Goal: Transaction & Acquisition: Purchase product/service

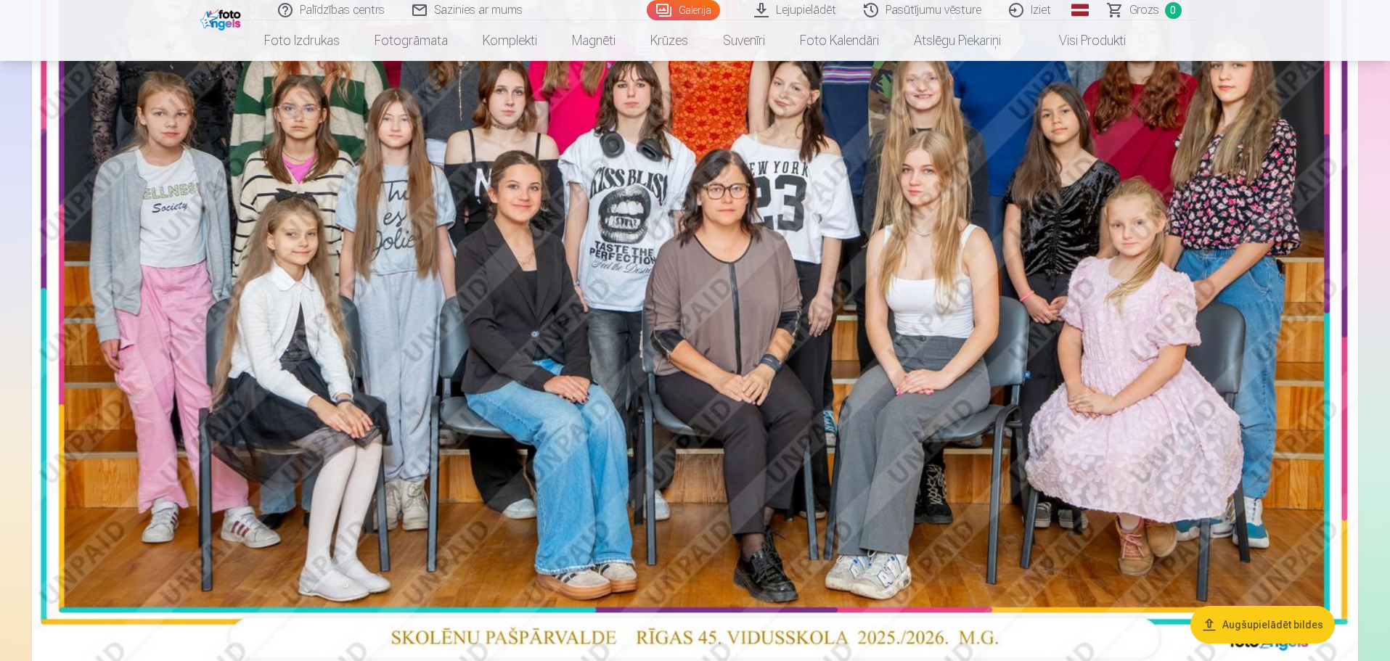
scroll to position [508, 0]
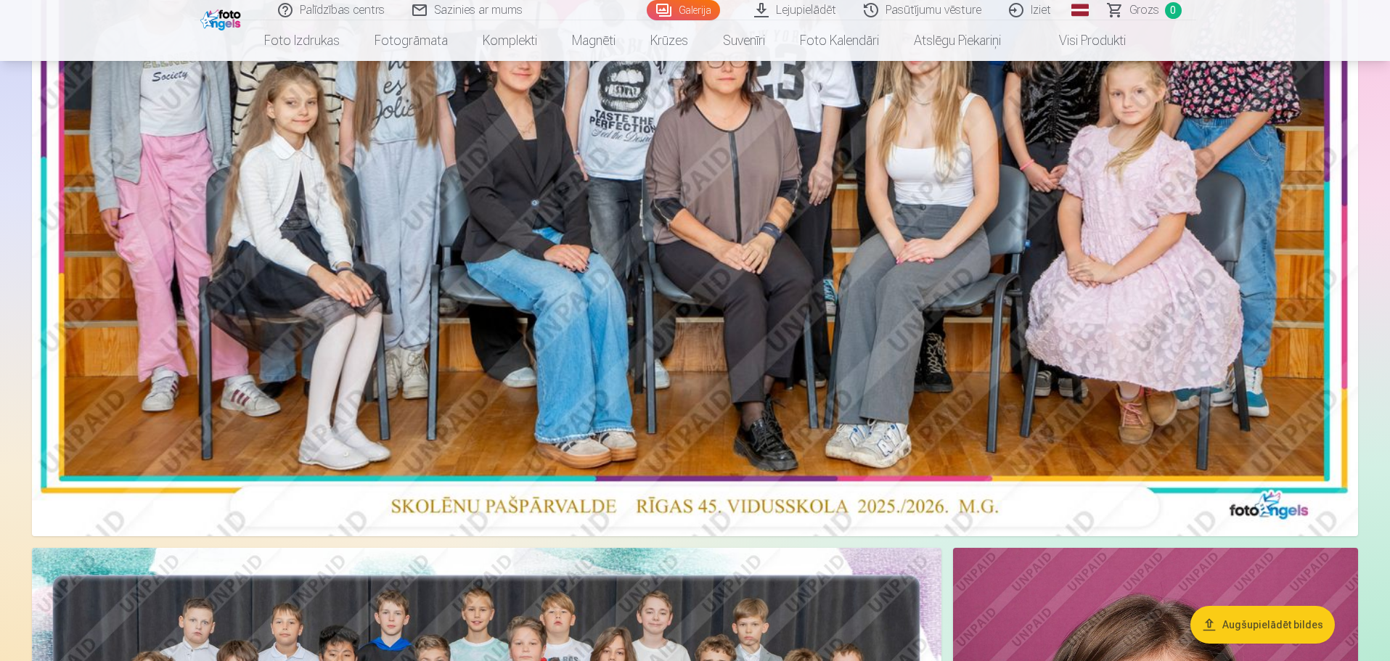
click at [884, 304] on img at bounding box center [695, 94] width 1326 height 885
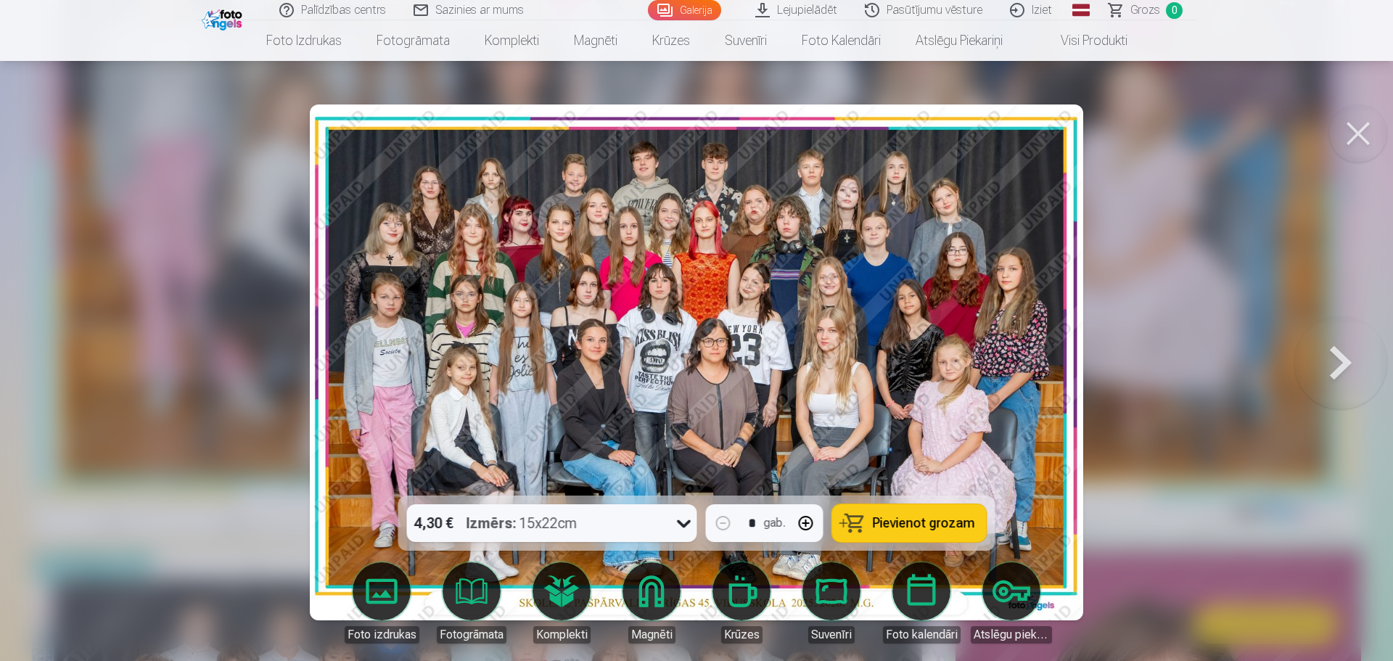
click at [887, 522] on span "Pievienot grozam" at bounding box center [924, 523] width 102 height 13
click at [1362, 138] on button at bounding box center [1358, 133] width 58 height 58
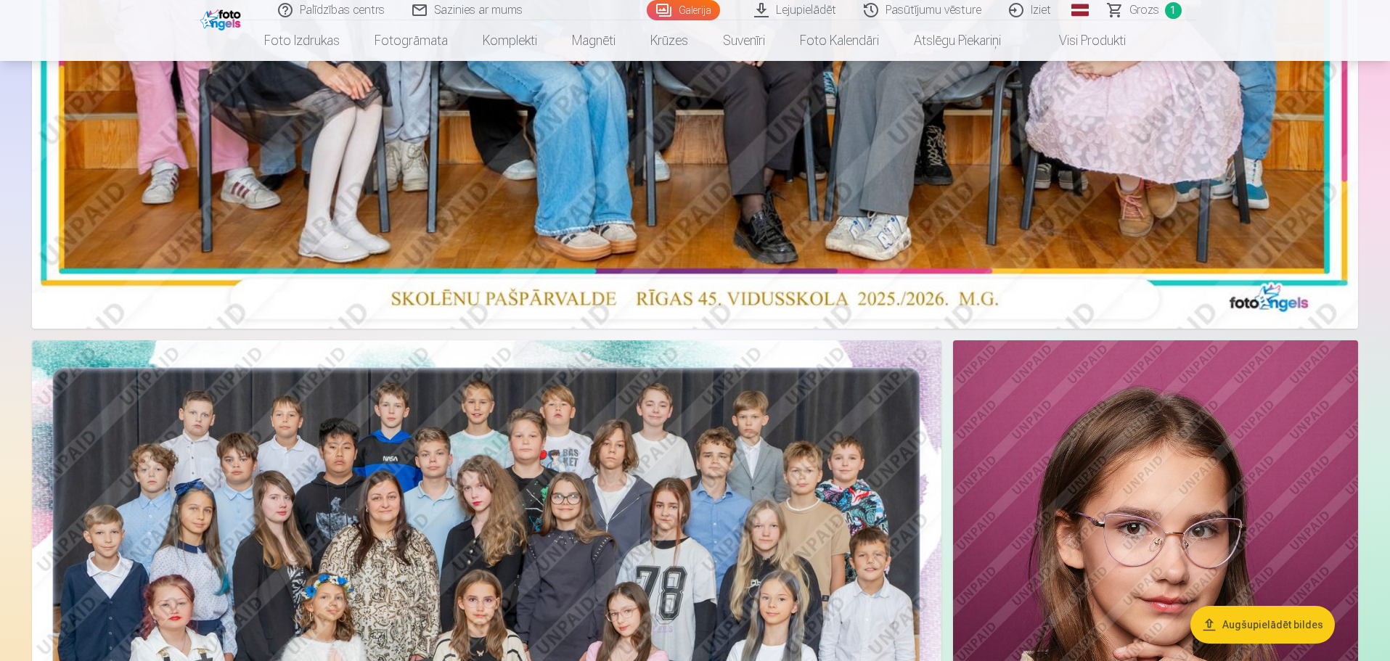
scroll to position [798, 0]
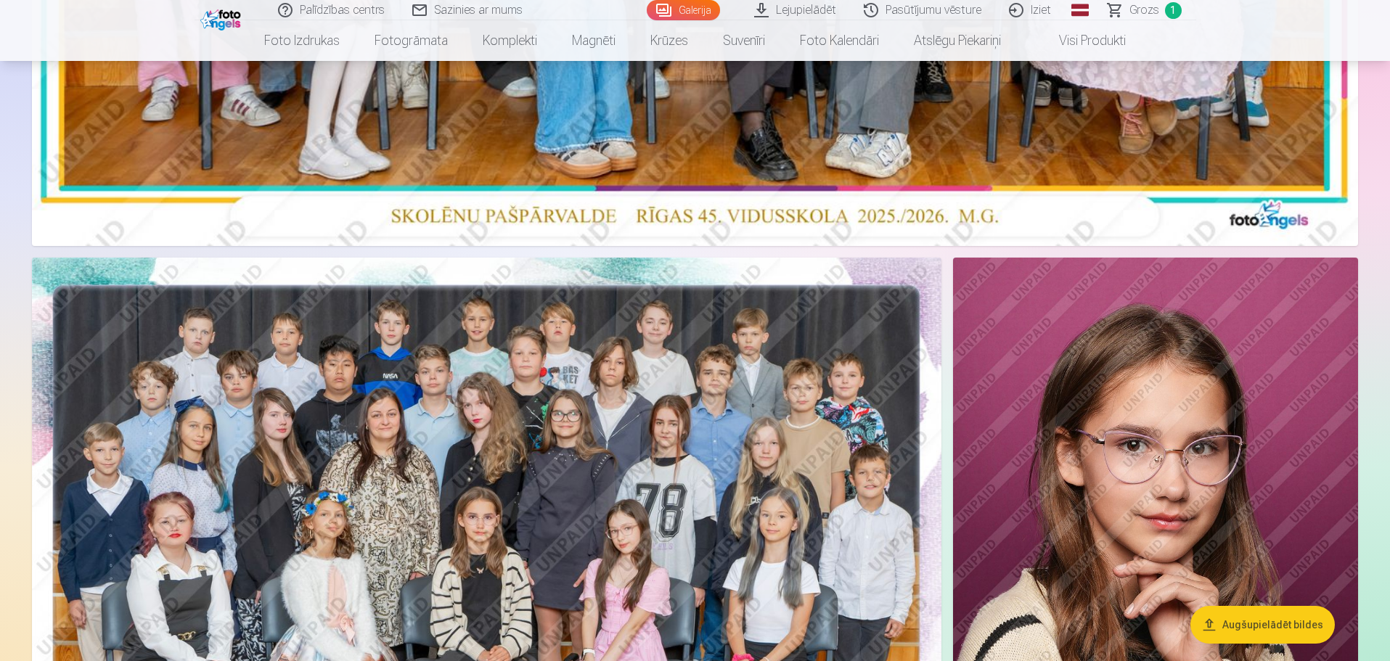
click at [565, 450] on img at bounding box center [486, 561] width 909 height 607
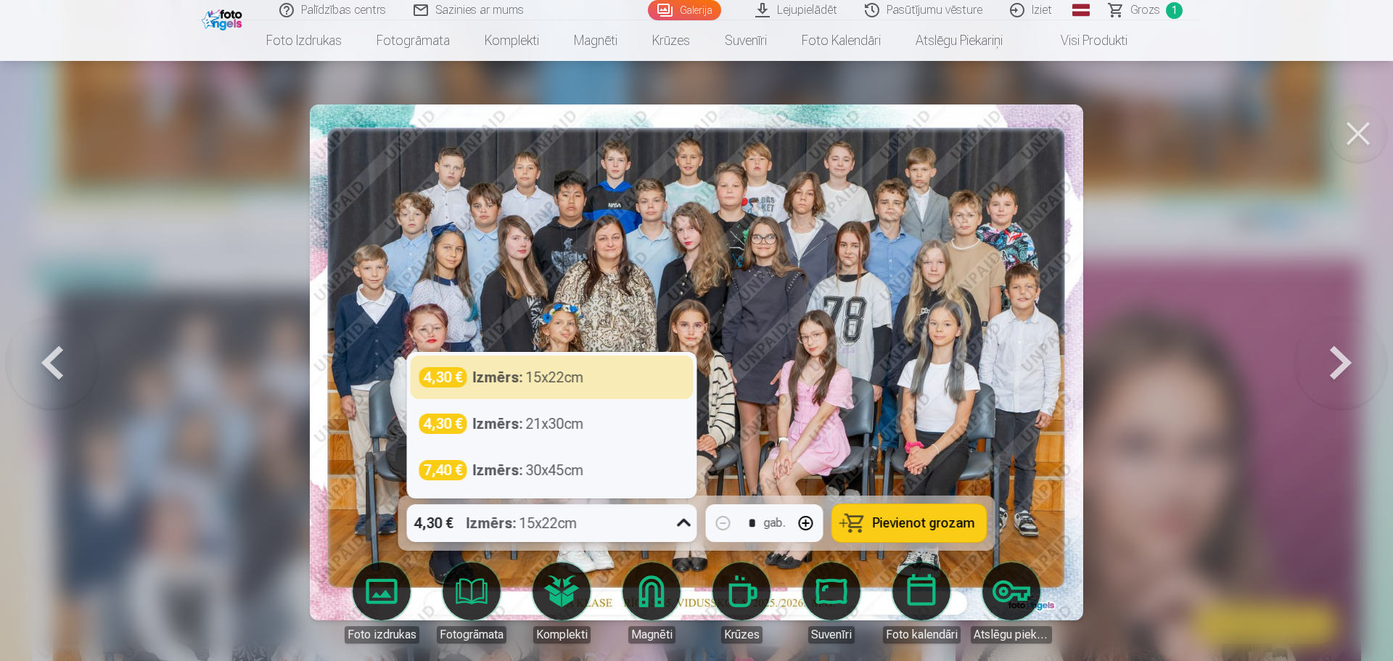
click at [528, 526] on div "Izmērs : 15x22cm" at bounding box center [522, 523] width 111 height 38
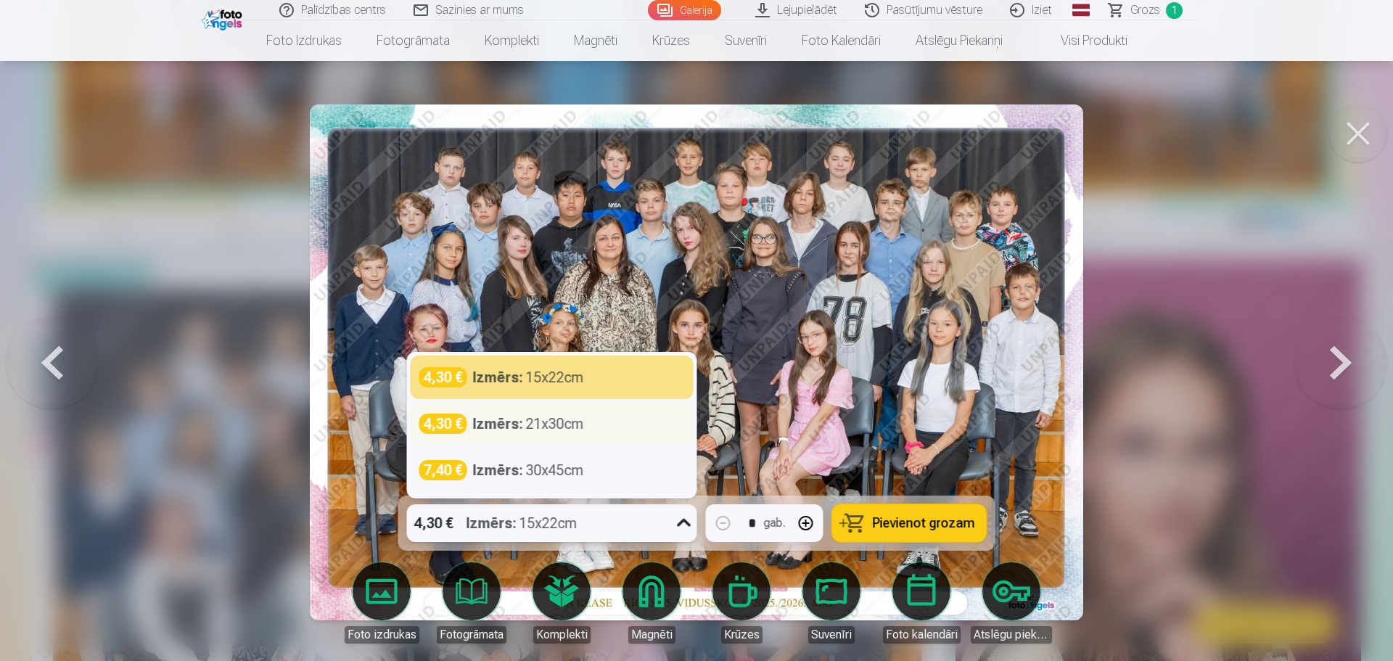
click at [533, 411] on div "4,30 € Izmērs : 21x30cm" at bounding box center [552, 424] width 283 height 44
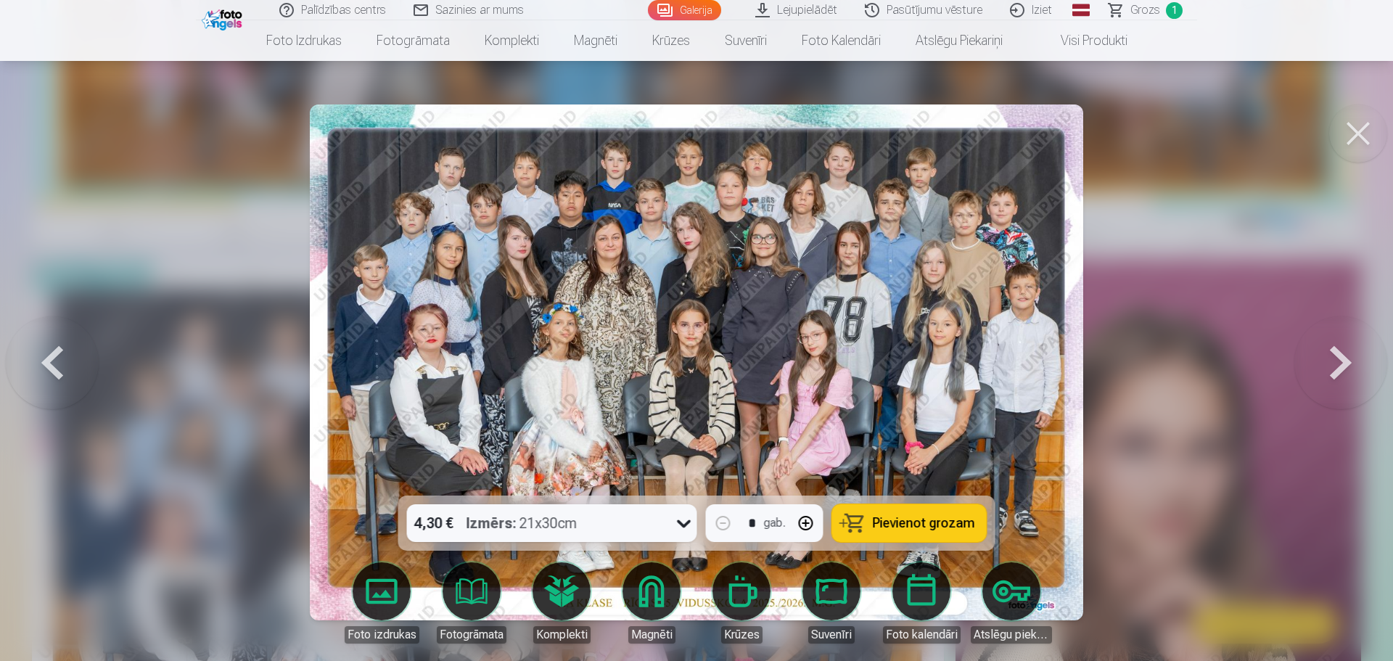
click at [885, 528] on span "Pievienot grozam" at bounding box center [924, 523] width 102 height 13
click at [1350, 130] on button at bounding box center [1358, 133] width 58 height 58
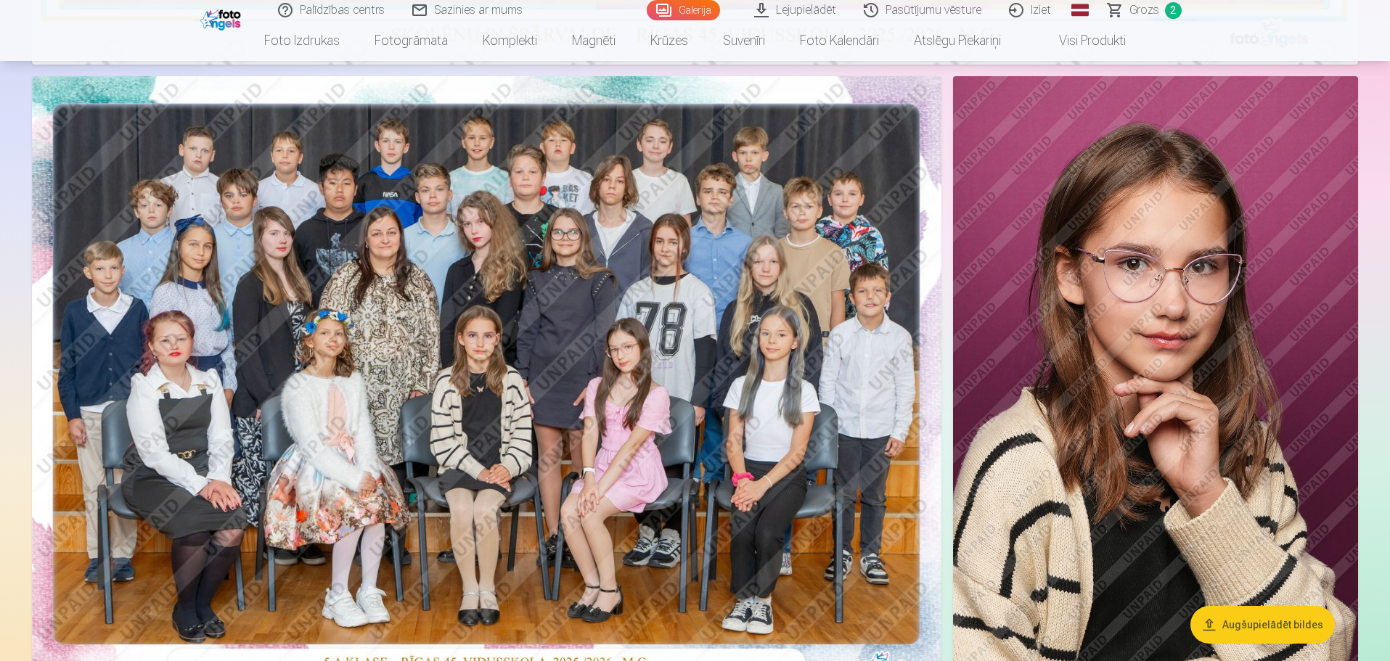
scroll to position [1016, 0]
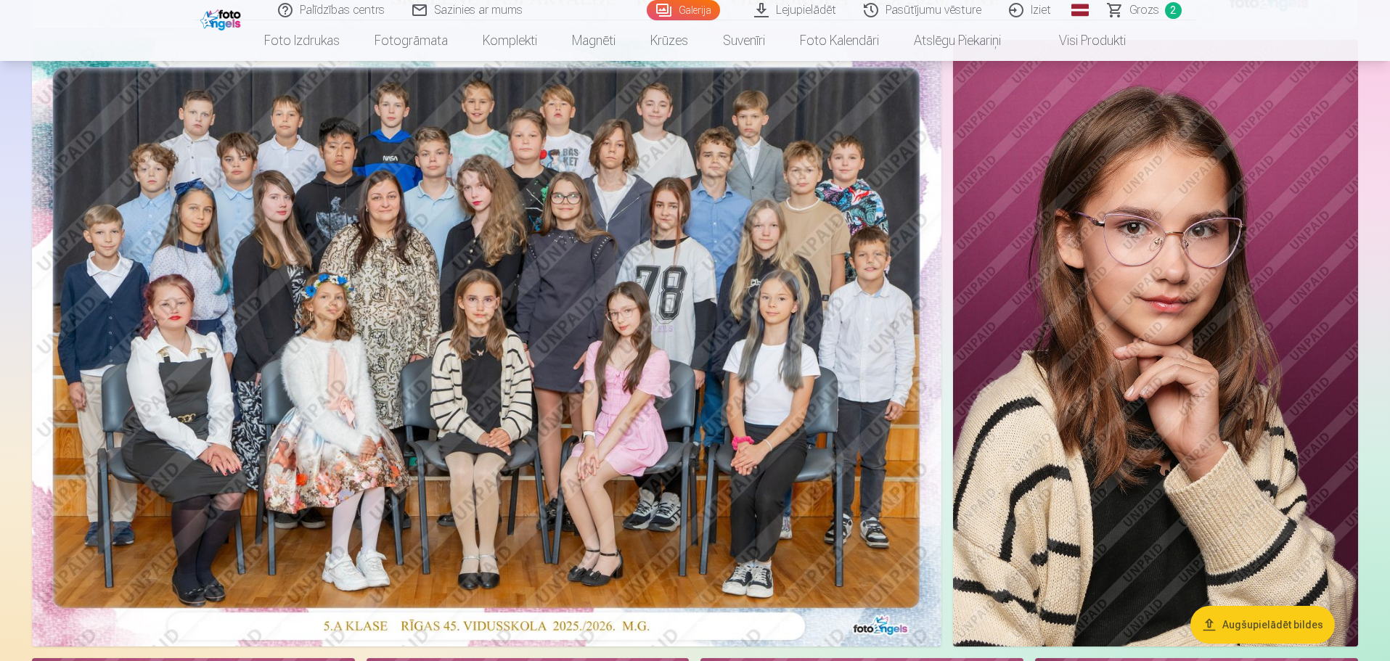
click at [1215, 293] on img at bounding box center [1155, 343] width 405 height 607
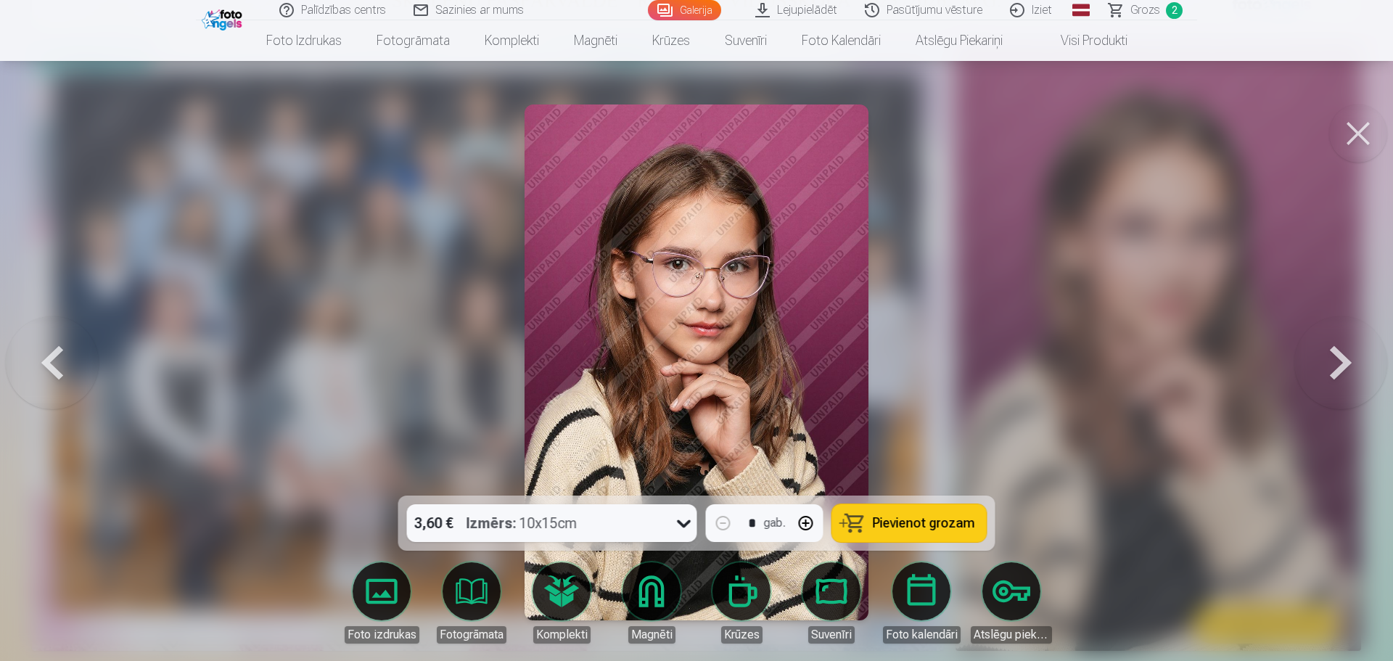
click at [1339, 372] on button at bounding box center [1341, 362] width 93 height 237
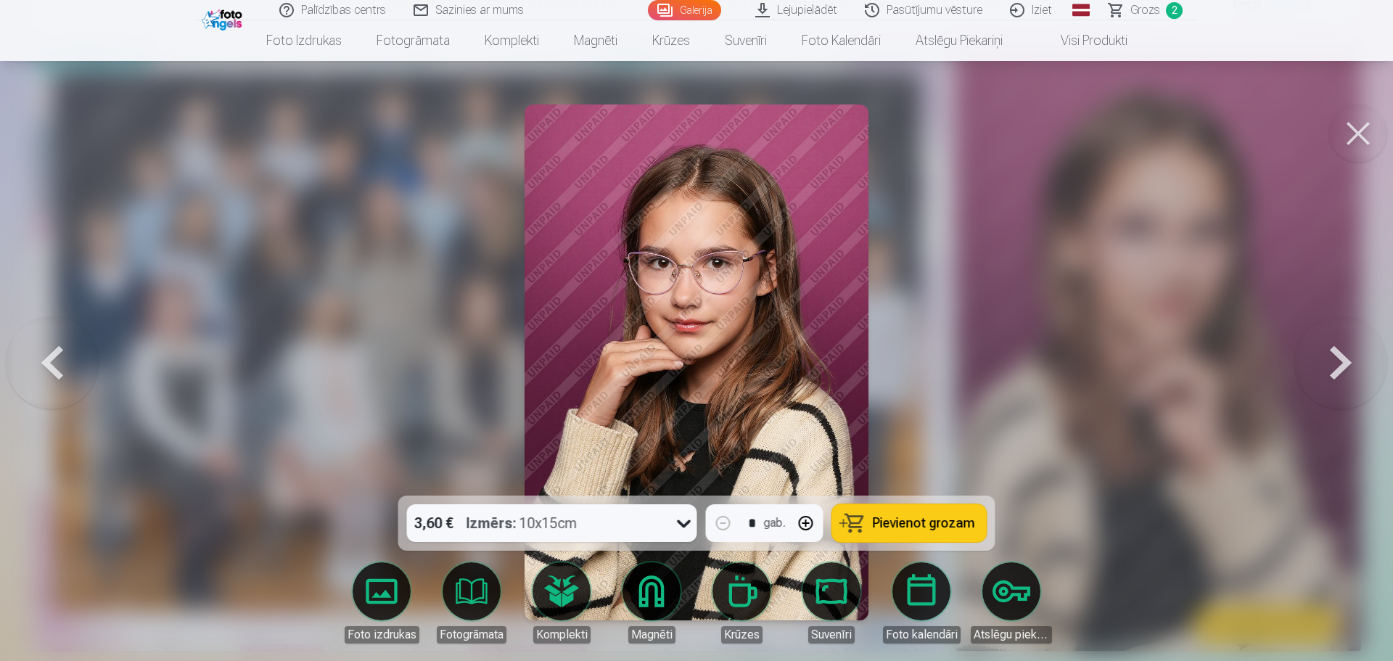
click at [1339, 372] on button at bounding box center [1341, 362] width 93 height 237
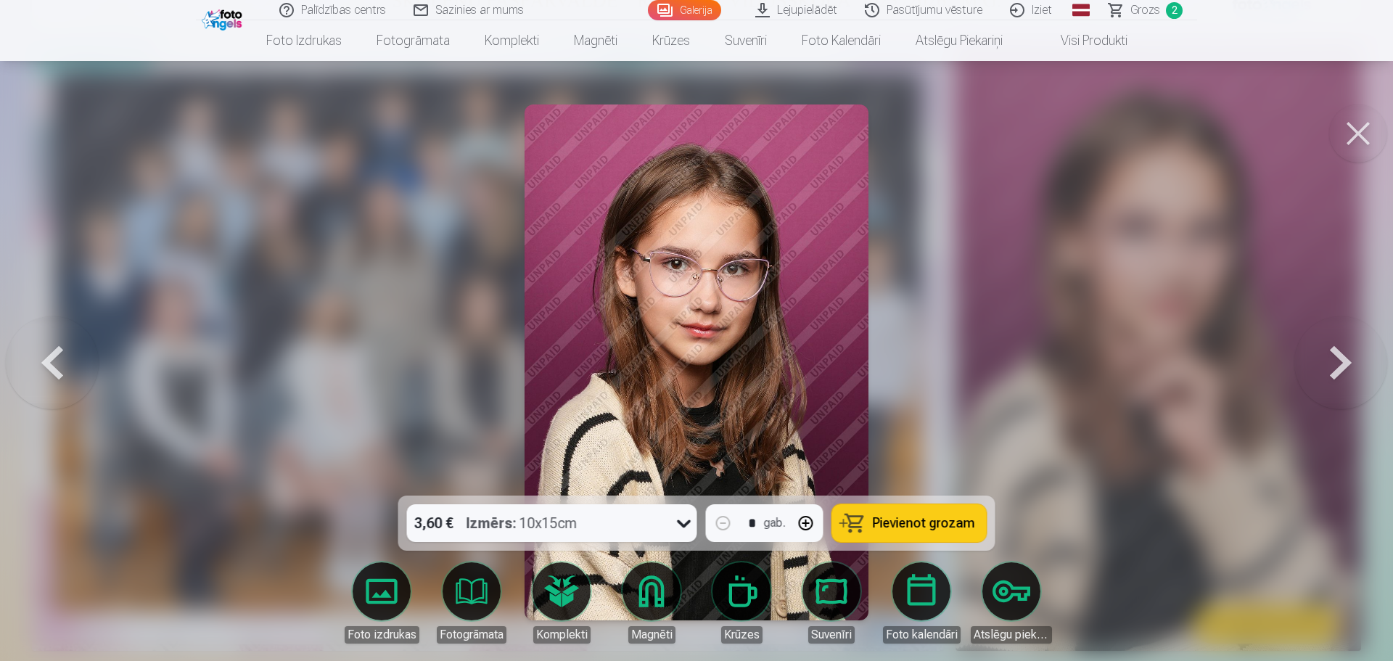
click at [1339, 372] on button at bounding box center [1341, 362] width 93 height 237
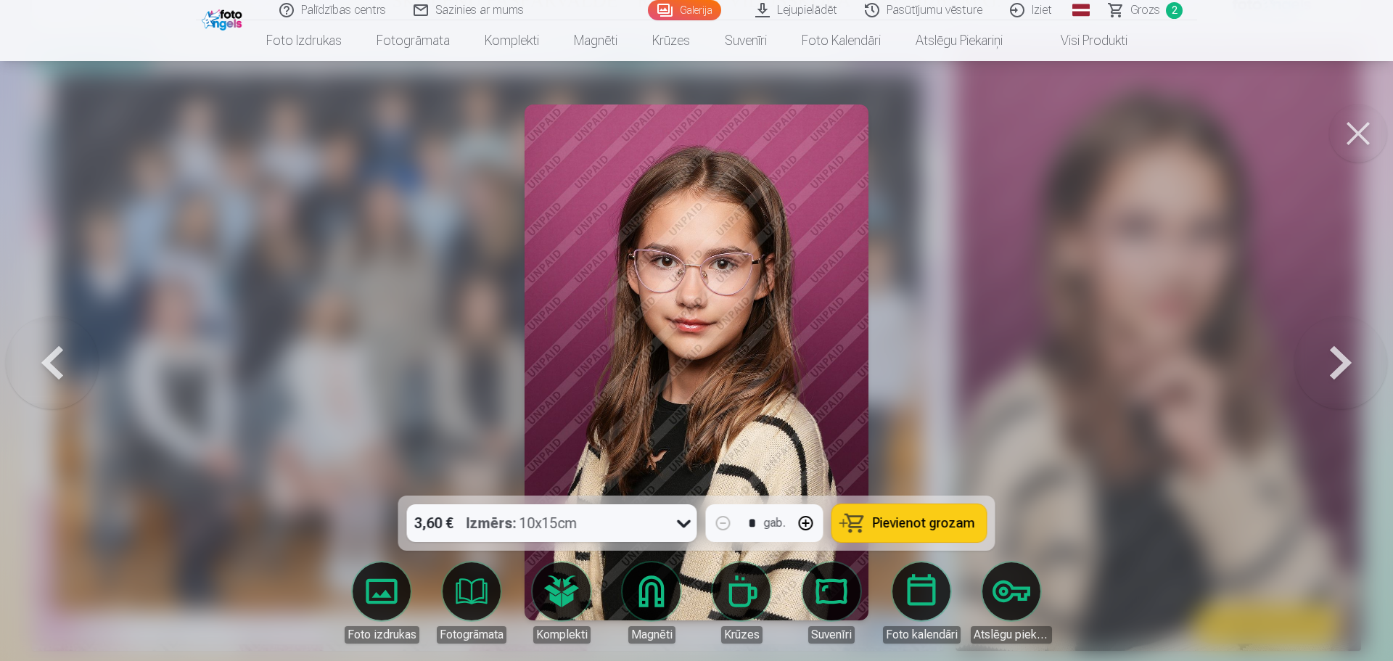
click at [1339, 372] on button at bounding box center [1341, 362] width 93 height 237
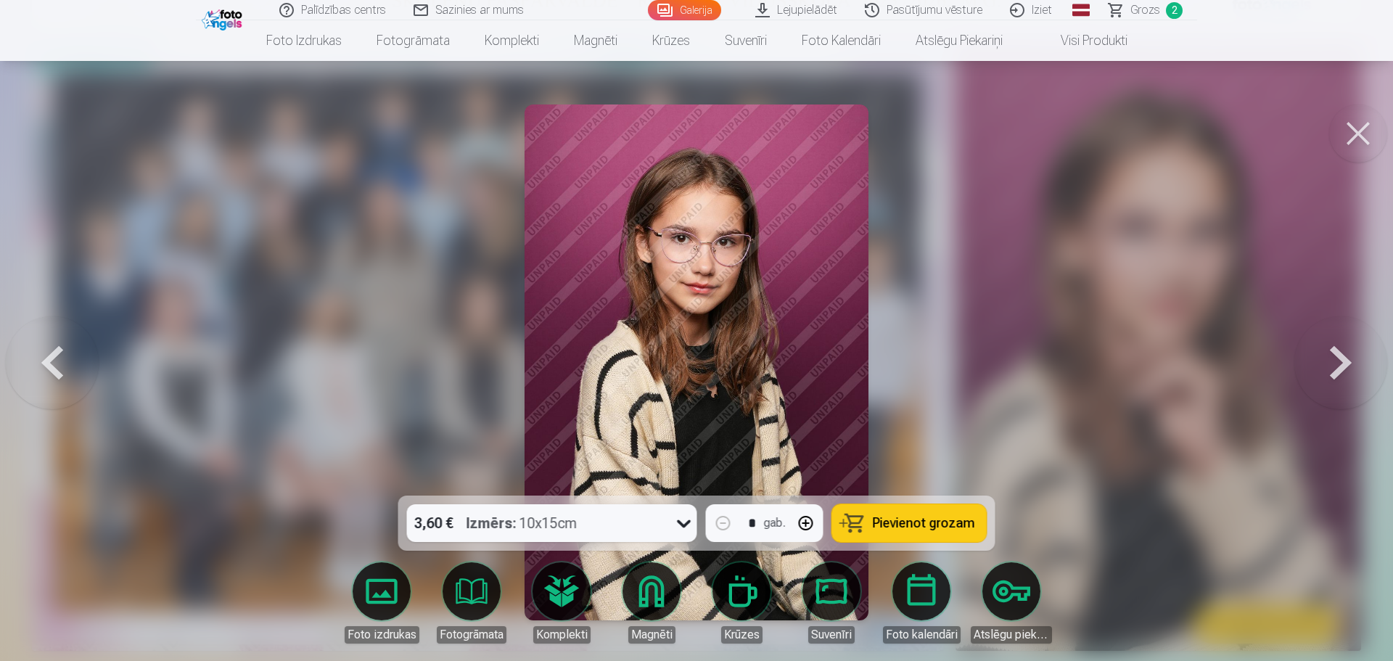
click at [1339, 372] on button at bounding box center [1341, 362] width 93 height 237
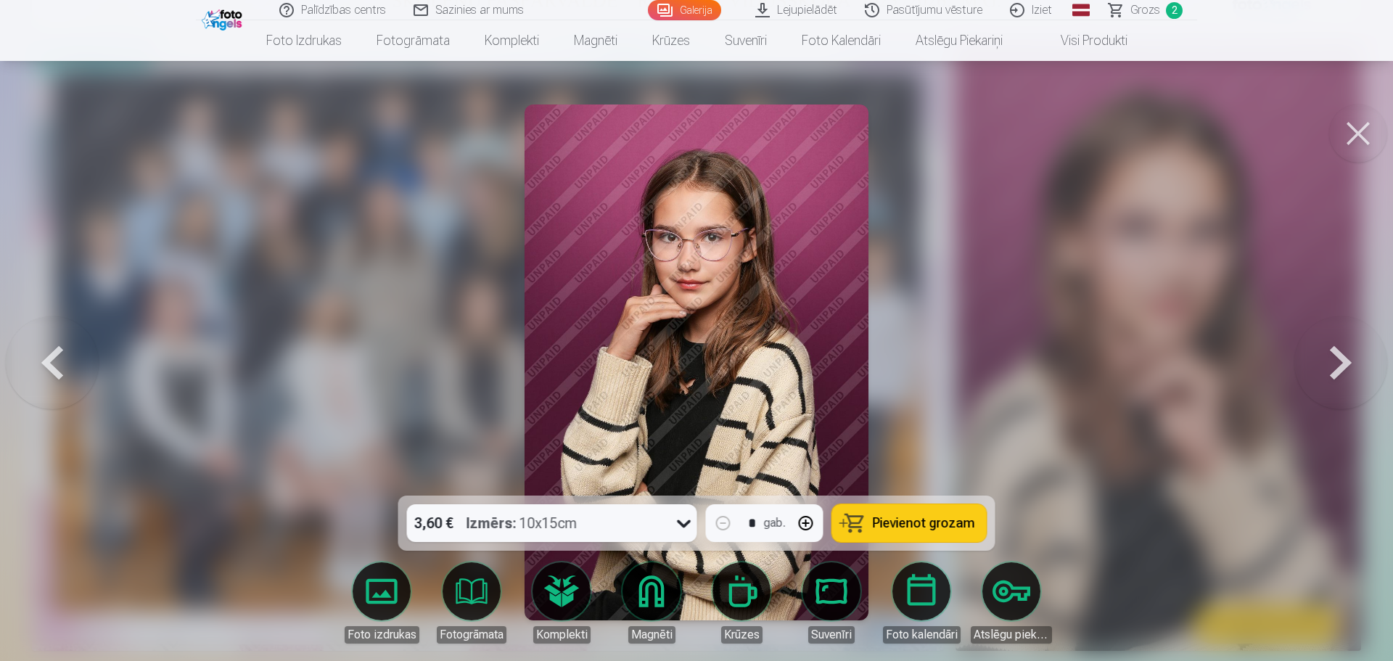
click at [1339, 372] on button at bounding box center [1341, 362] width 93 height 237
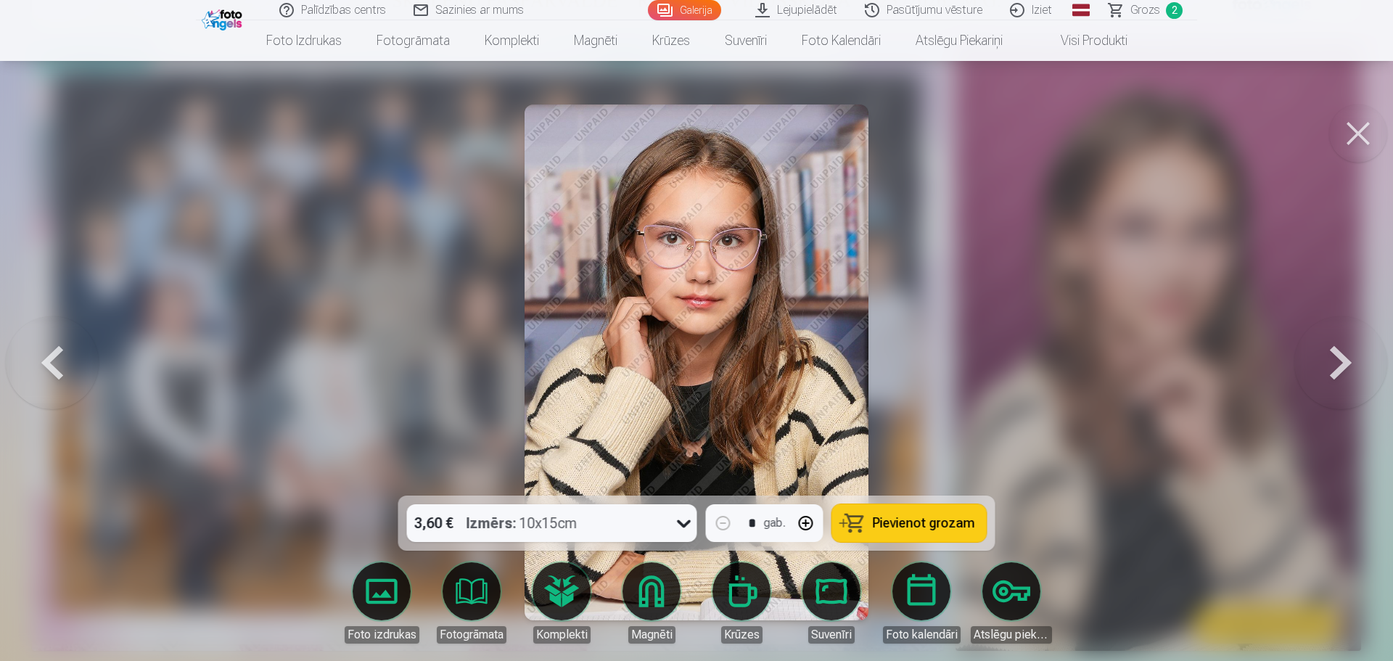
click at [1339, 372] on button at bounding box center [1341, 362] width 93 height 237
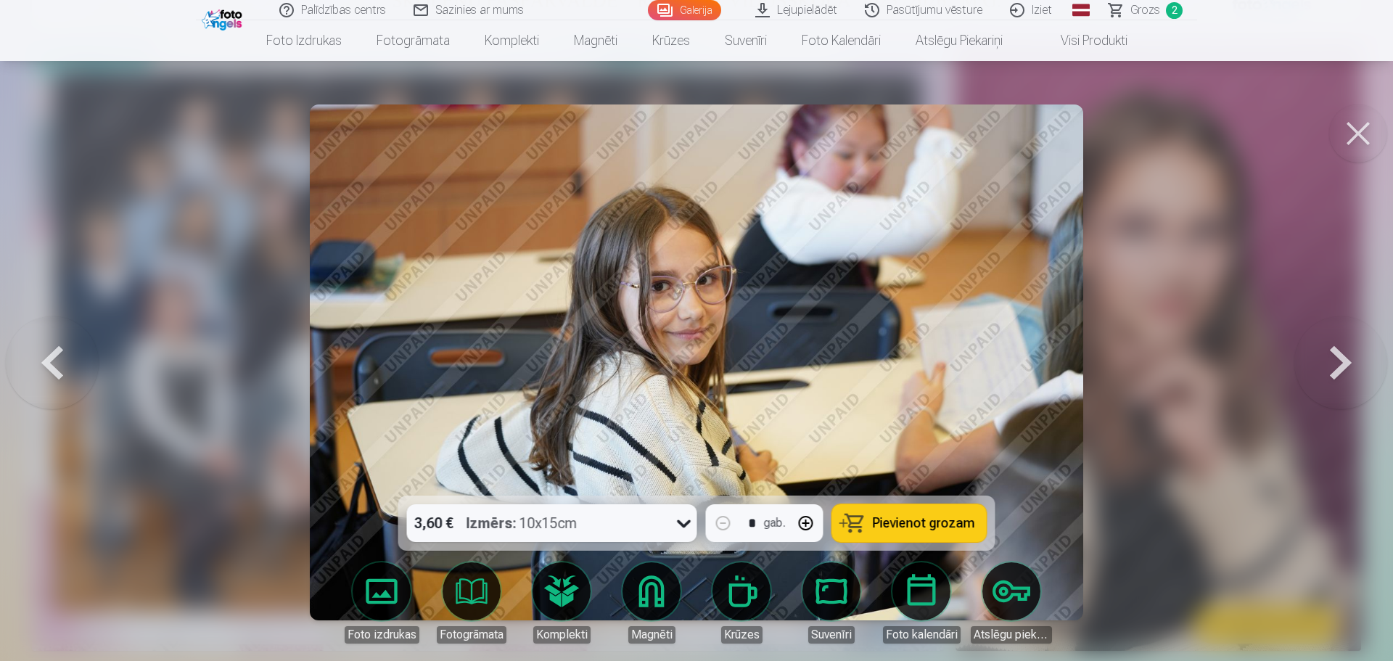
click at [1339, 372] on button at bounding box center [1341, 362] width 93 height 237
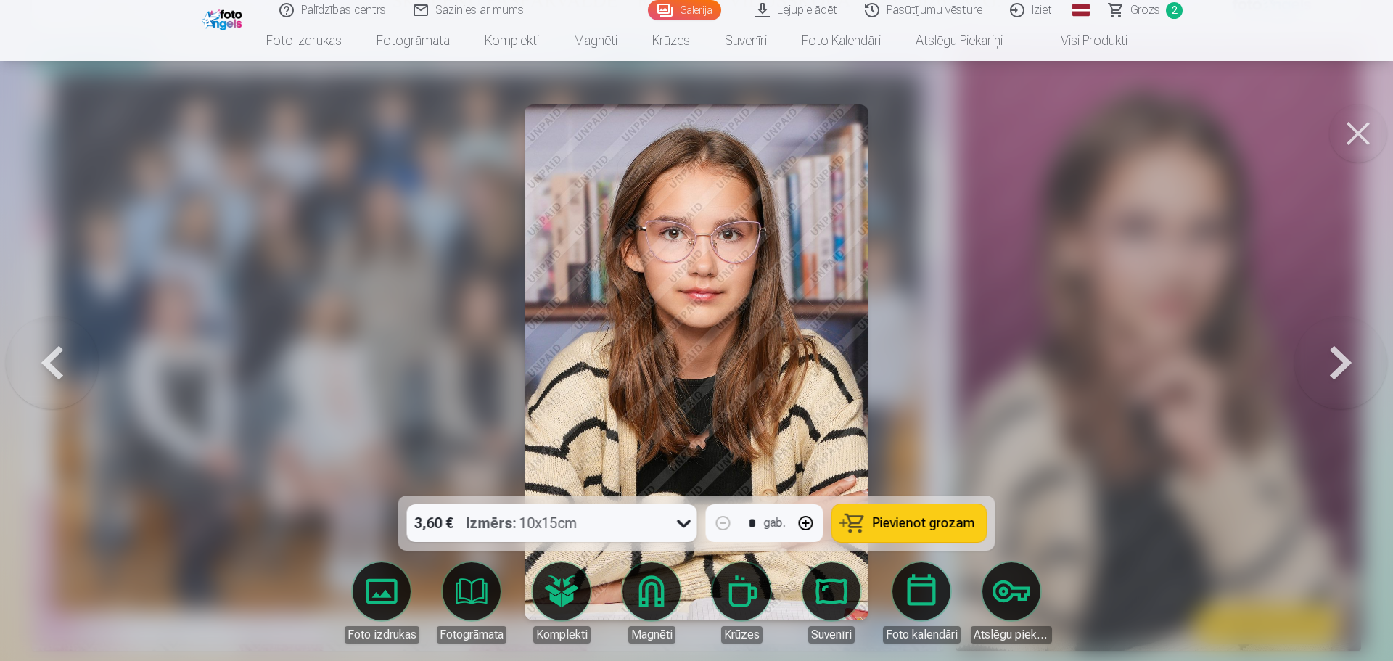
click at [1339, 372] on button at bounding box center [1341, 362] width 93 height 237
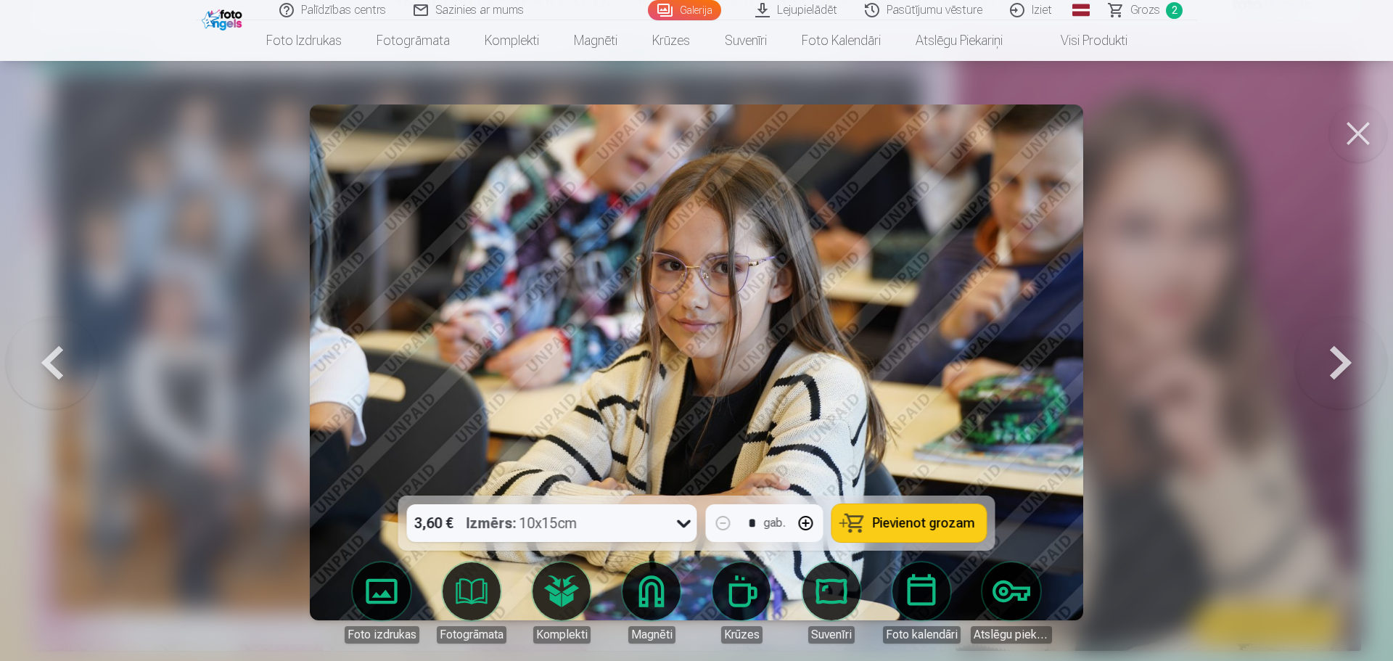
click at [1339, 372] on button at bounding box center [1341, 362] width 93 height 237
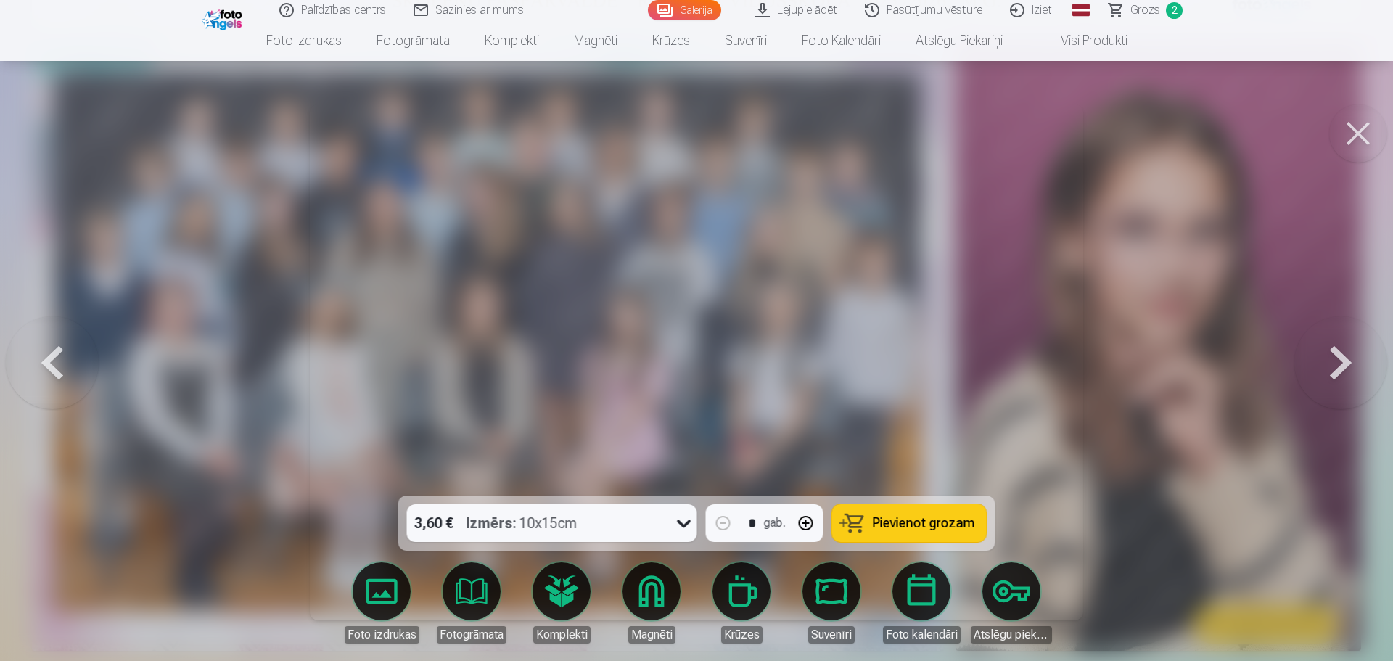
click at [1339, 372] on button at bounding box center [1341, 362] width 93 height 237
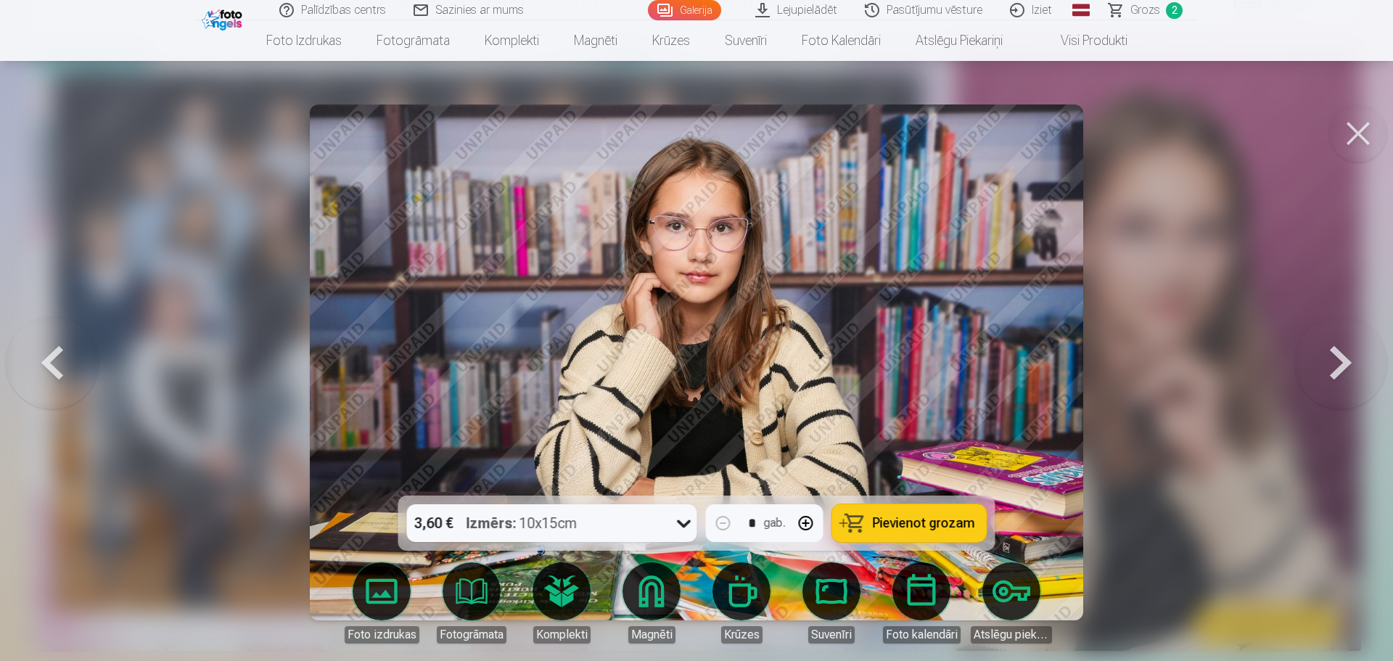
click at [1339, 372] on button at bounding box center [1341, 362] width 93 height 237
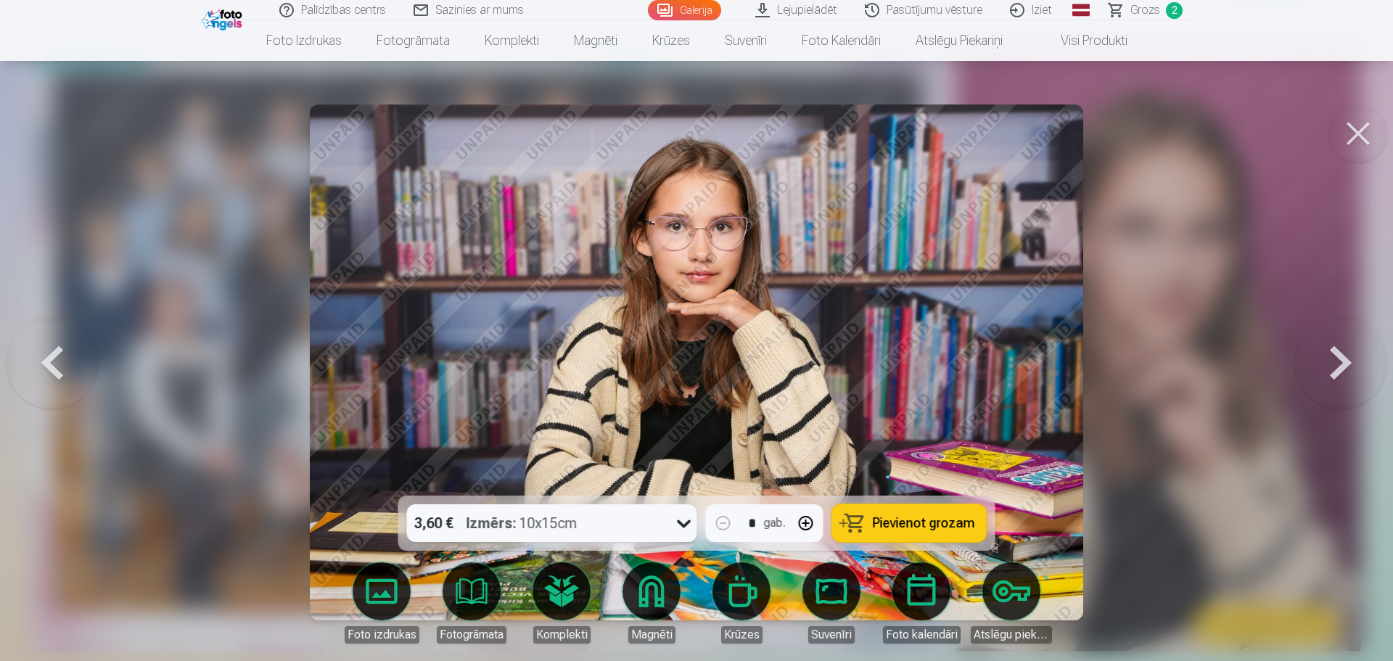
click at [1339, 372] on button at bounding box center [1341, 362] width 93 height 237
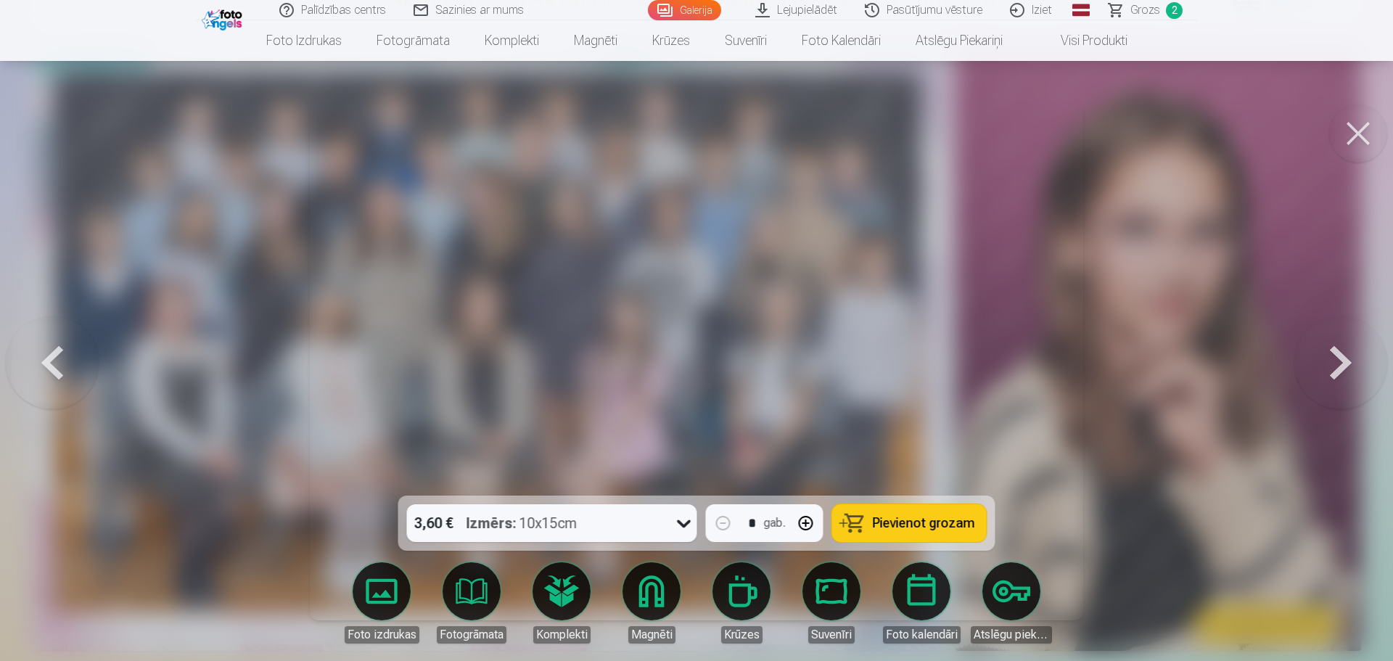
click at [1339, 372] on button at bounding box center [1341, 362] width 93 height 237
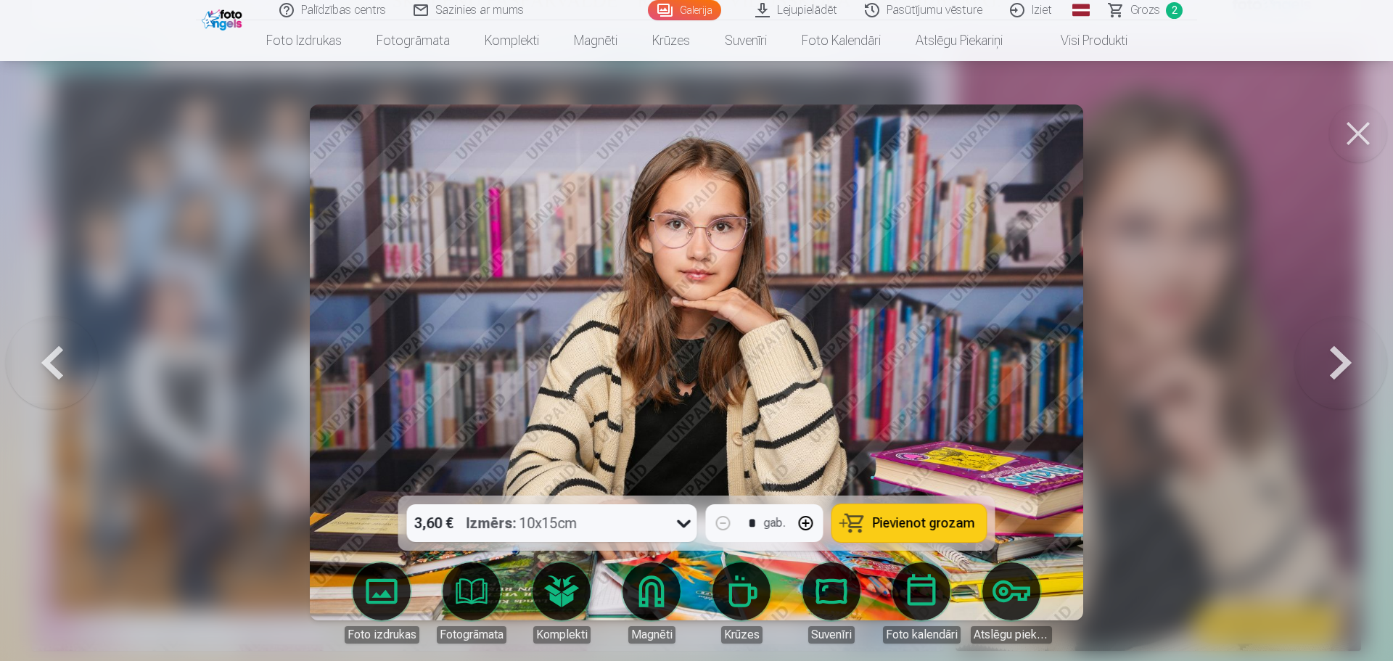
click at [1339, 372] on button at bounding box center [1341, 362] width 93 height 237
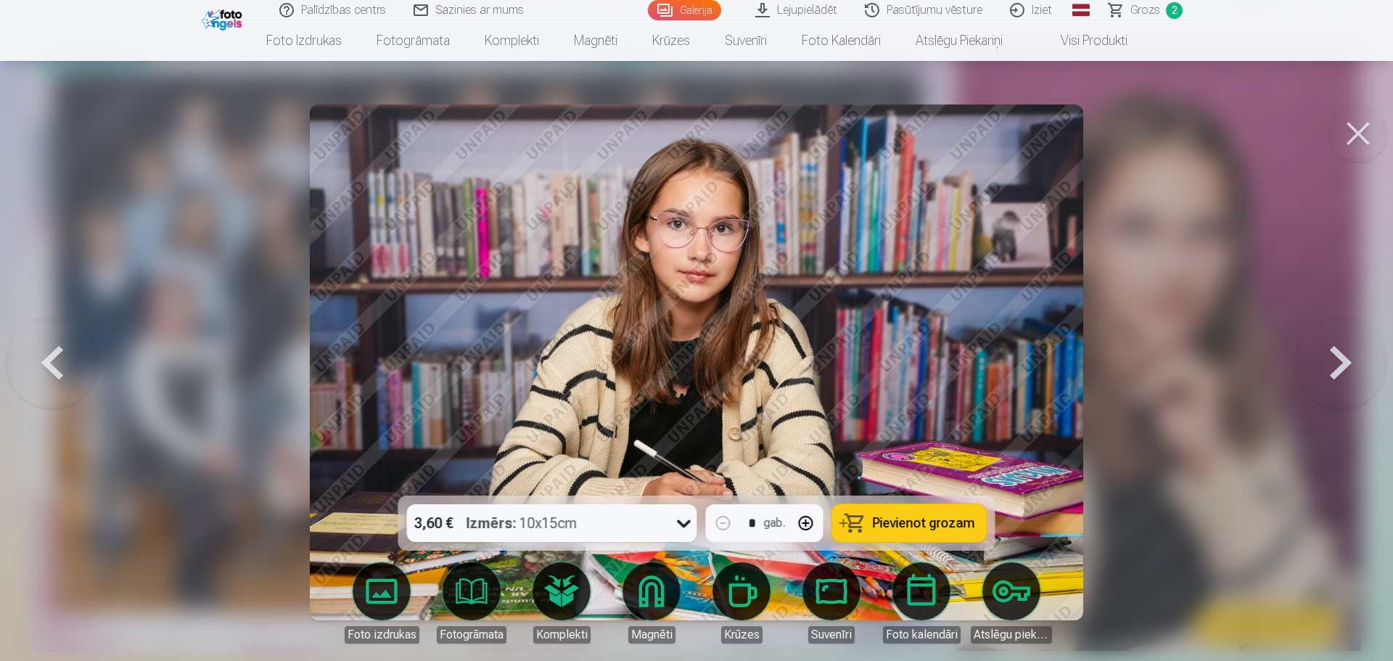
click at [1339, 372] on button at bounding box center [1341, 362] width 93 height 237
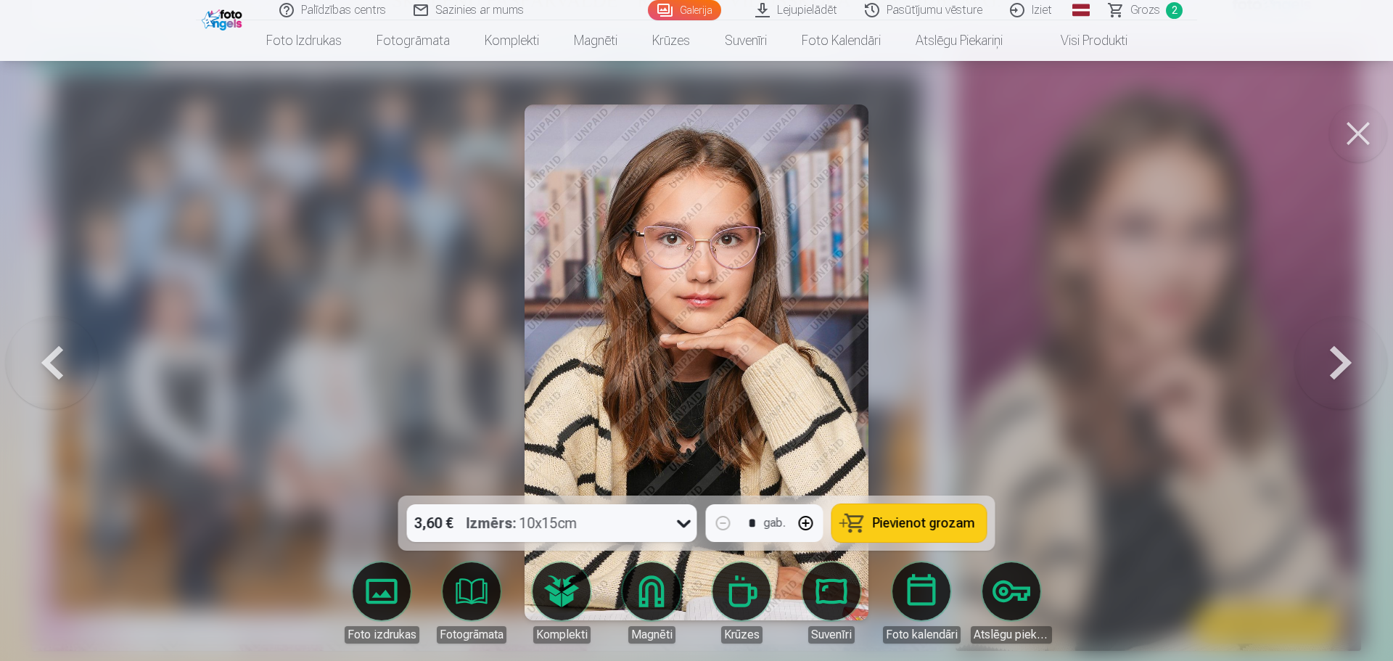
click at [1339, 372] on button at bounding box center [1341, 362] width 93 height 237
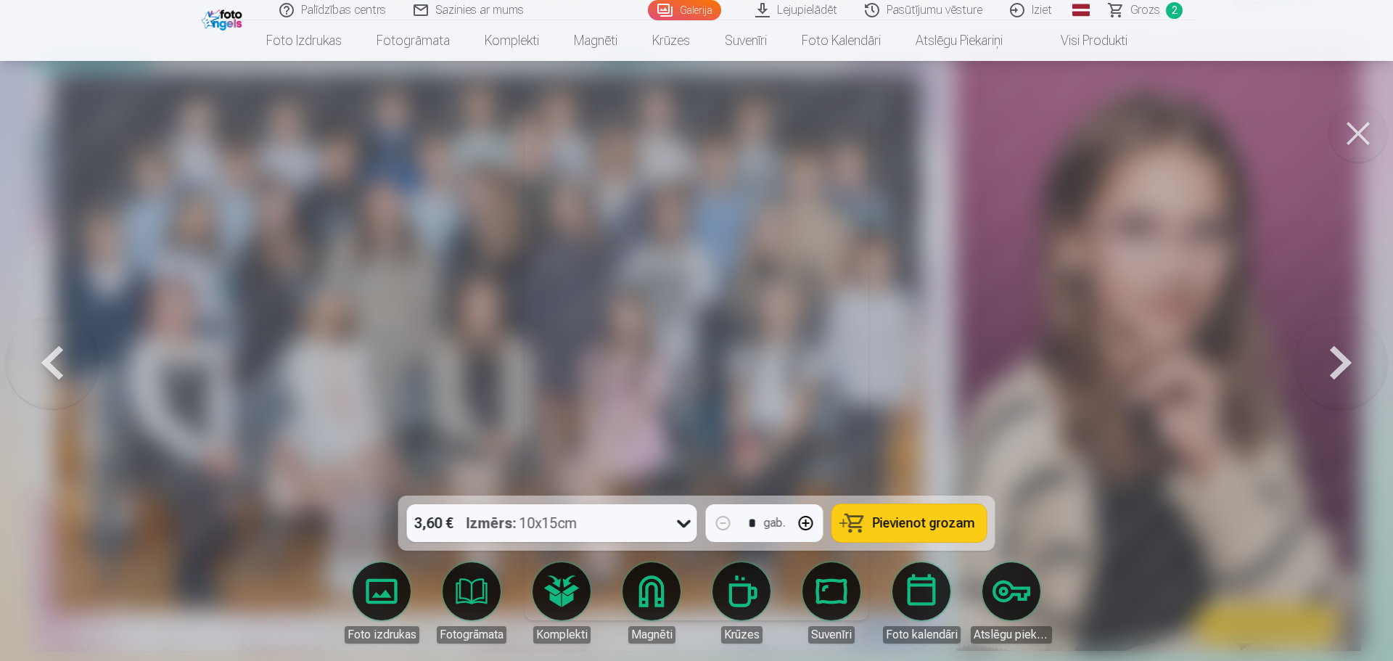
click at [1339, 372] on button at bounding box center [1341, 362] width 93 height 237
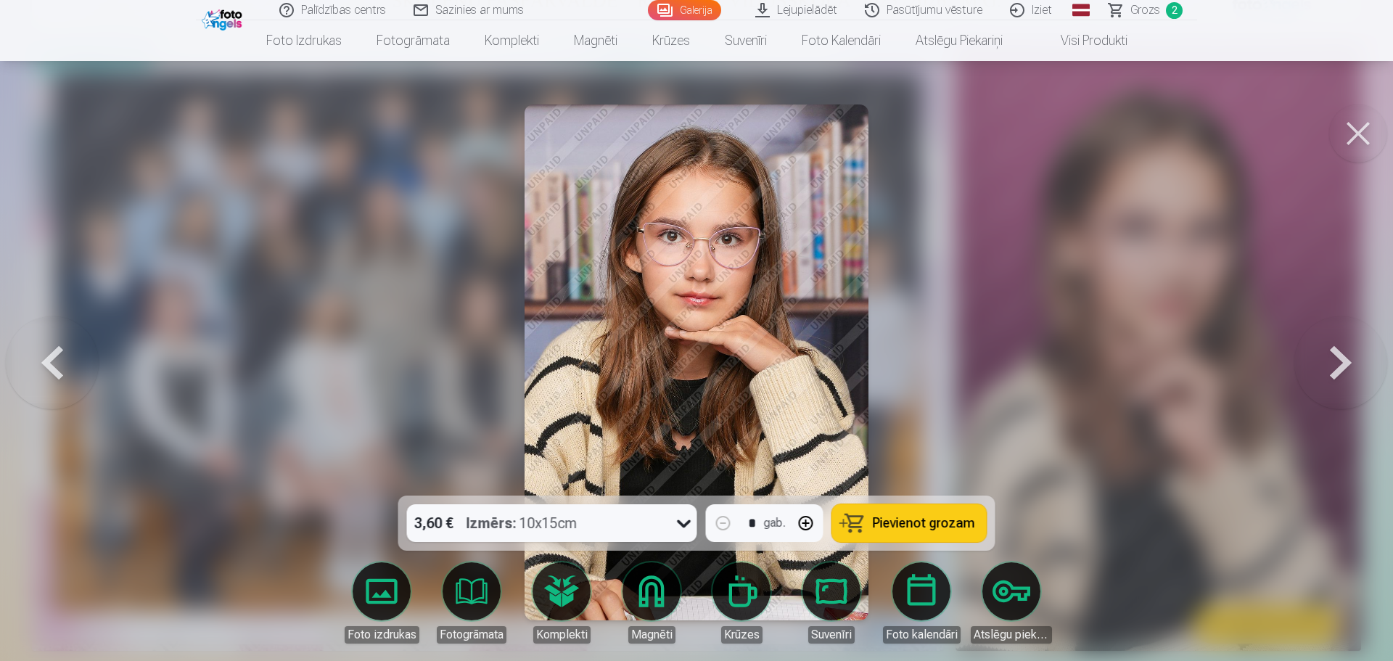
click at [1339, 372] on button at bounding box center [1341, 362] width 93 height 237
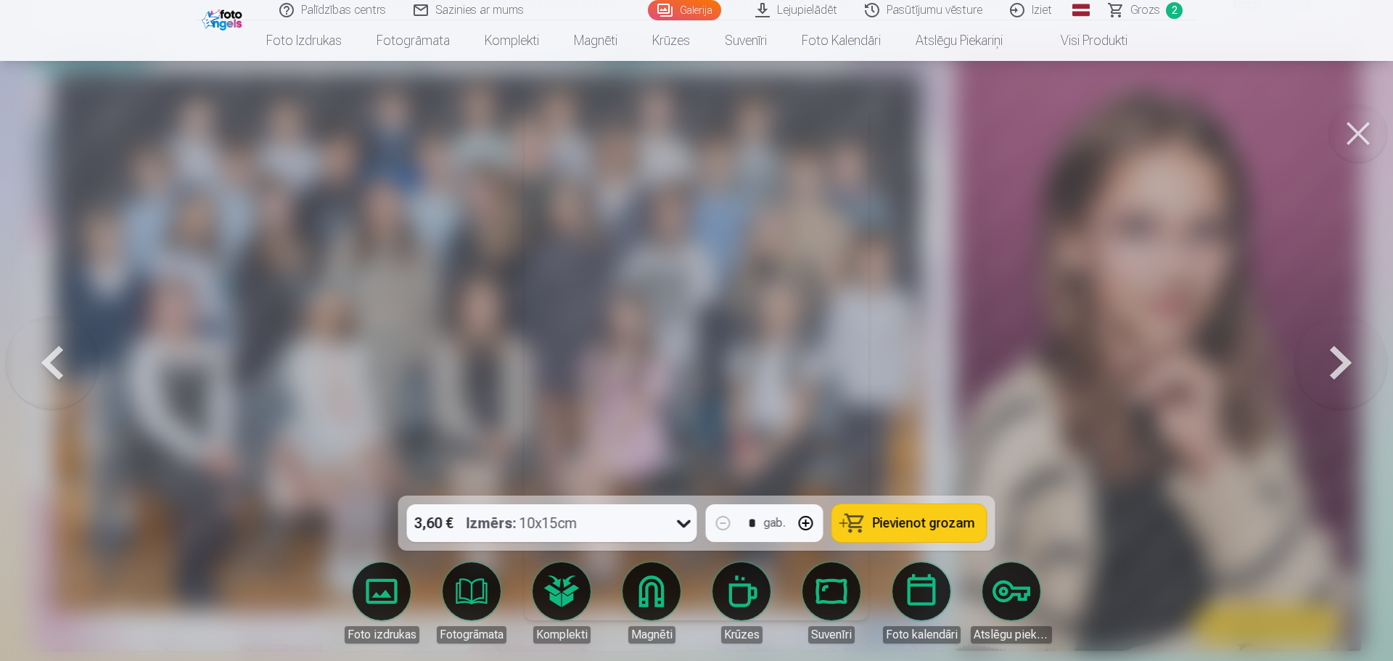
click at [1339, 372] on button at bounding box center [1341, 362] width 93 height 237
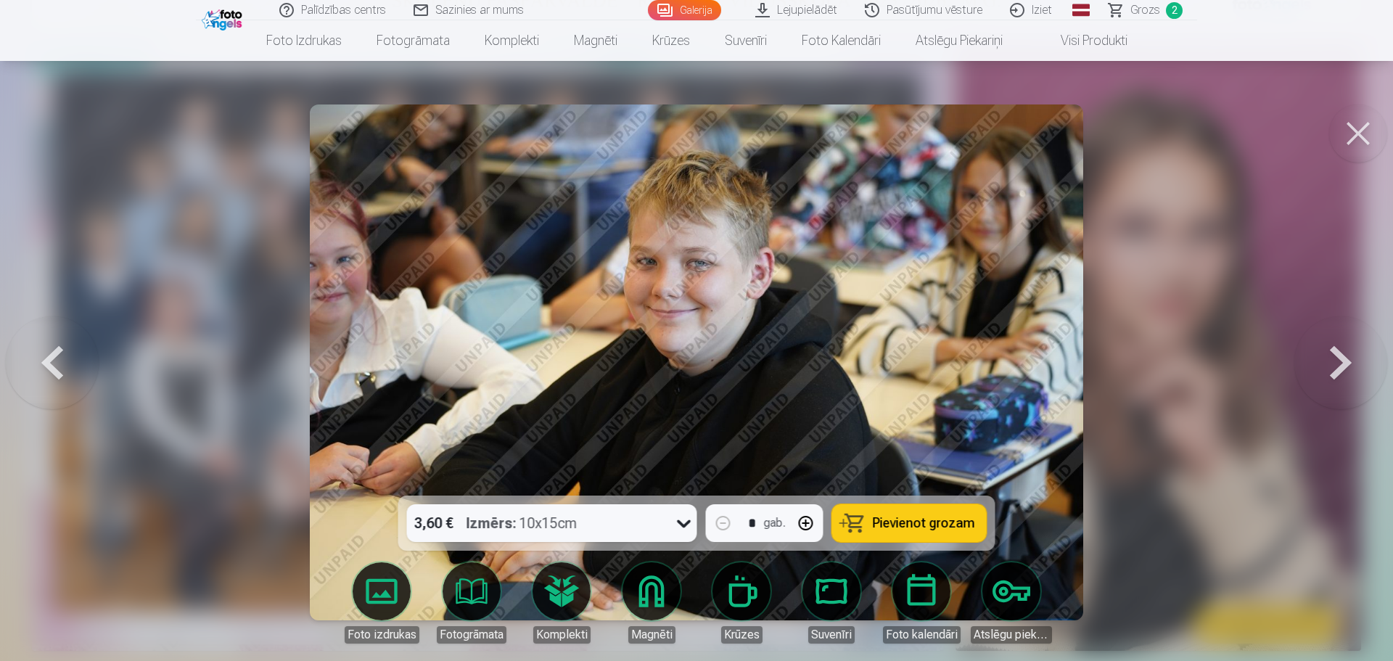
click at [1339, 372] on button at bounding box center [1341, 362] width 93 height 237
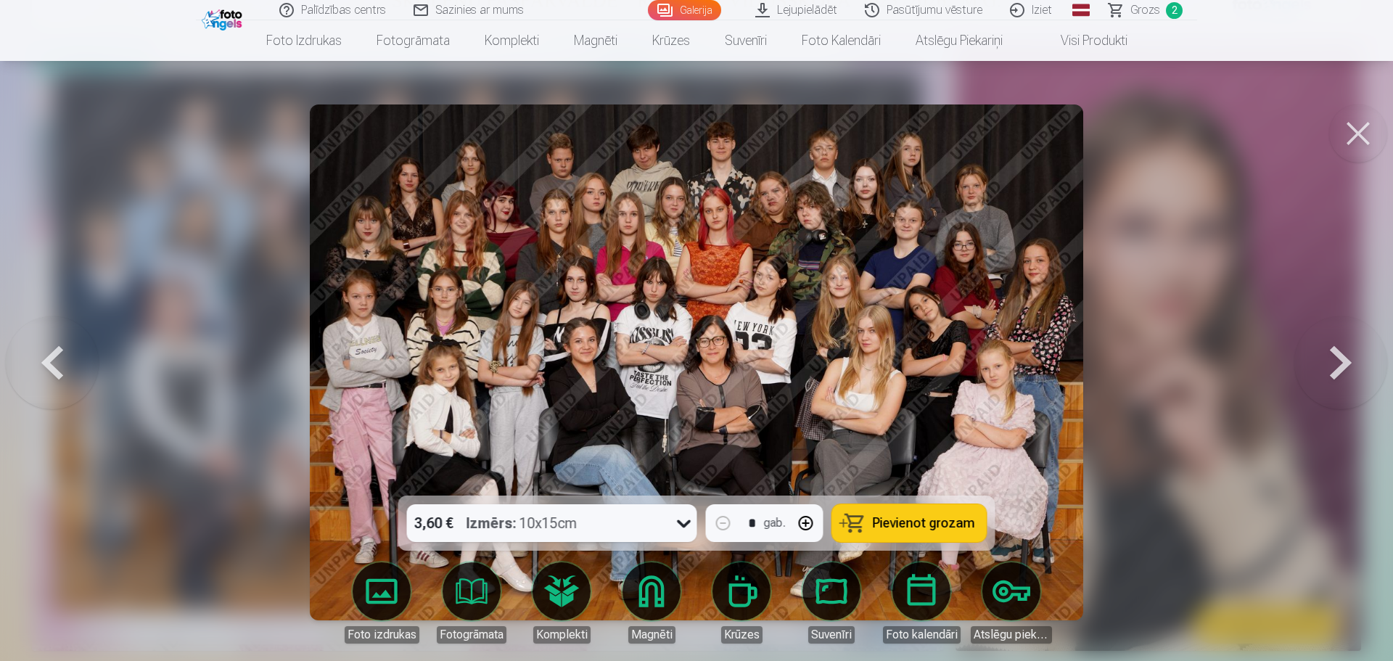
click at [1339, 372] on button at bounding box center [1341, 362] width 93 height 237
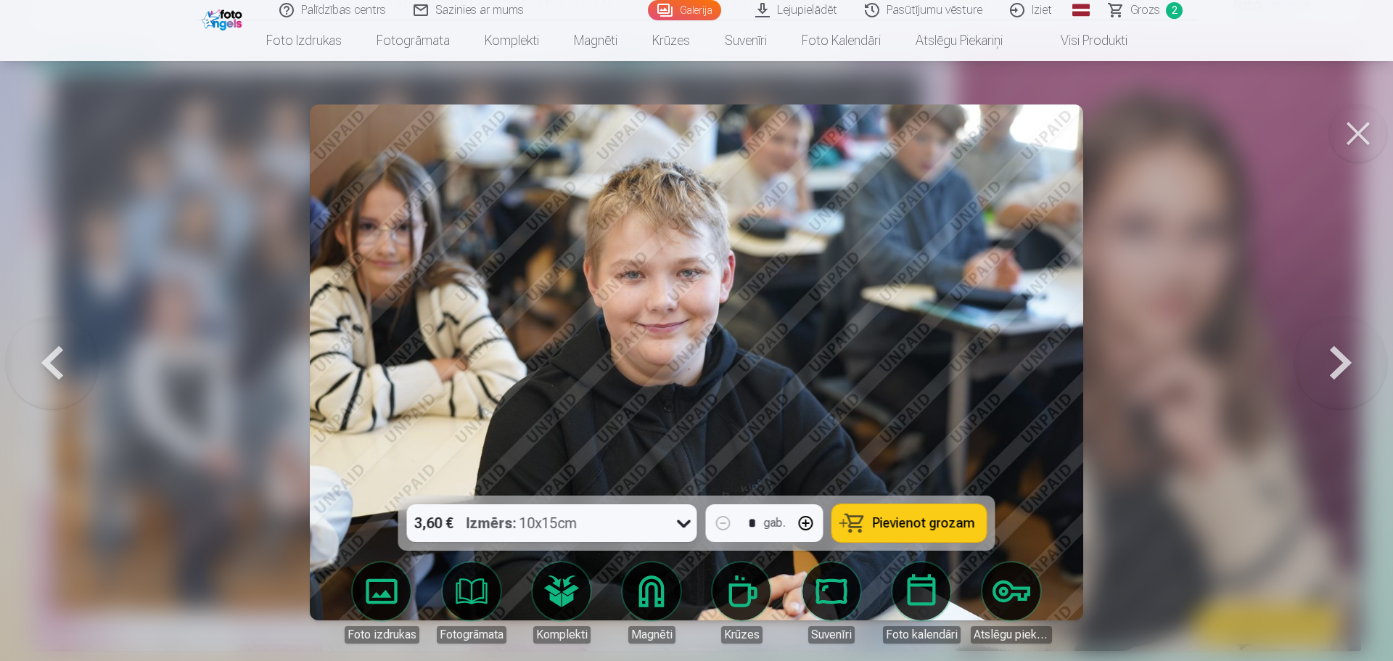
click at [1339, 372] on button at bounding box center [1341, 362] width 93 height 237
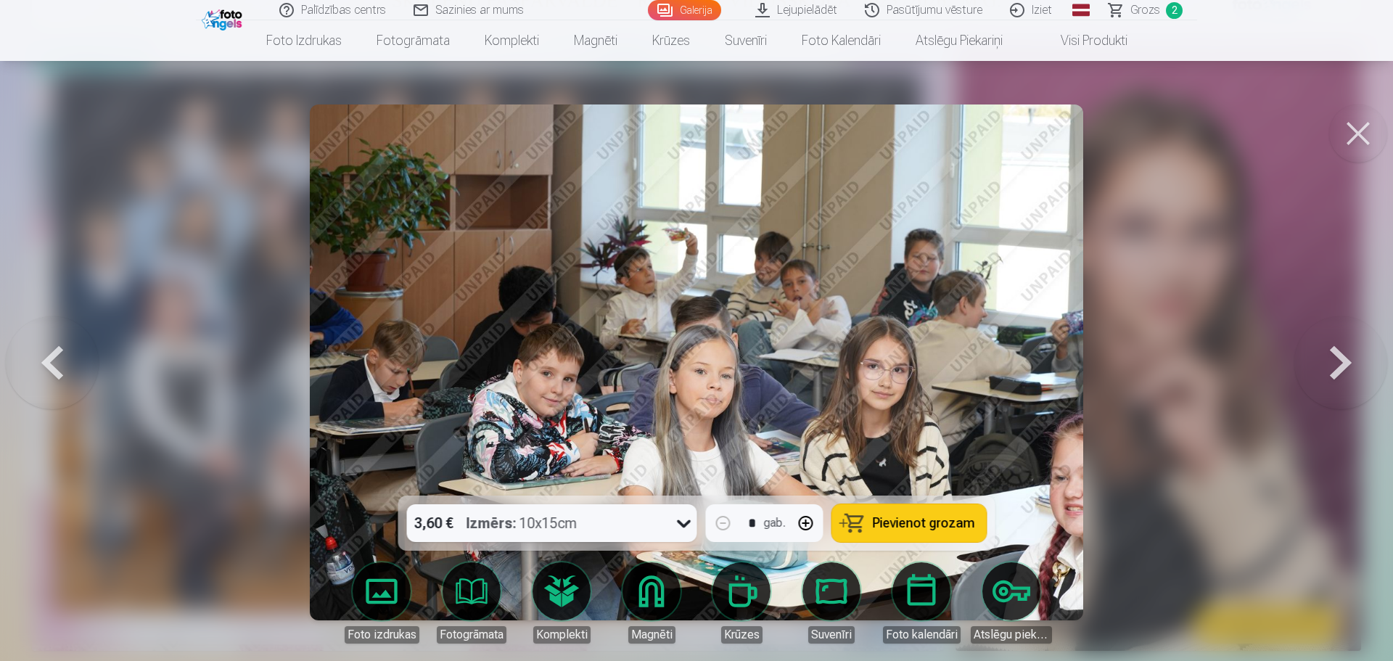
click at [1339, 372] on button at bounding box center [1341, 362] width 93 height 237
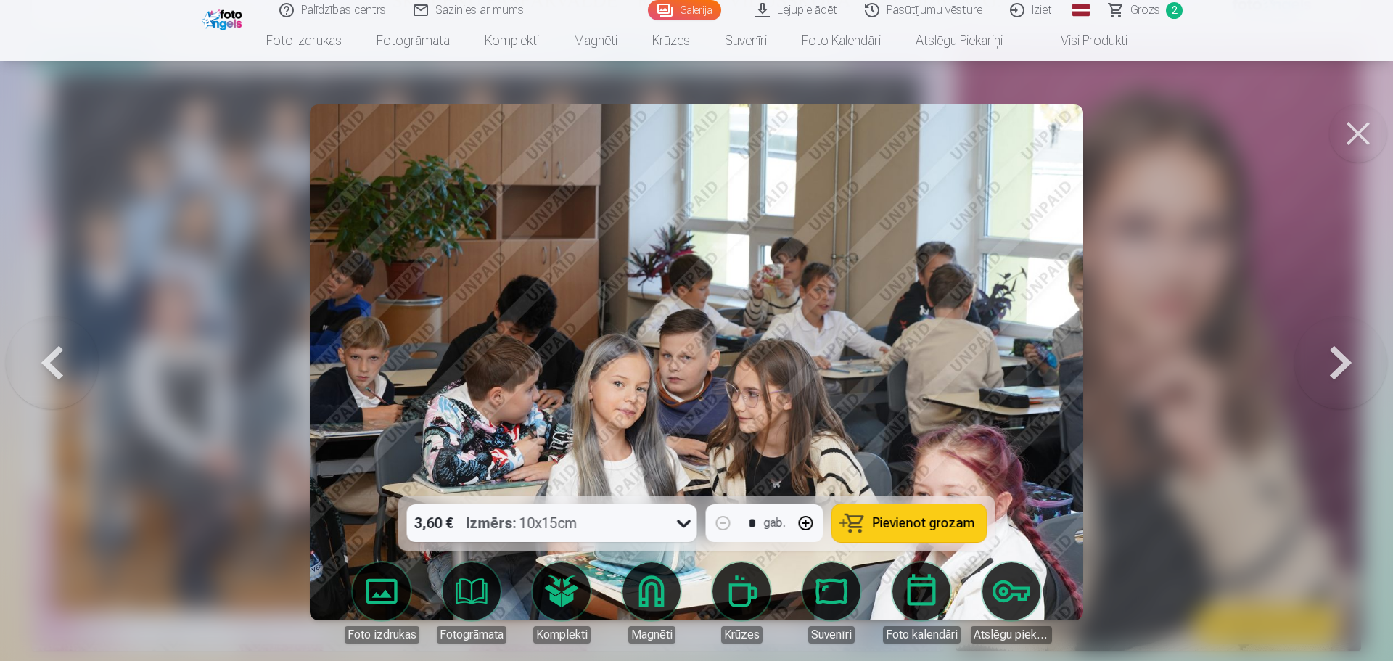
click at [1339, 372] on button at bounding box center [1341, 362] width 93 height 237
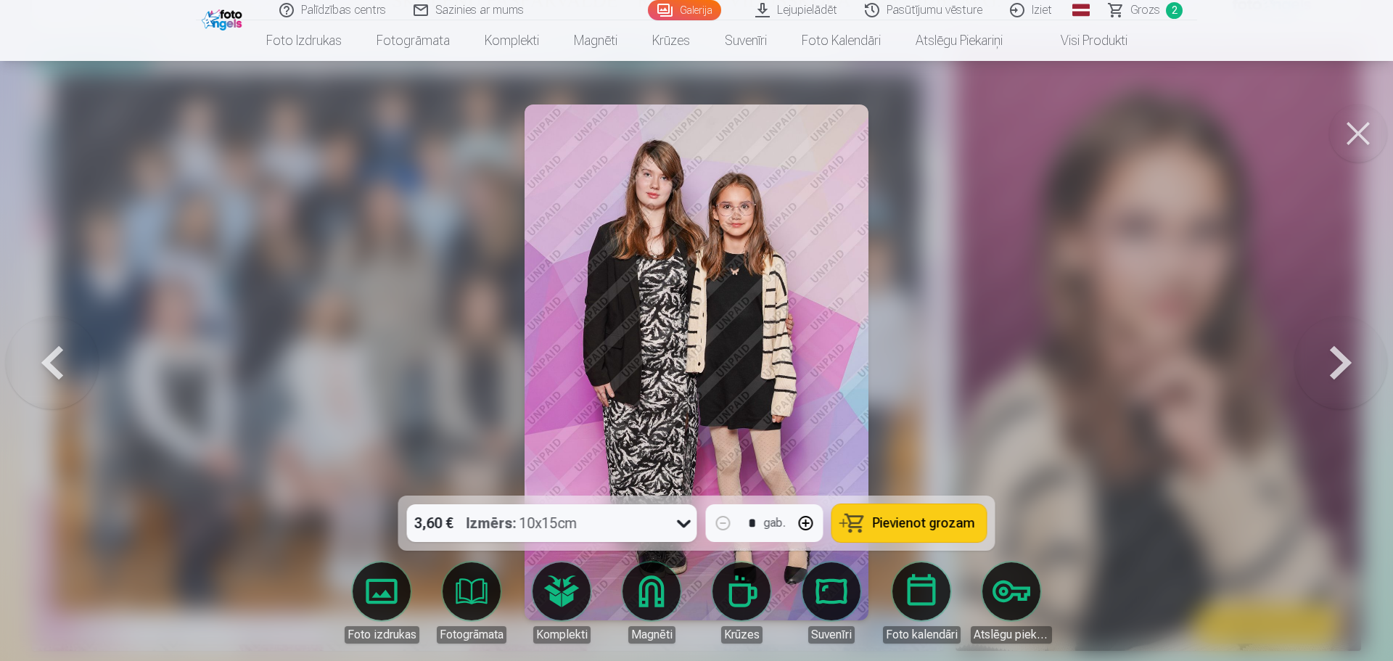
click at [1332, 364] on button at bounding box center [1341, 362] width 93 height 237
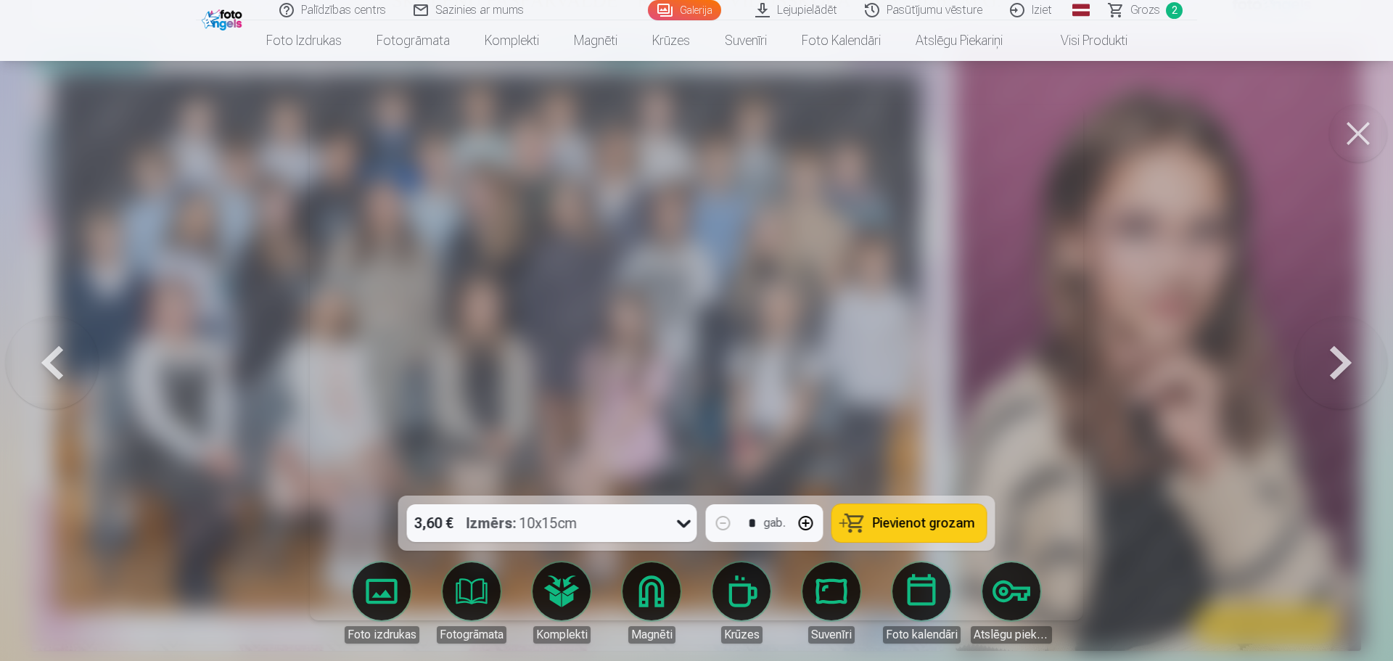
click at [1340, 361] on button at bounding box center [1341, 362] width 93 height 237
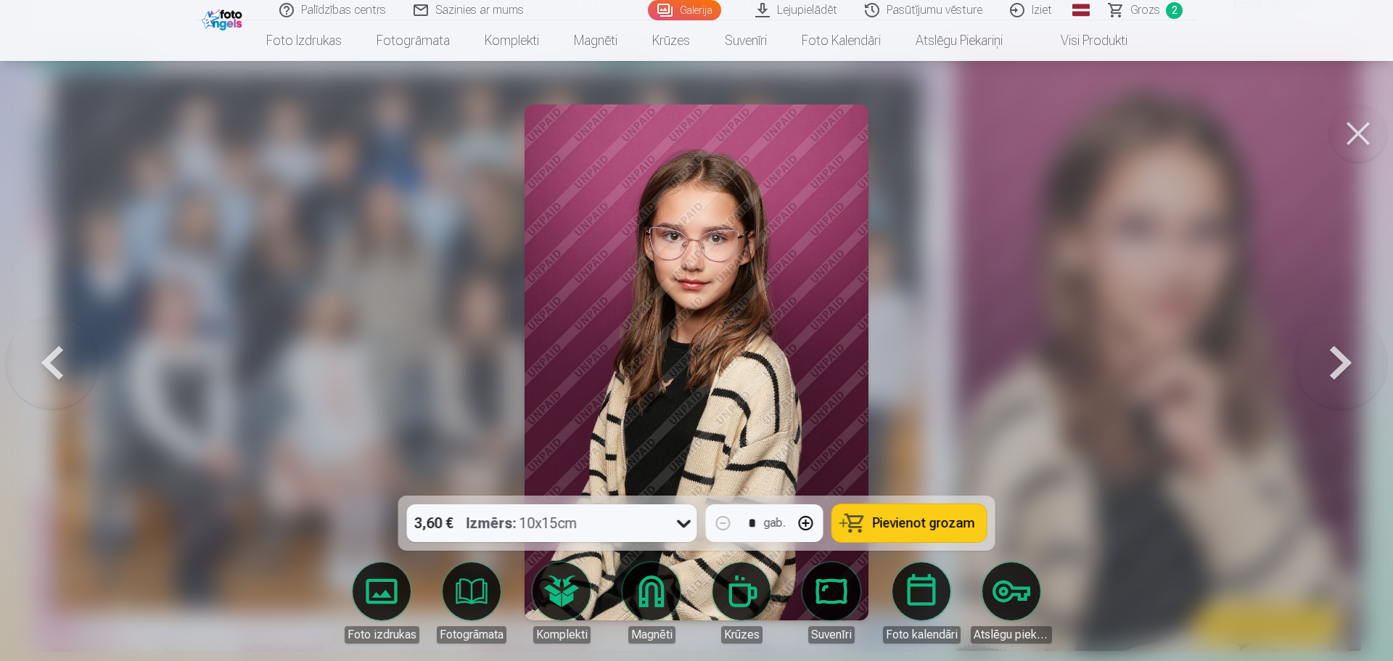
click at [1340, 361] on button at bounding box center [1341, 362] width 93 height 237
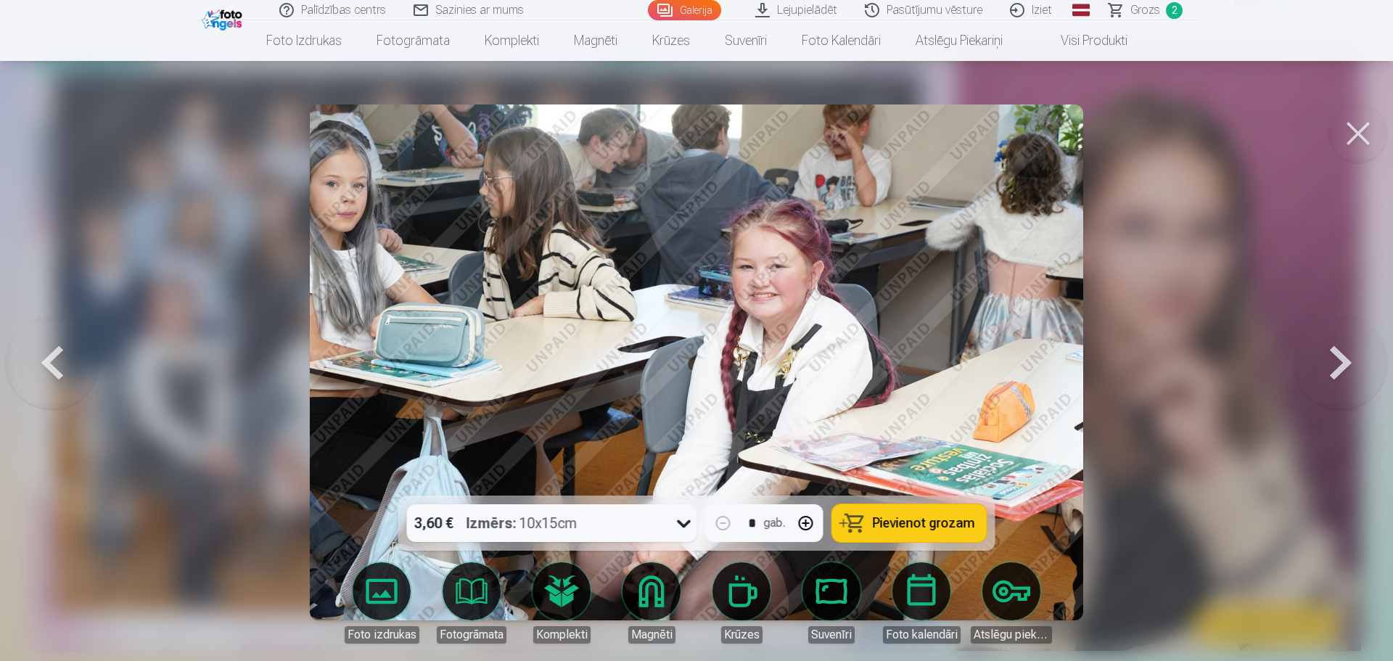
click at [1340, 361] on button at bounding box center [1341, 362] width 93 height 237
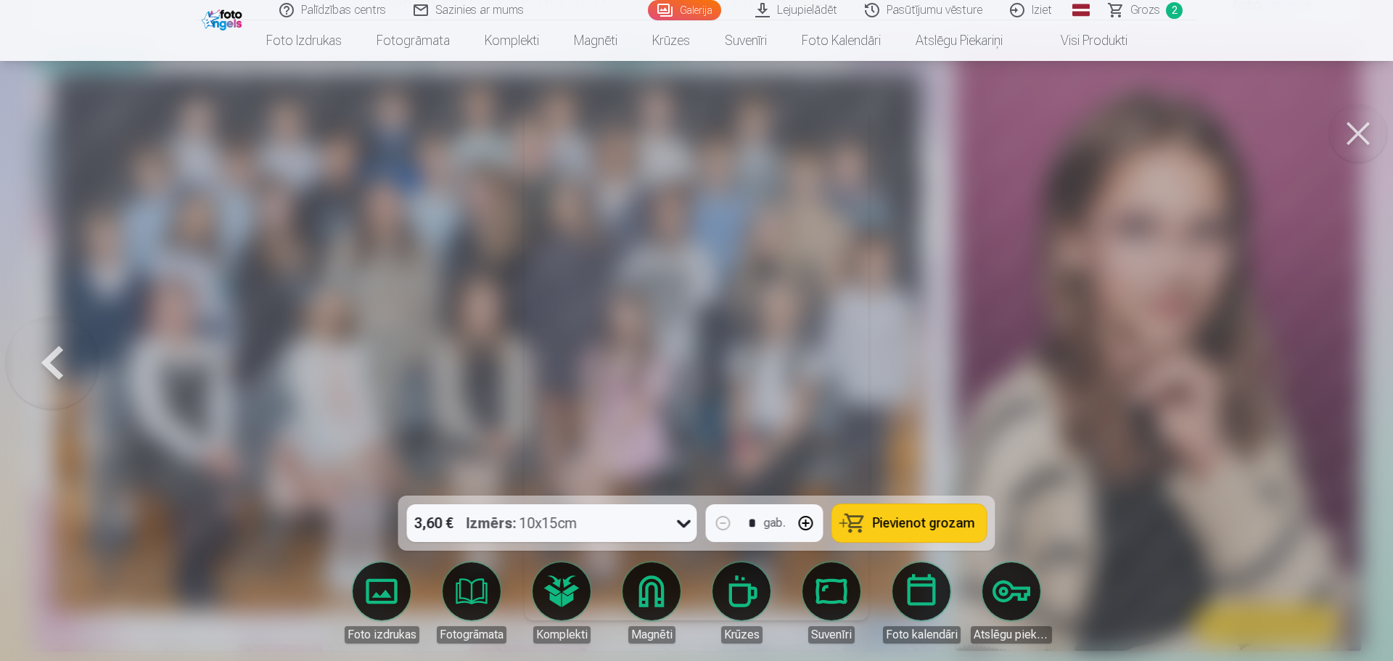
click at [1340, 361] on div at bounding box center [696, 330] width 1393 height 661
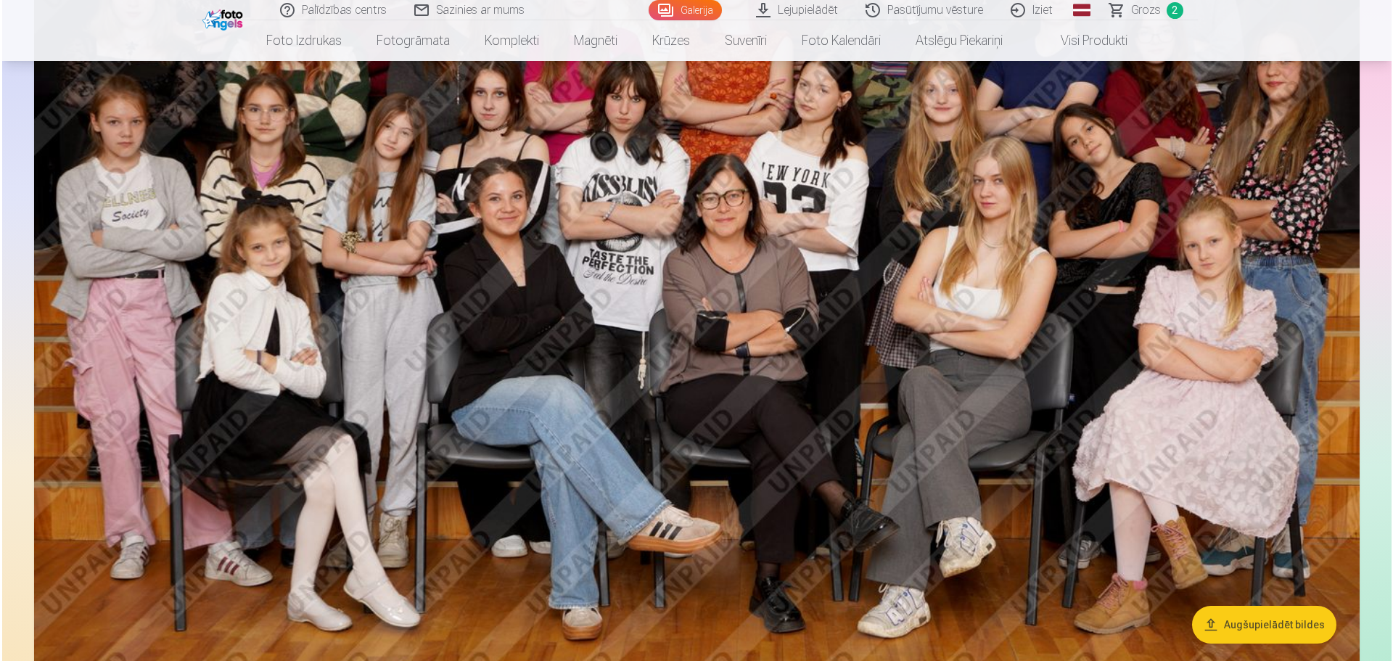
scroll to position [11538, 0]
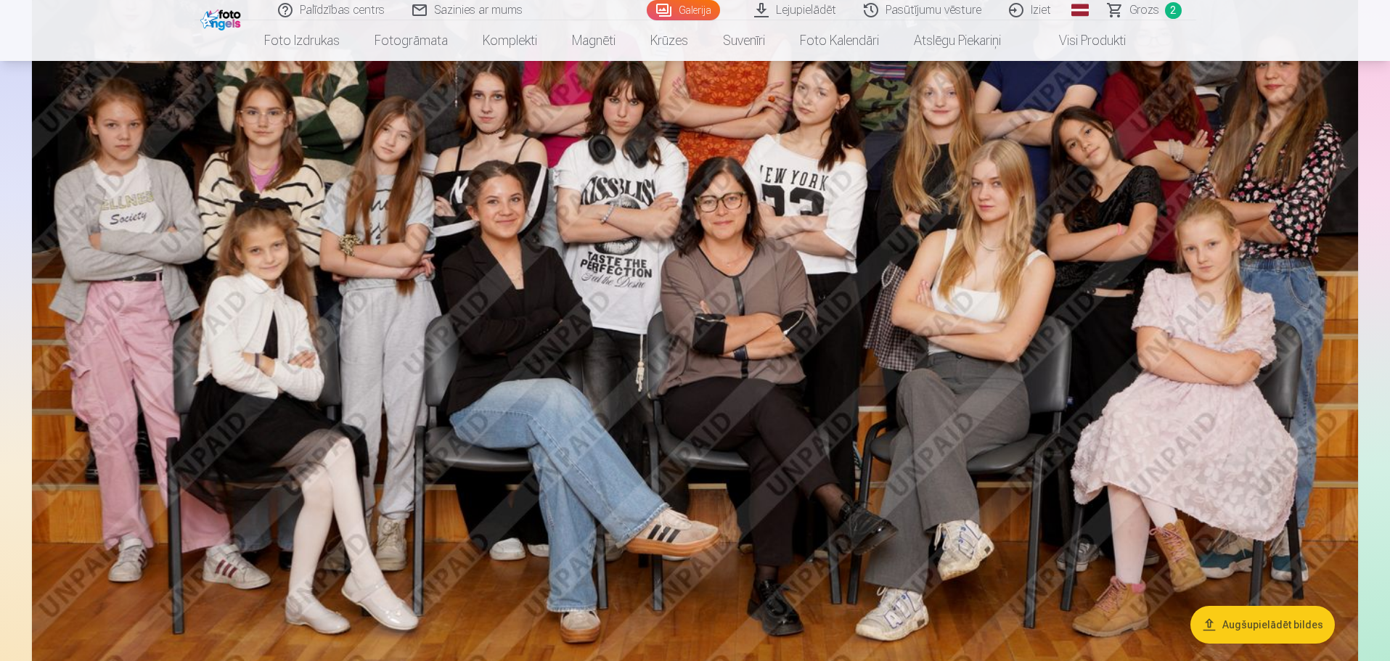
click at [840, 274] on img at bounding box center [695, 238] width 1326 height 884
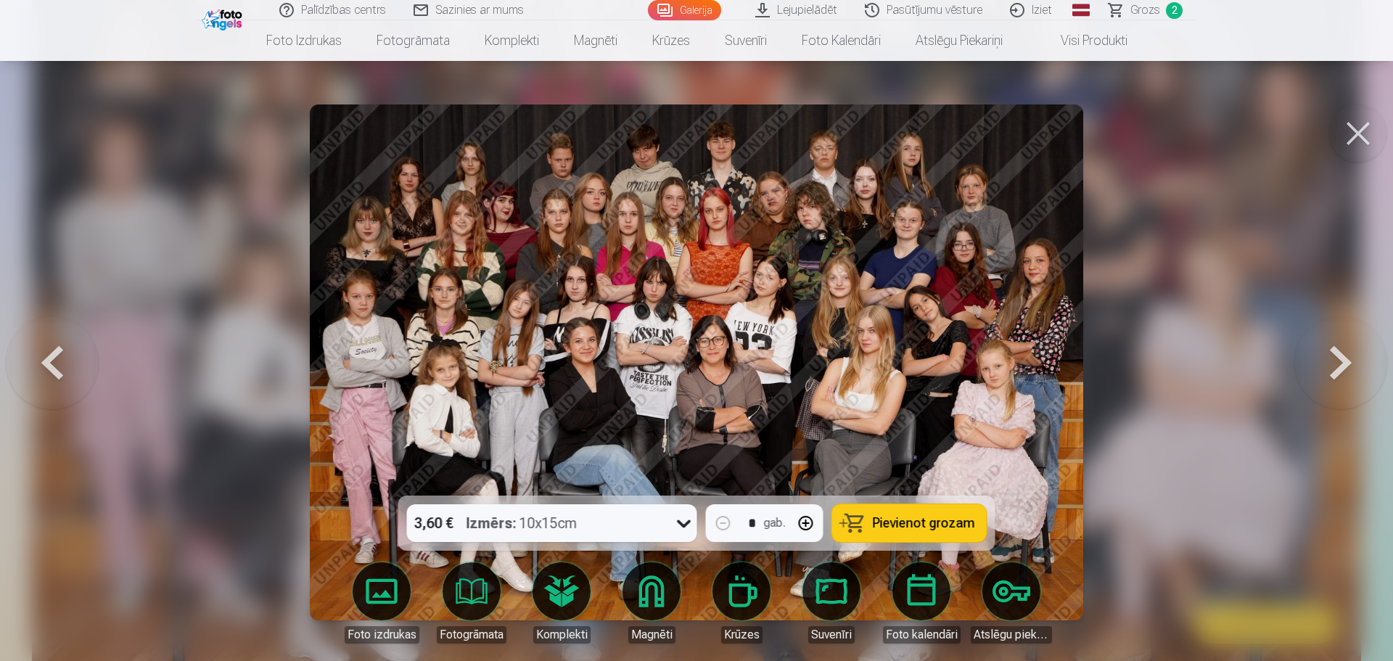
click at [470, 533] on strong "Izmērs :" at bounding box center [492, 523] width 50 height 20
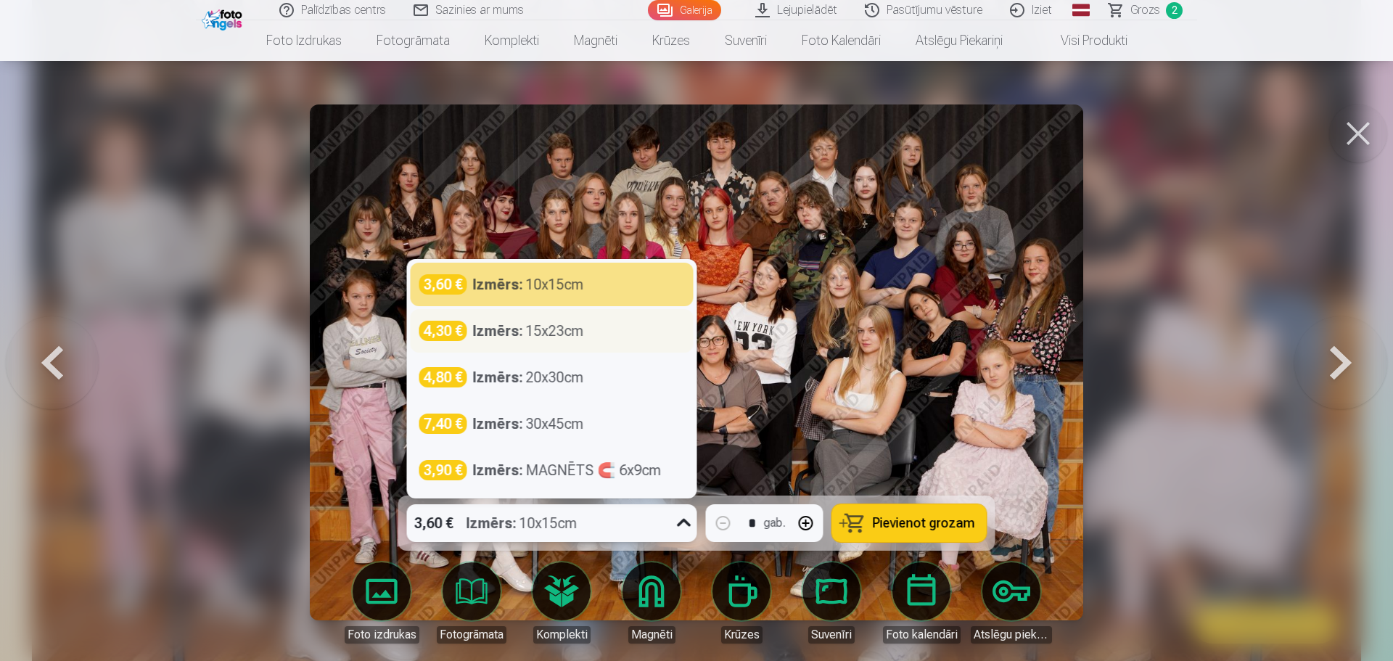
click at [543, 335] on div "Izmērs : 15x23cm" at bounding box center [528, 331] width 111 height 20
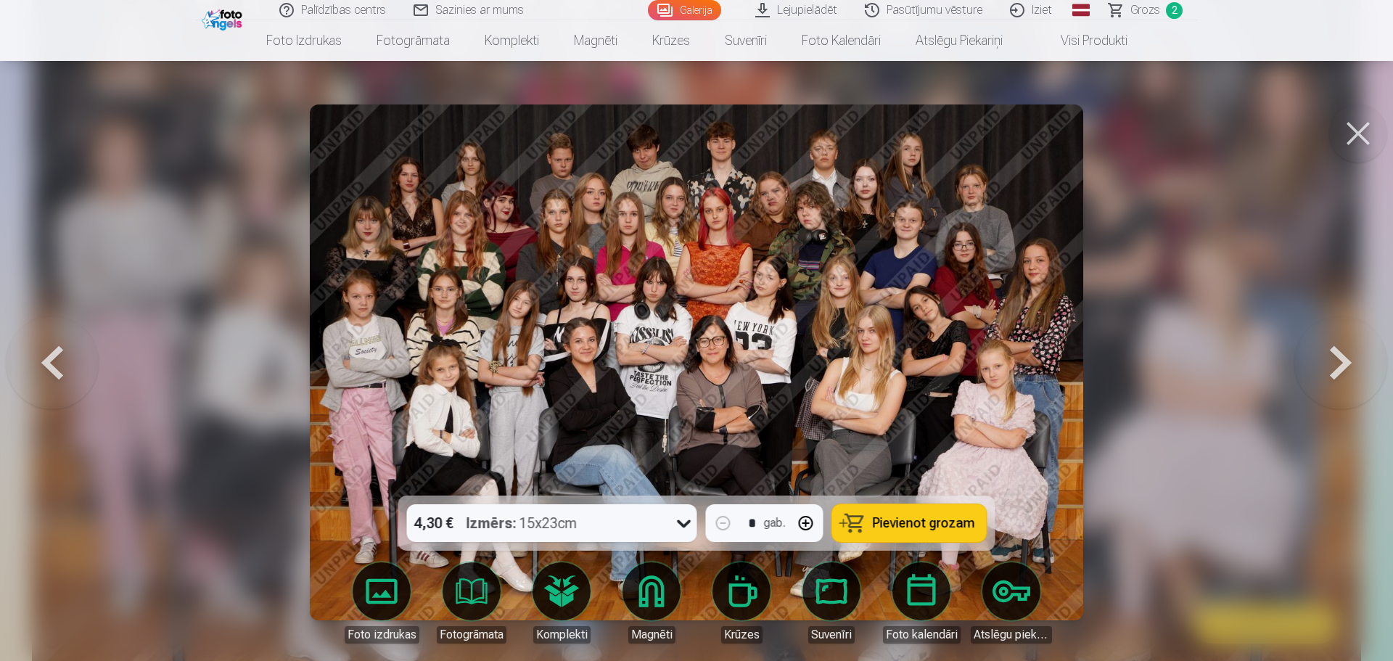
click at [904, 521] on span "Pievienot grozam" at bounding box center [924, 523] width 102 height 13
click at [1365, 143] on button at bounding box center [1358, 133] width 58 height 58
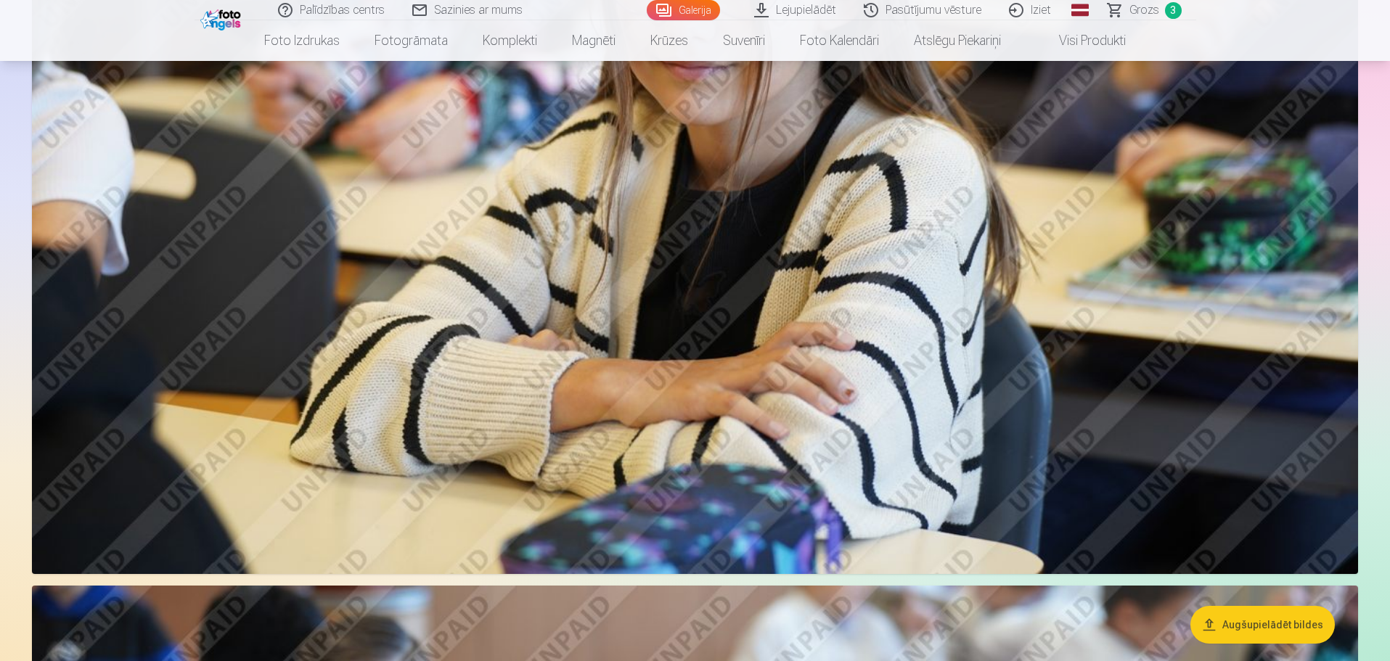
scroll to position [4033, 0]
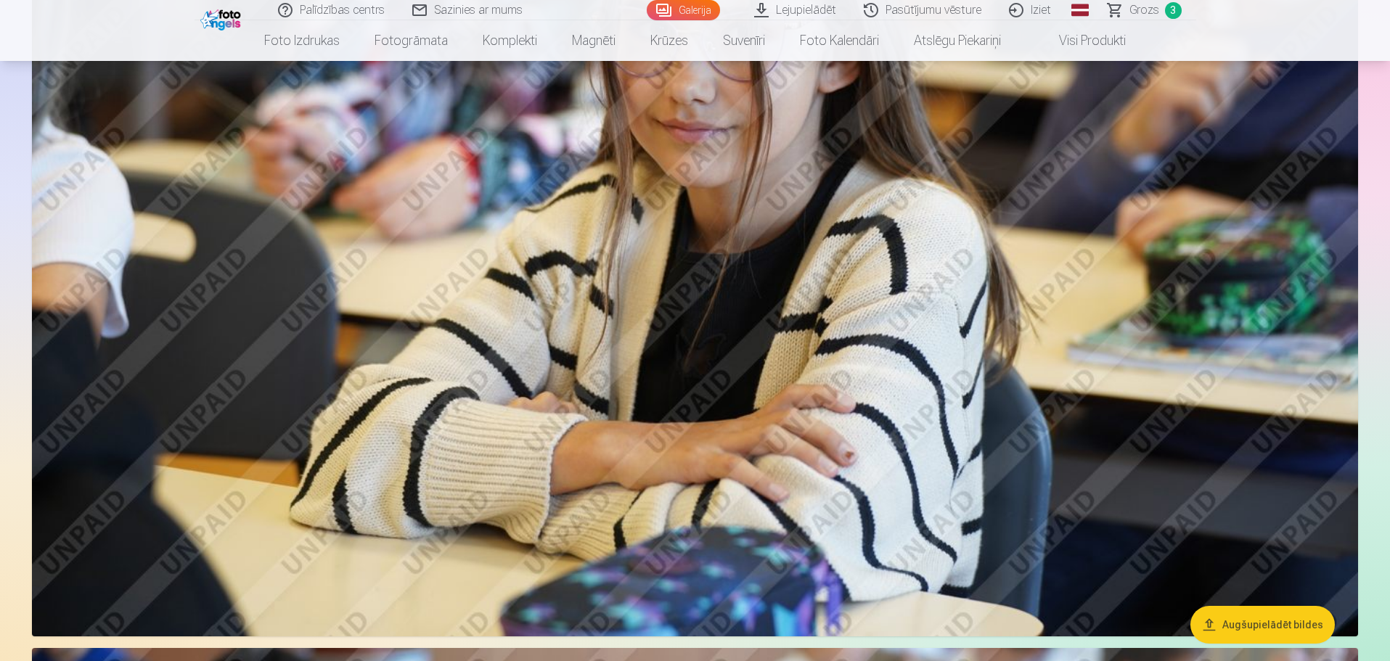
click at [1147, 8] on span "Grozs" at bounding box center [1144, 9] width 30 height 17
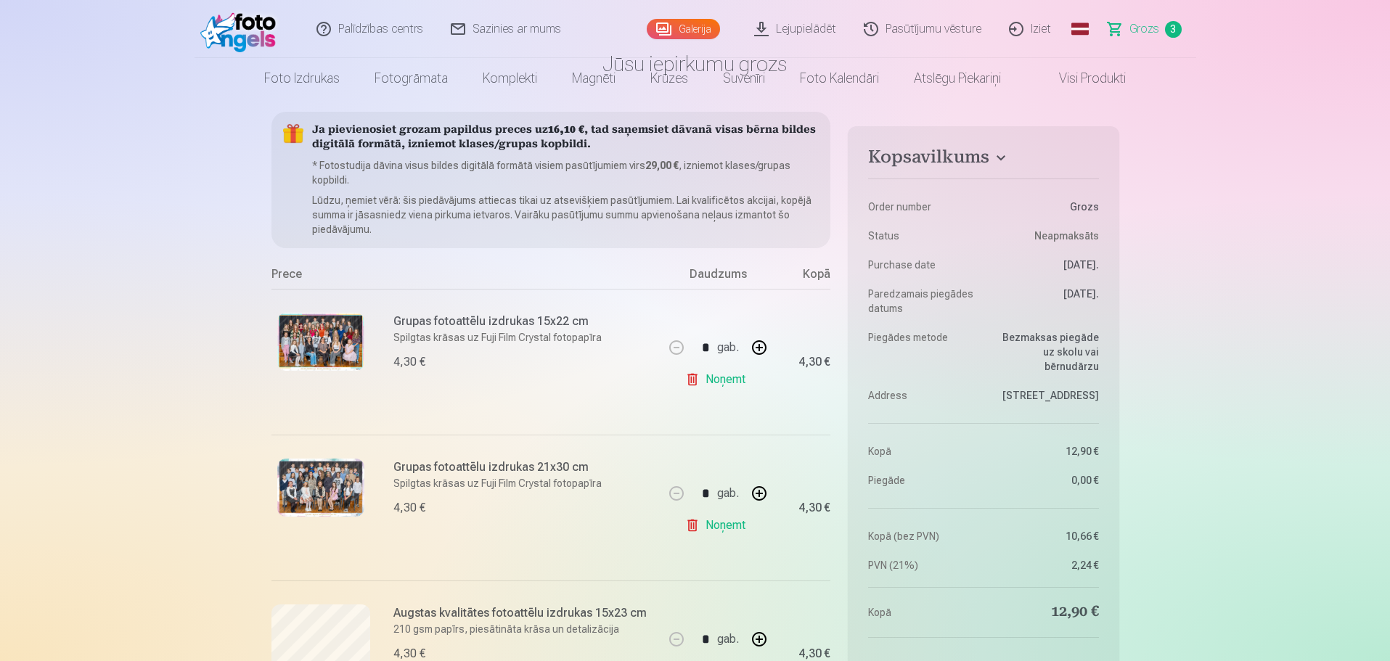
scroll to position [218, 0]
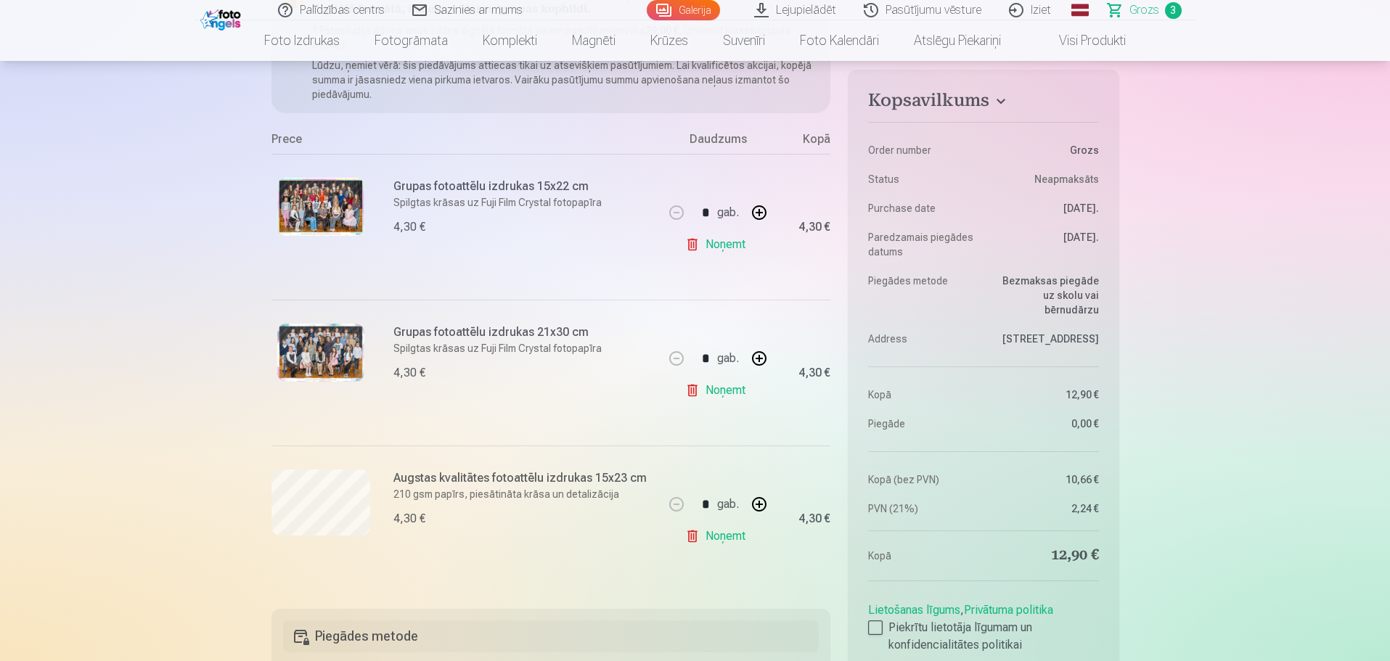
click at [723, 242] on link "Noņemt" at bounding box center [718, 244] width 66 height 29
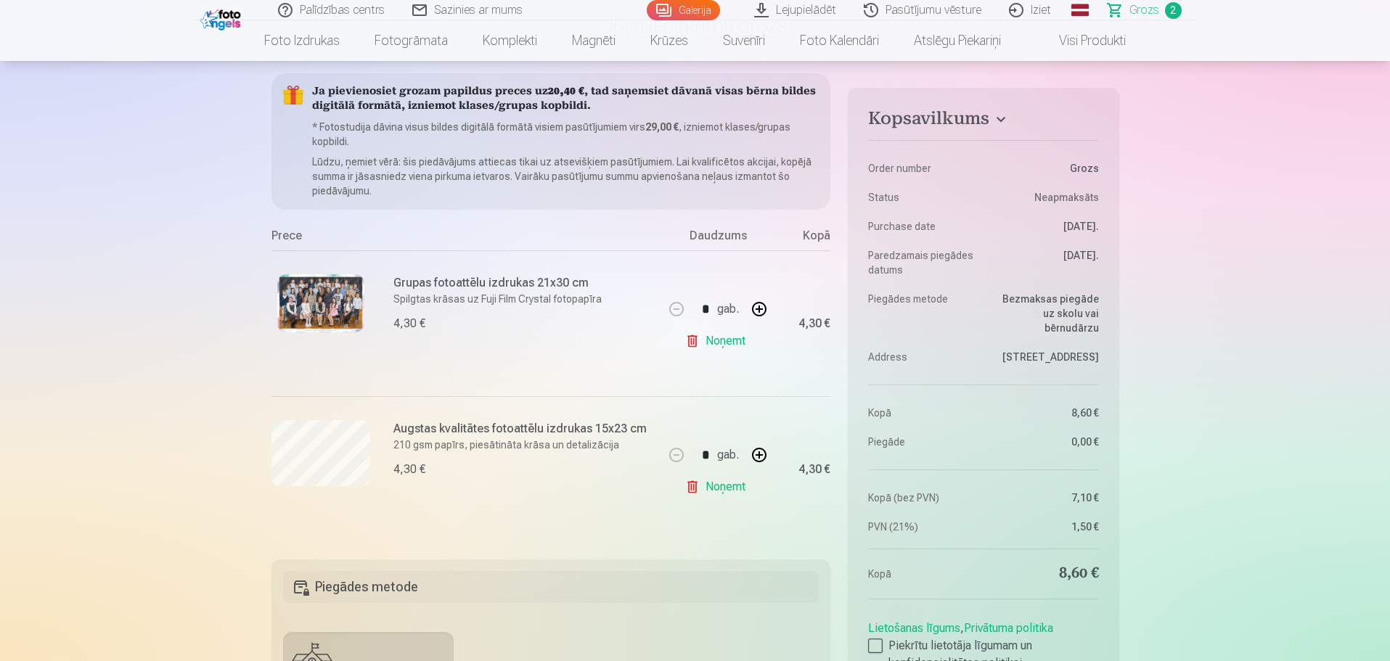
scroll to position [0, 0]
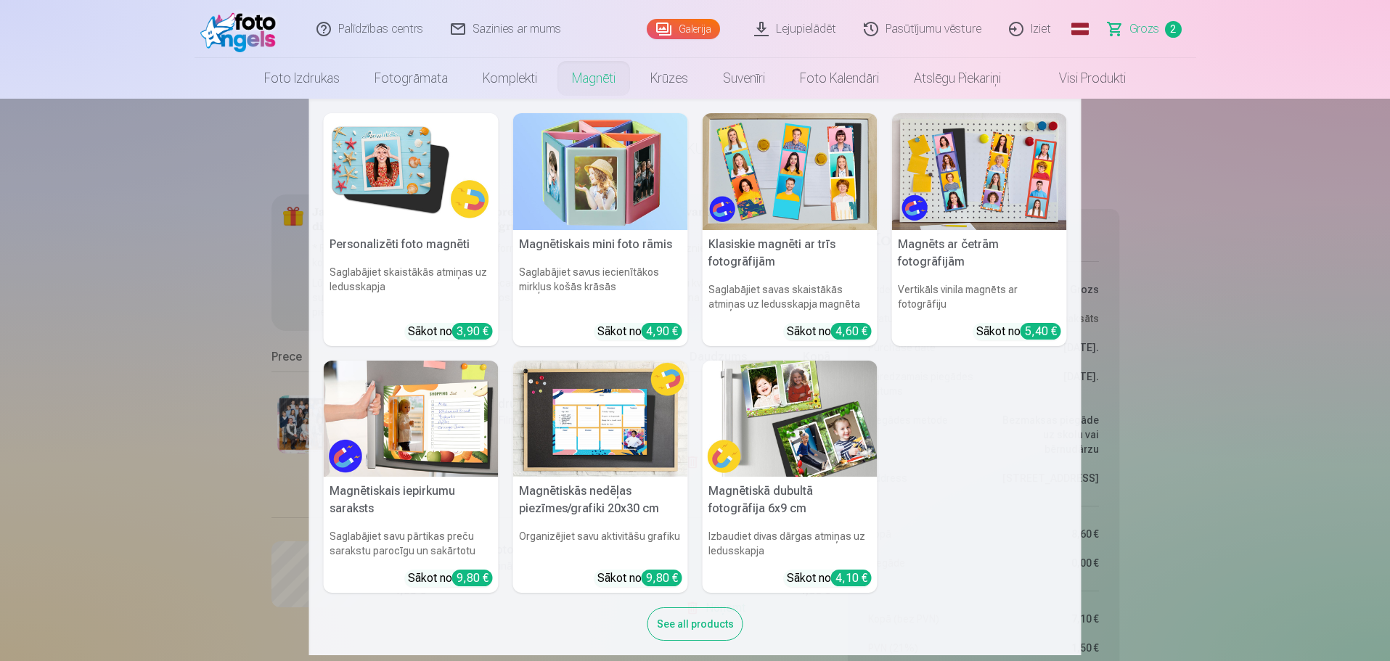
click at [768, 186] on img at bounding box center [789, 171] width 175 height 117
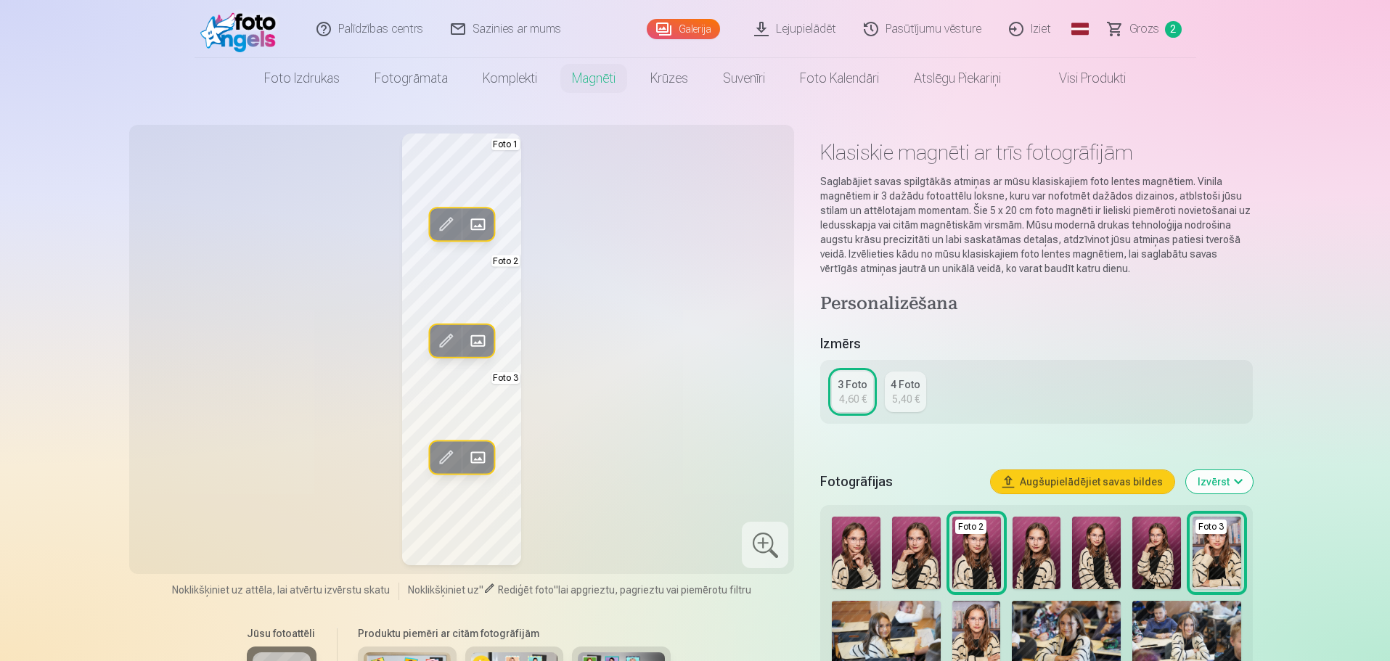
click at [1237, 490] on button "Izvērst" at bounding box center [1219, 481] width 67 height 23
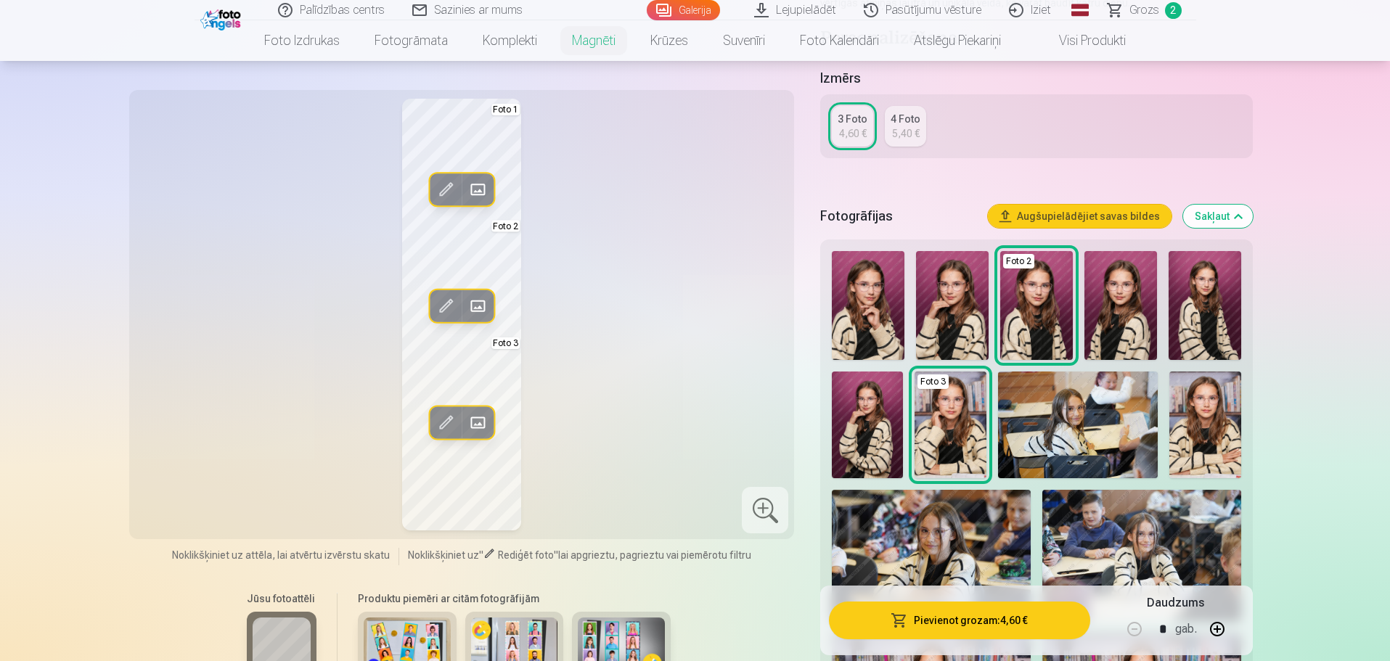
scroll to position [218, 0]
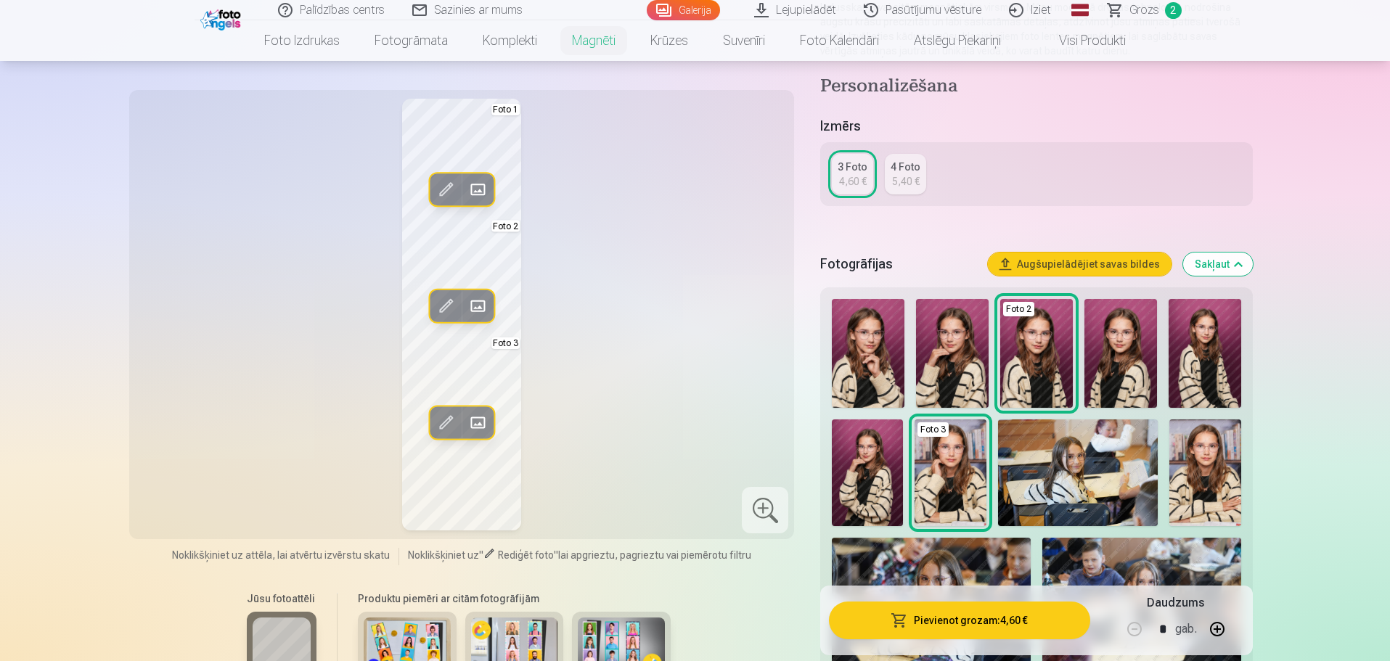
click at [1202, 356] on img at bounding box center [1204, 353] width 73 height 109
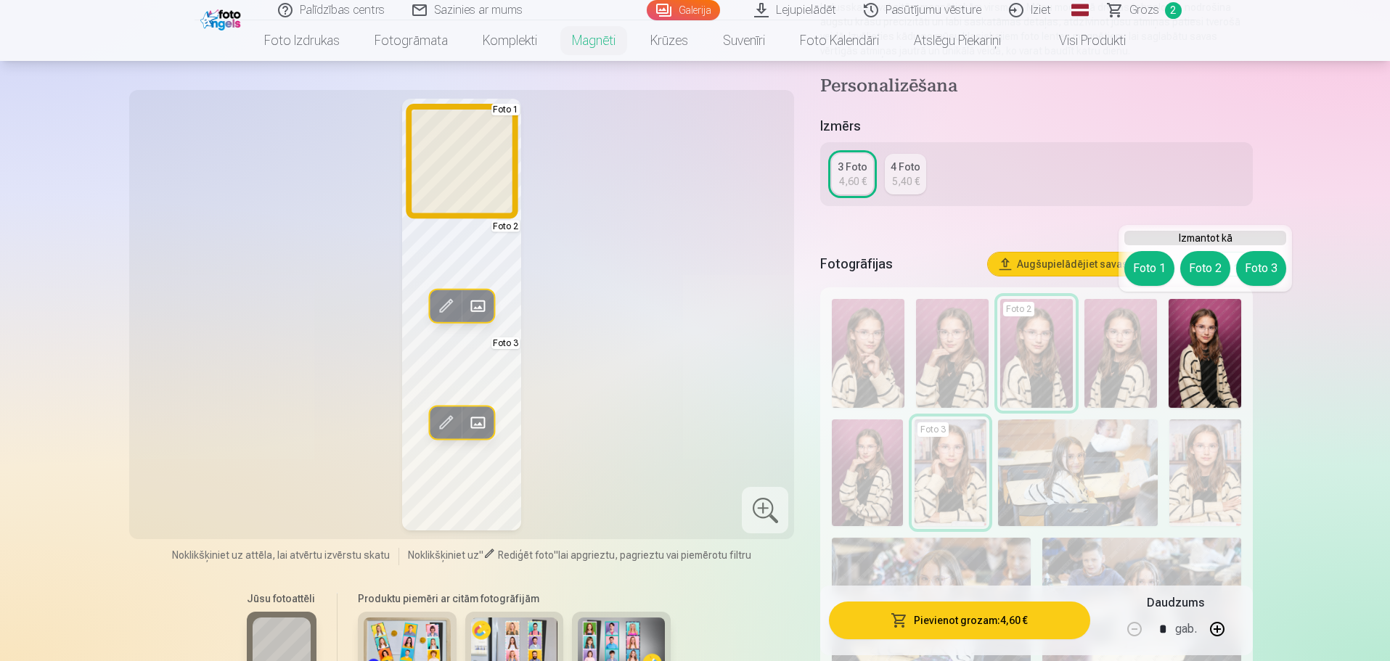
click at [1141, 266] on button "Foto 1" at bounding box center [1149, 268] width 50 height 35
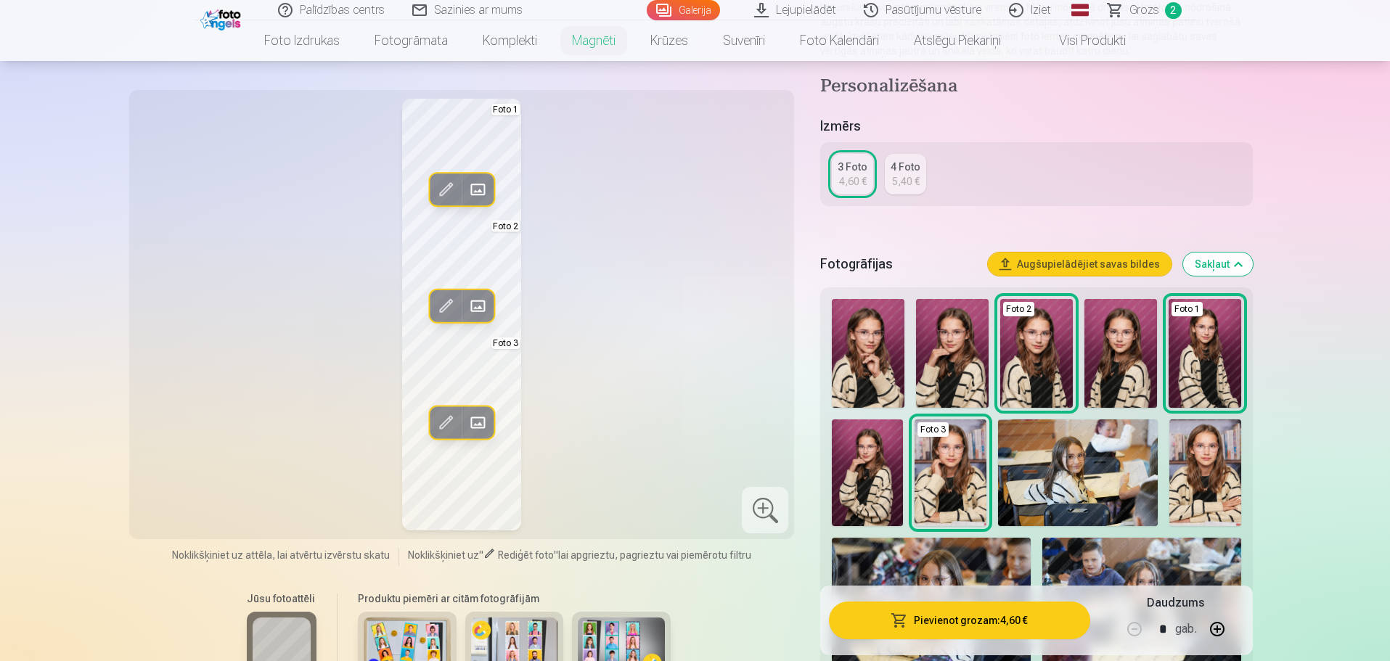
click at [1220, 464] on img at bounding box center [1204, 472] width 71 height 107
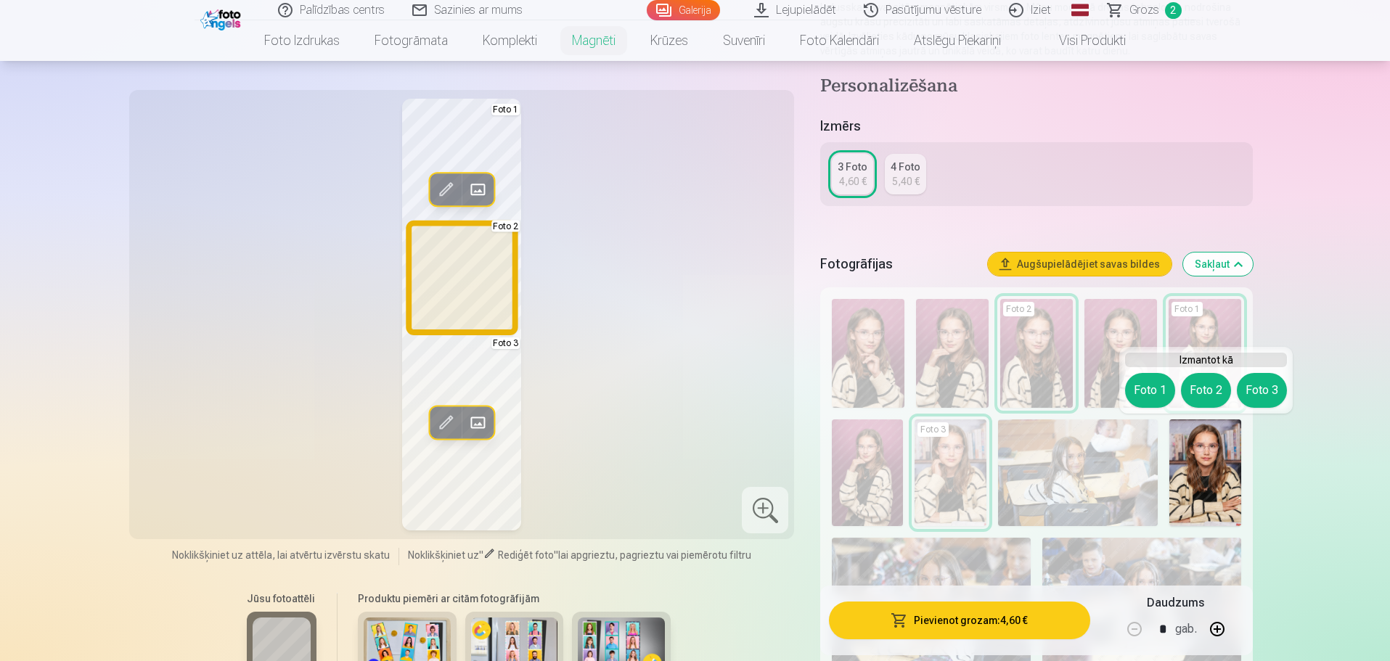
click at [1209, 388] on button "Foto 2" at bounding box center [1206, 390] width 50 height 35
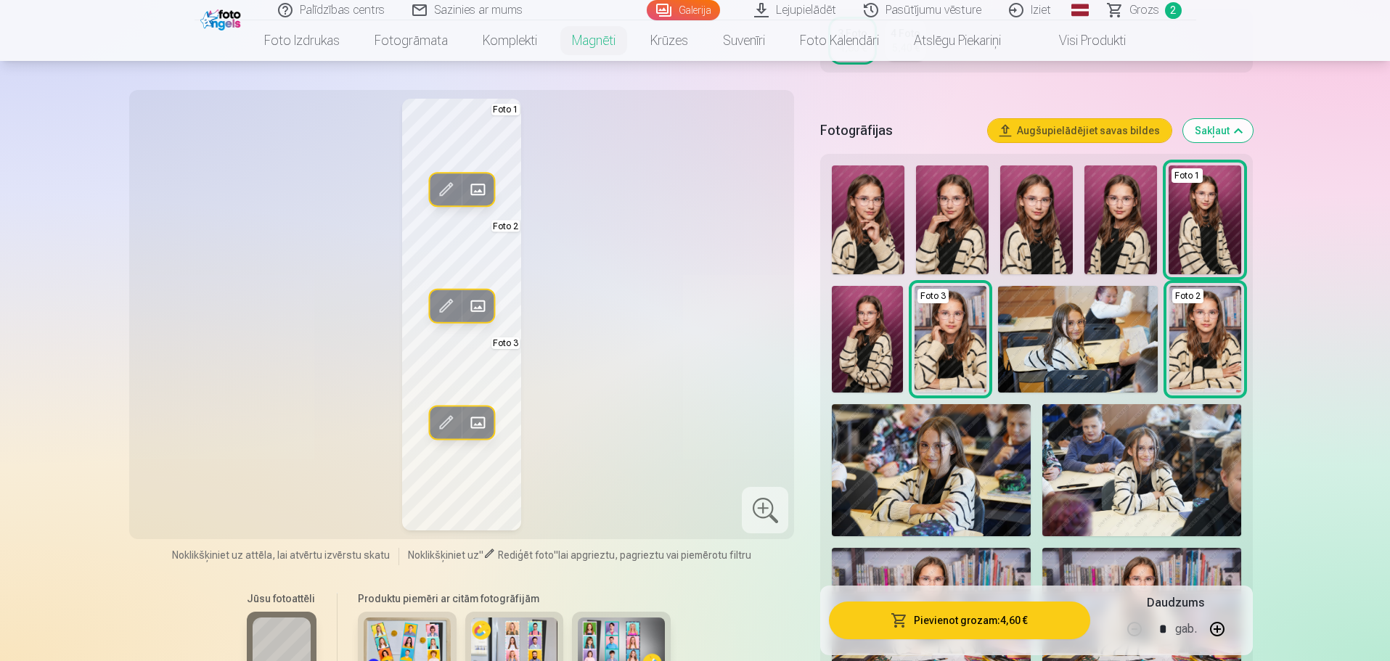
scroll to position [145, 0]
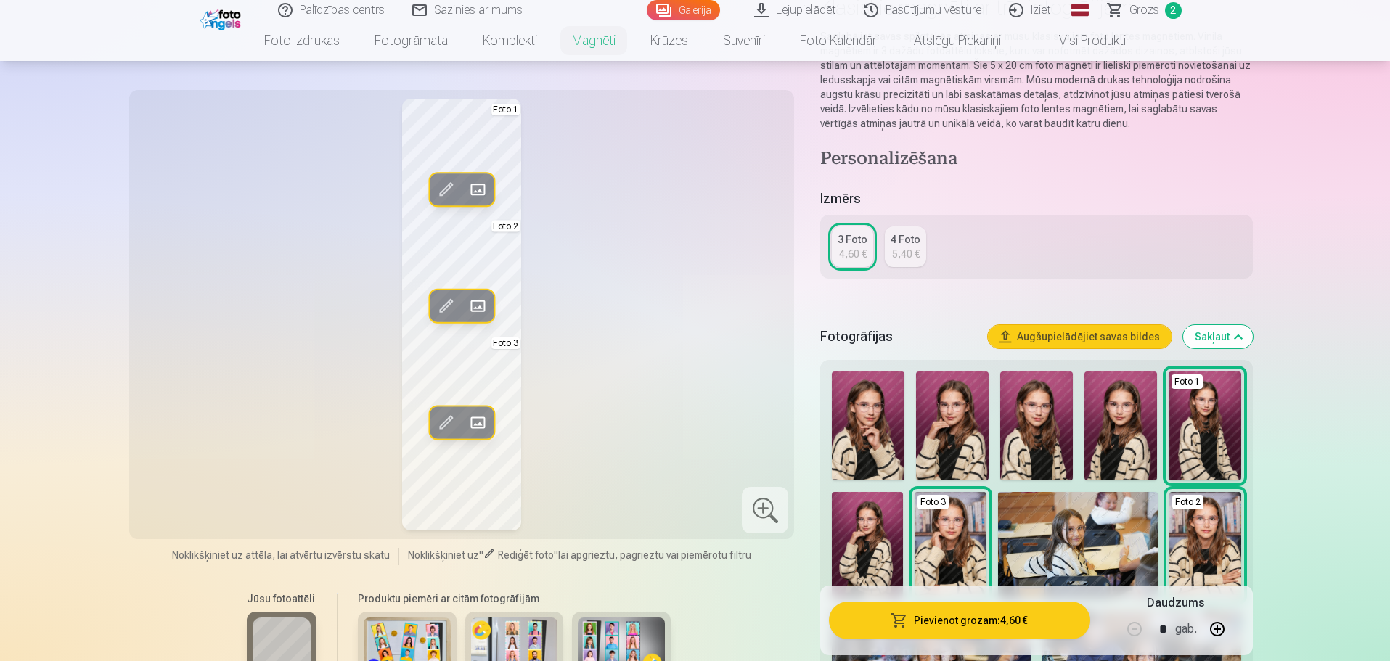
click at [864, 557] on img at bounding box center [867, 545] width 71 height 107
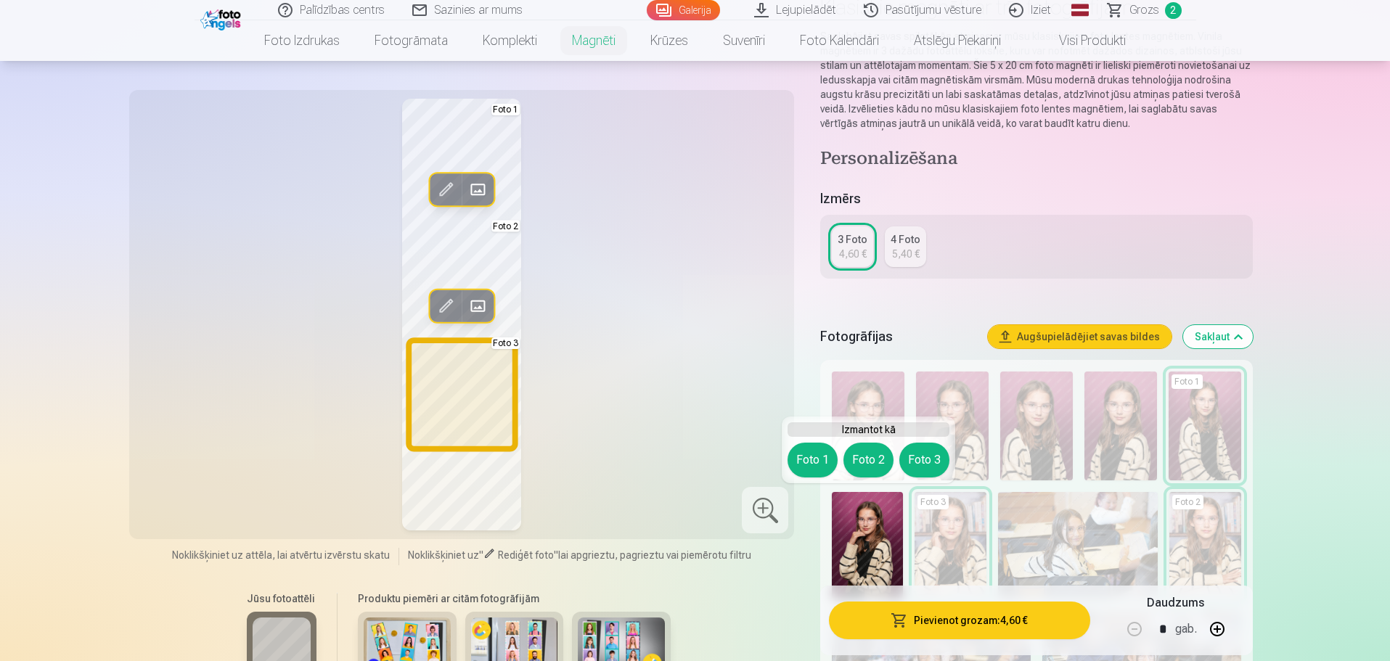
click at [932, 460] on button "Foto 3" at bounding box center [924, 460] width 50 height 35
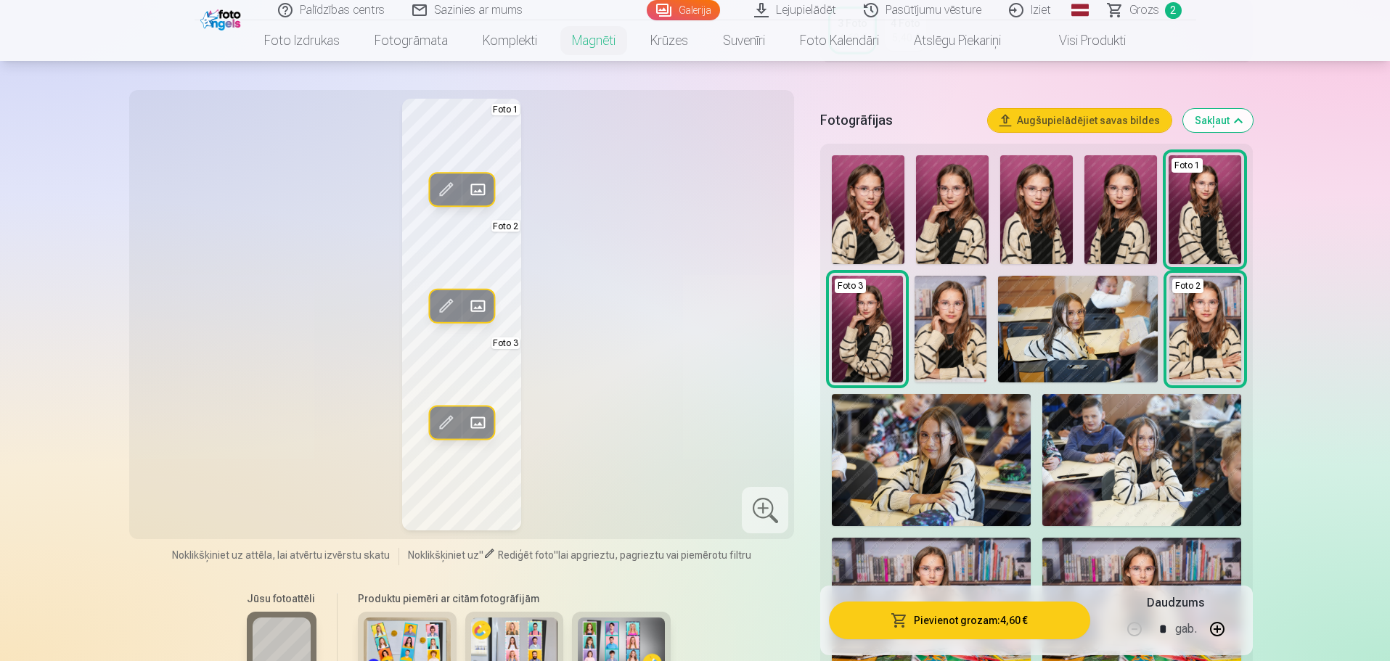
scroll to position [363, 0]
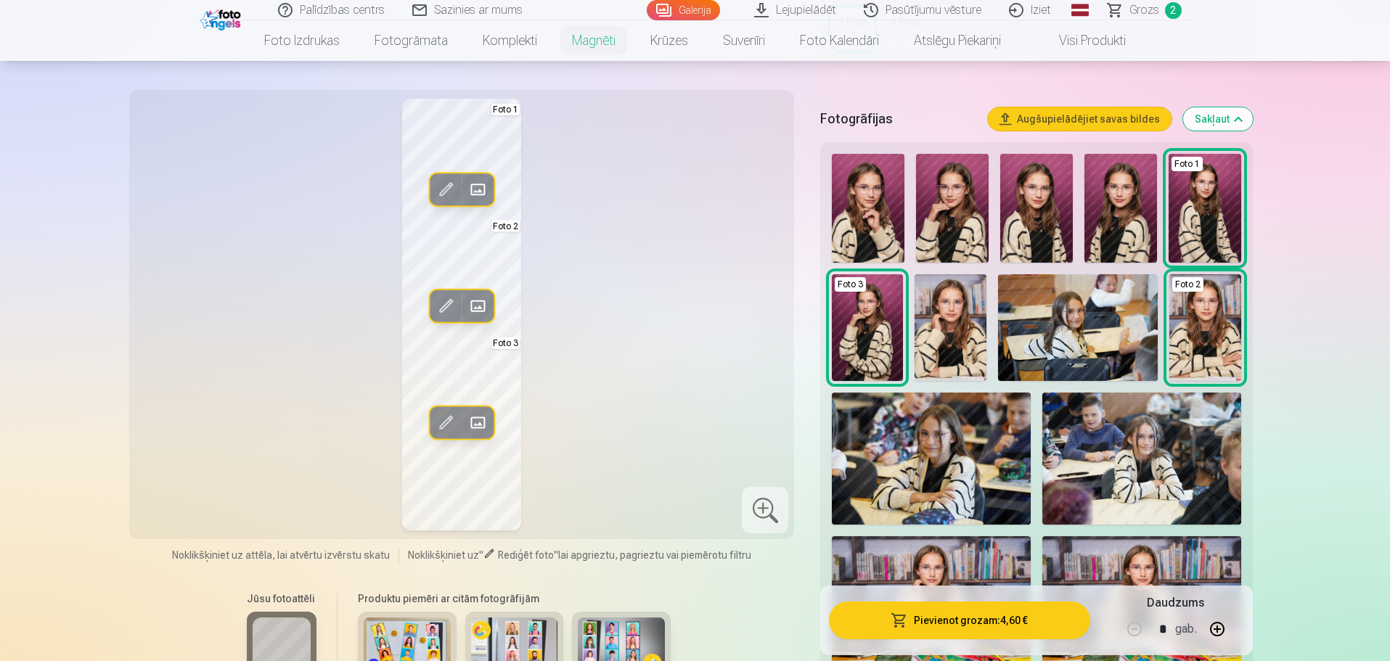
click at [1218, 118] on button "Sakļaut" at bounding box center [1218, 118] width 70 height 23
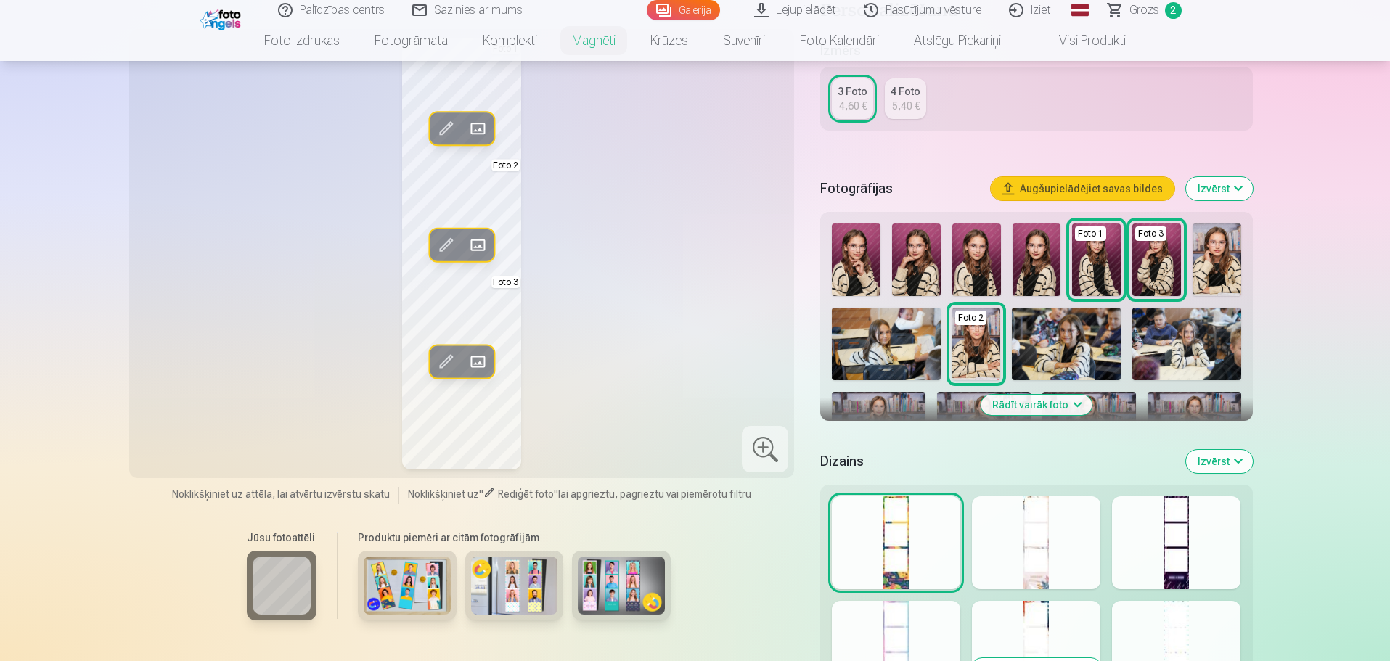
scroll to position [329, 0]
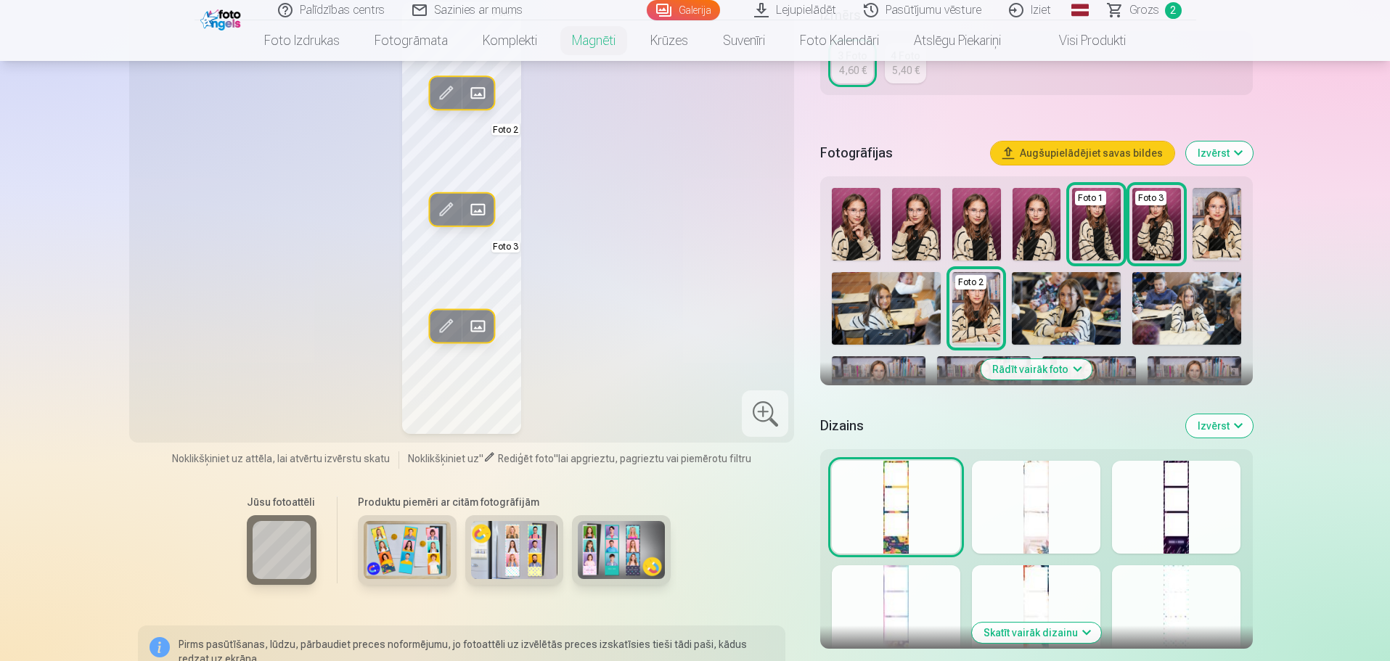
click at [1235, 424] on button "Izvērst" at bounding box center [1219, 425] width 67 height 23
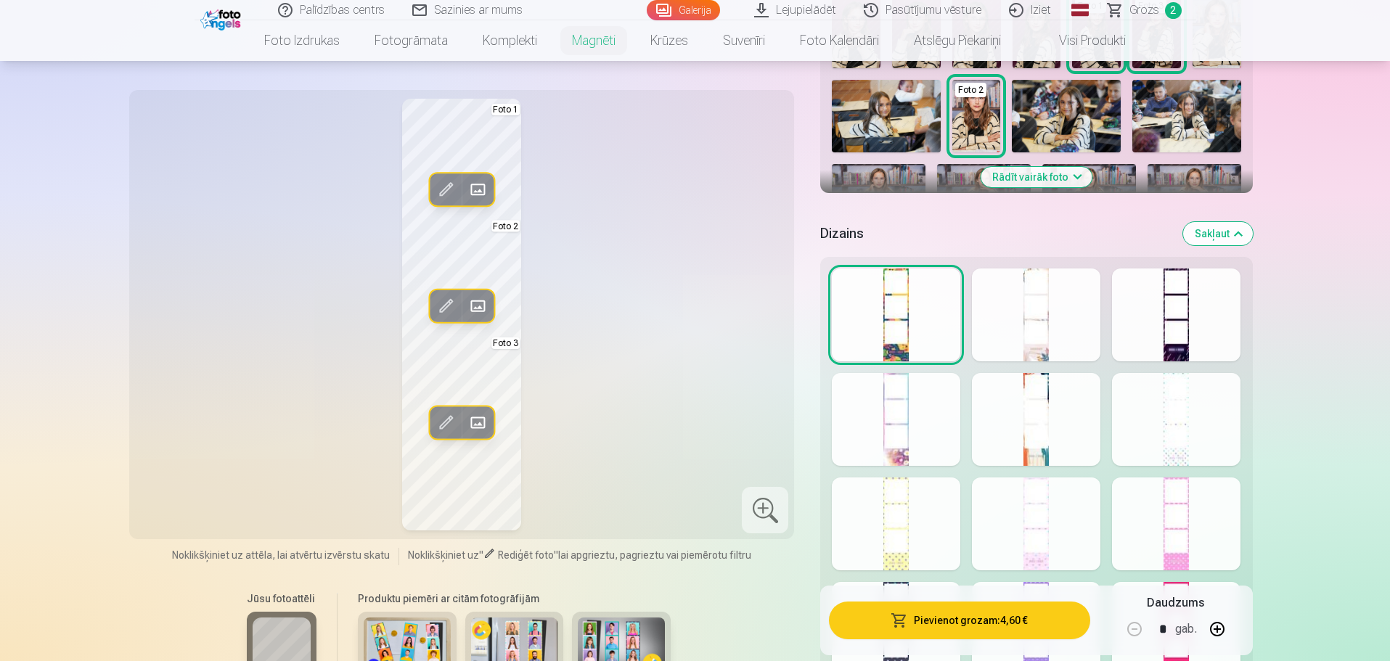
scroll to position [546, 0]
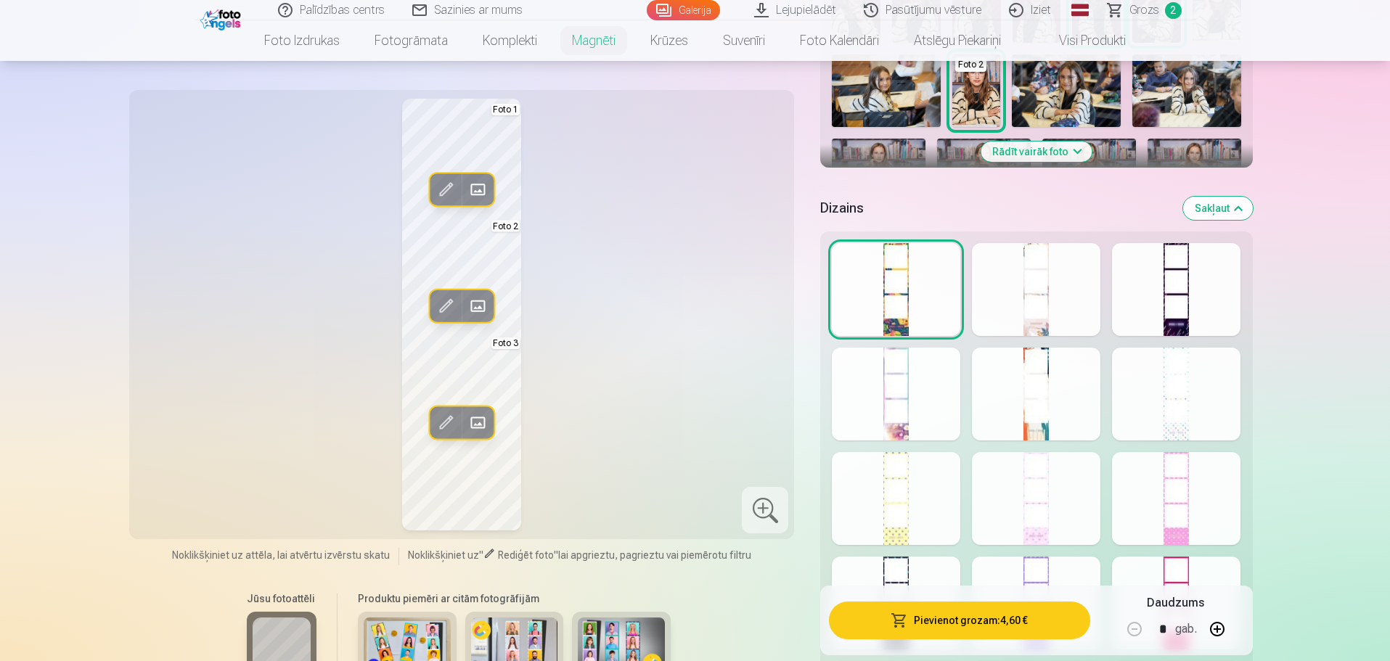
click at [865, 412] on div at bounding box center [896, 394] width 128 height 93
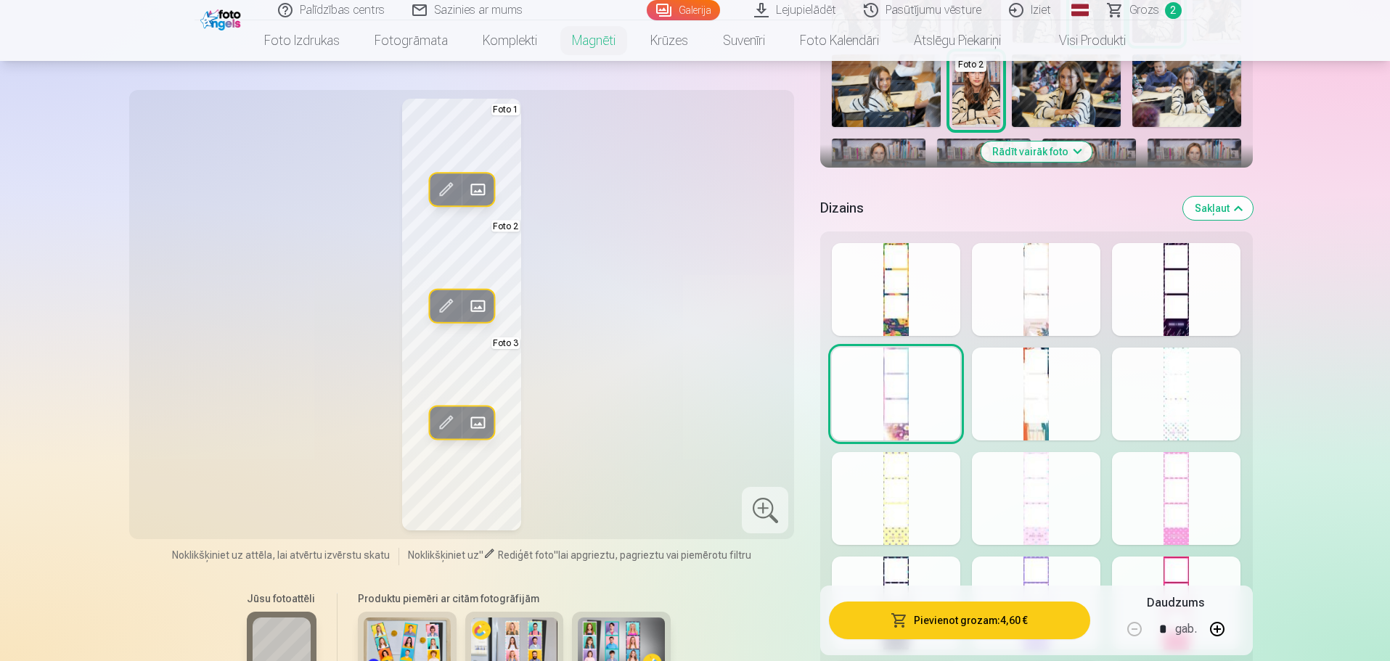
click at [903, 409] on div at bounding box center [896, 394] width 128 height 93
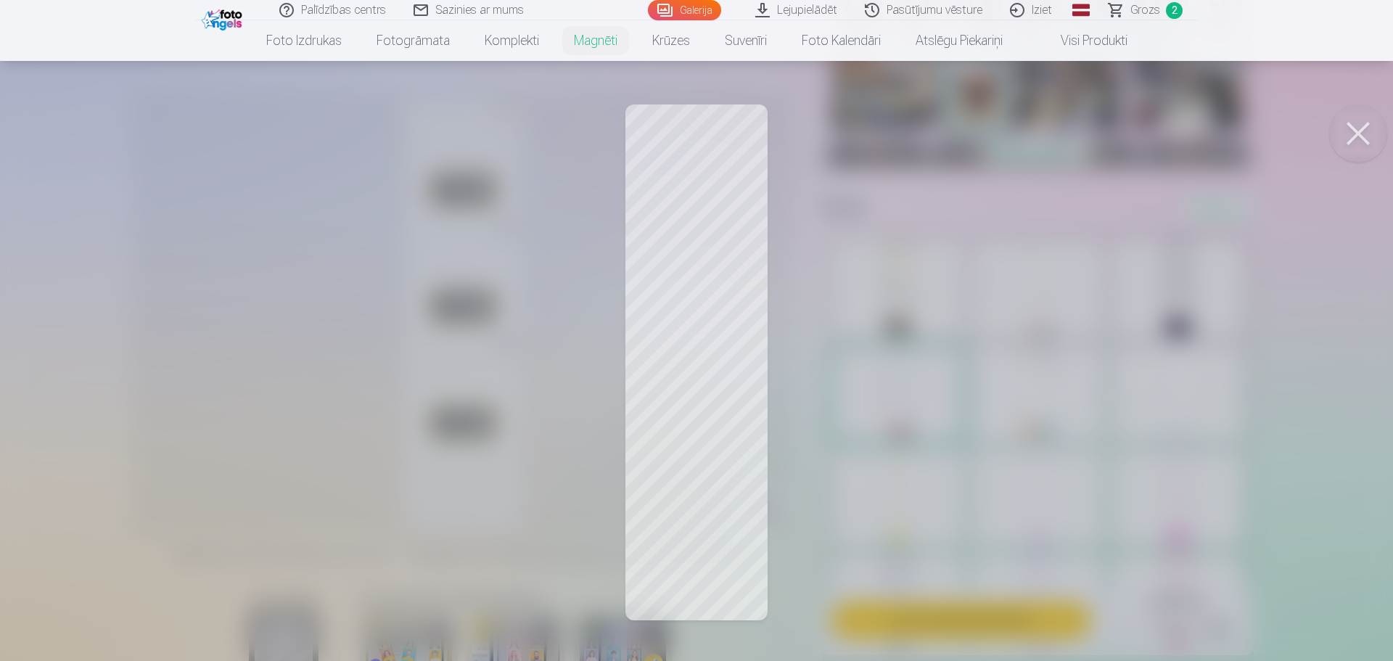
click at [1353, 131] on button at bounding box center [1358, 133] width 58 height 58
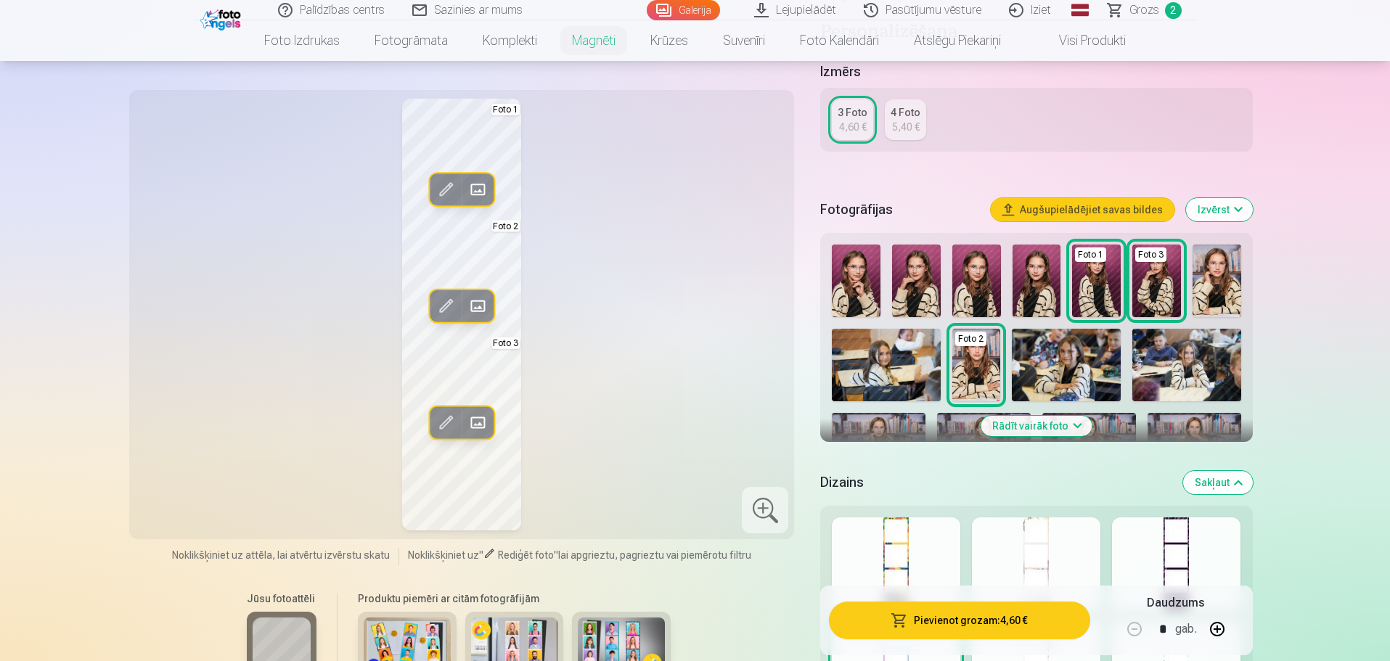
scroll to position [184, 0]
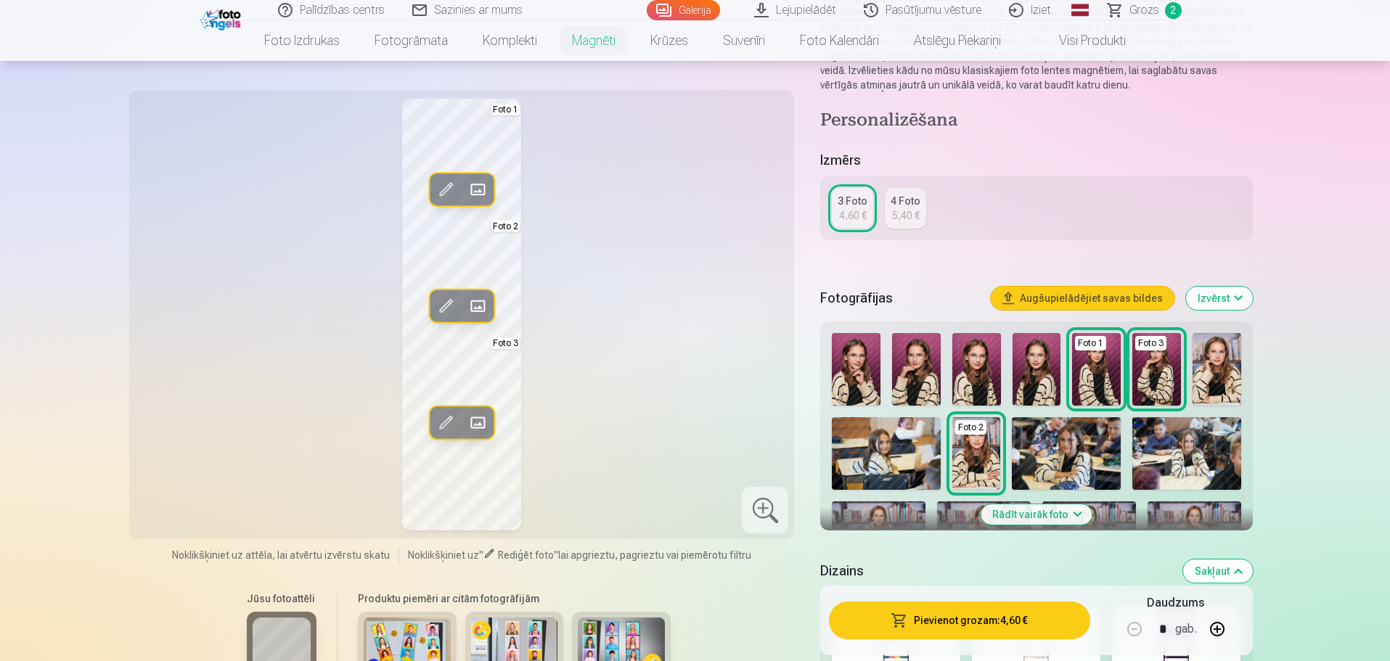
click at [1221, 292] on button "Izvērst" at bounding box center [1219, 298] width 67 height 23
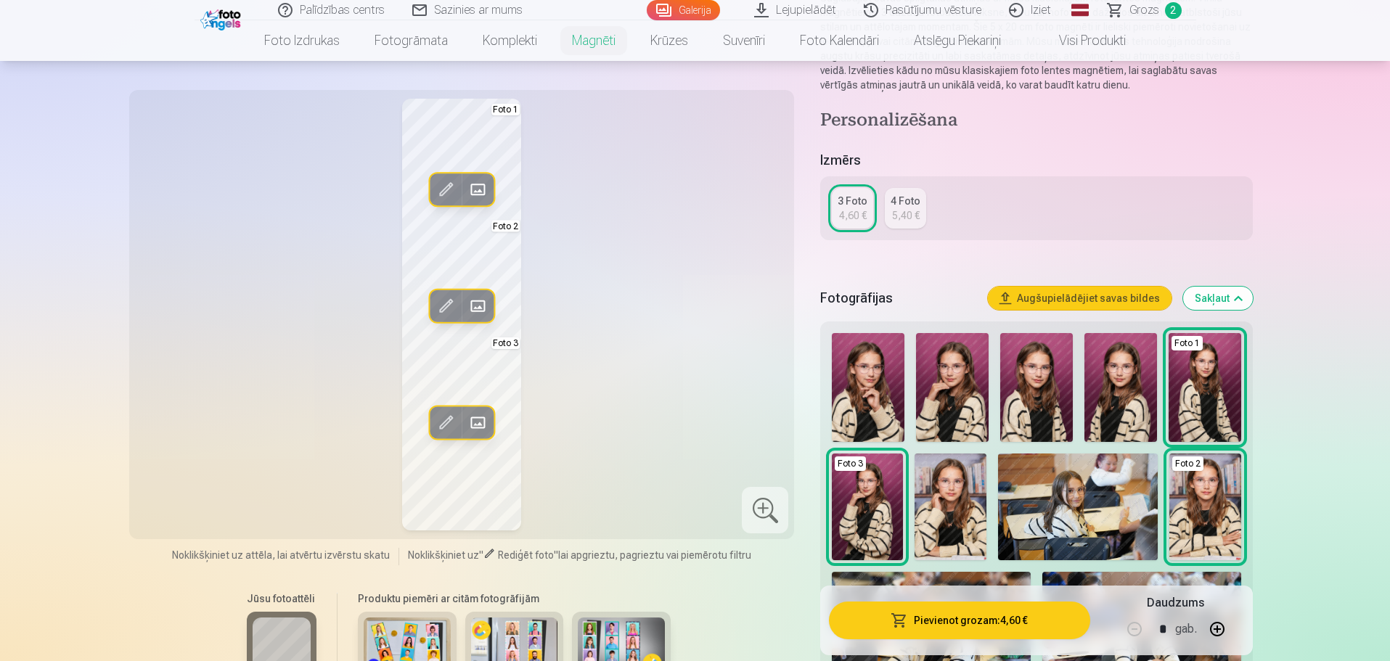
click at [883, 413] on img at bounding box center [868, 387] width 73 height 109
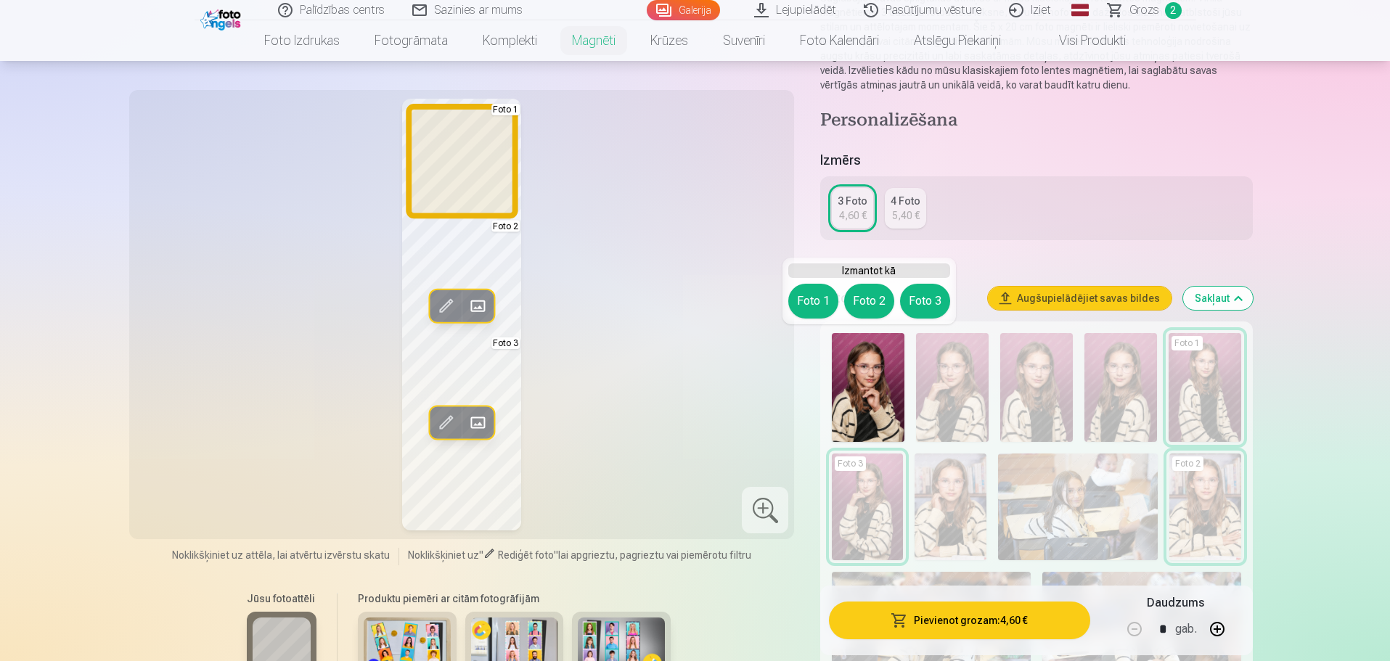
click at [820, 310] on button "Foto 1" at bounding box center [813, 301] width 50 height 35
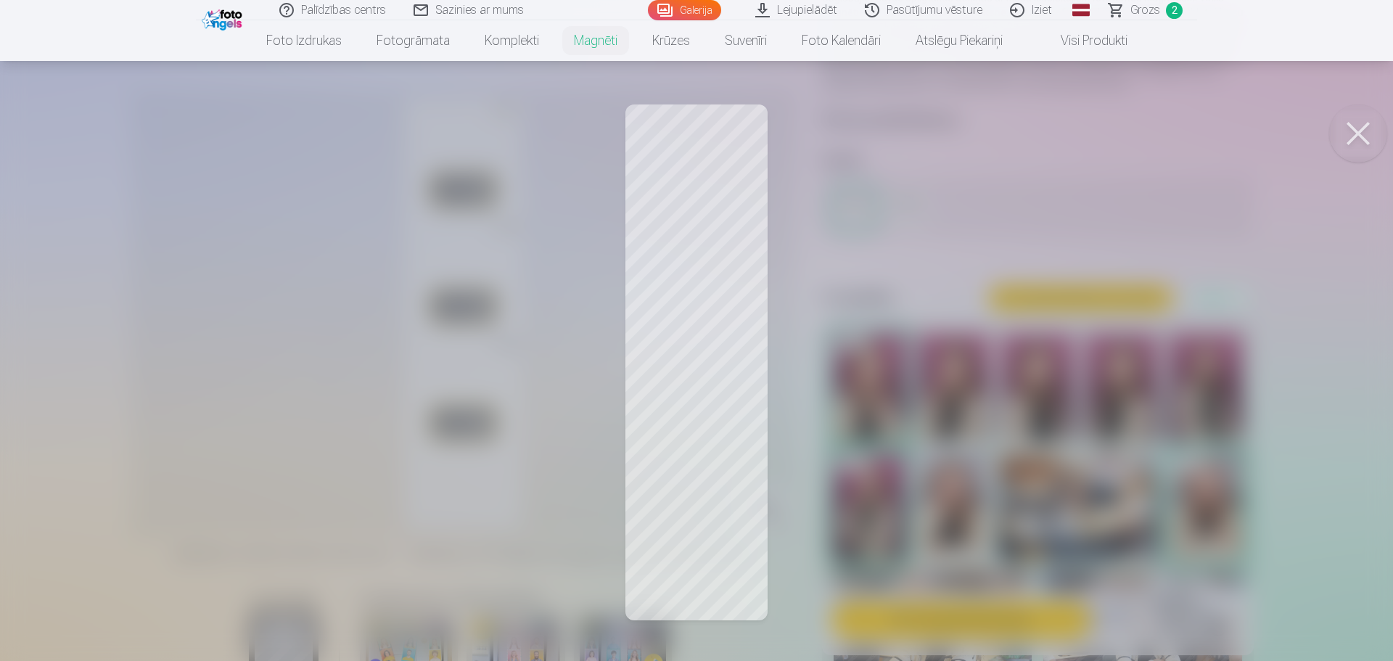
drag, startPoint x: 1348, startPoint y: 134, endPoint x: 1337, endPoint y: 140, distance: 12.7
click at [1348, 134] on button at bounding box center [1358, 133] width 58 height 58
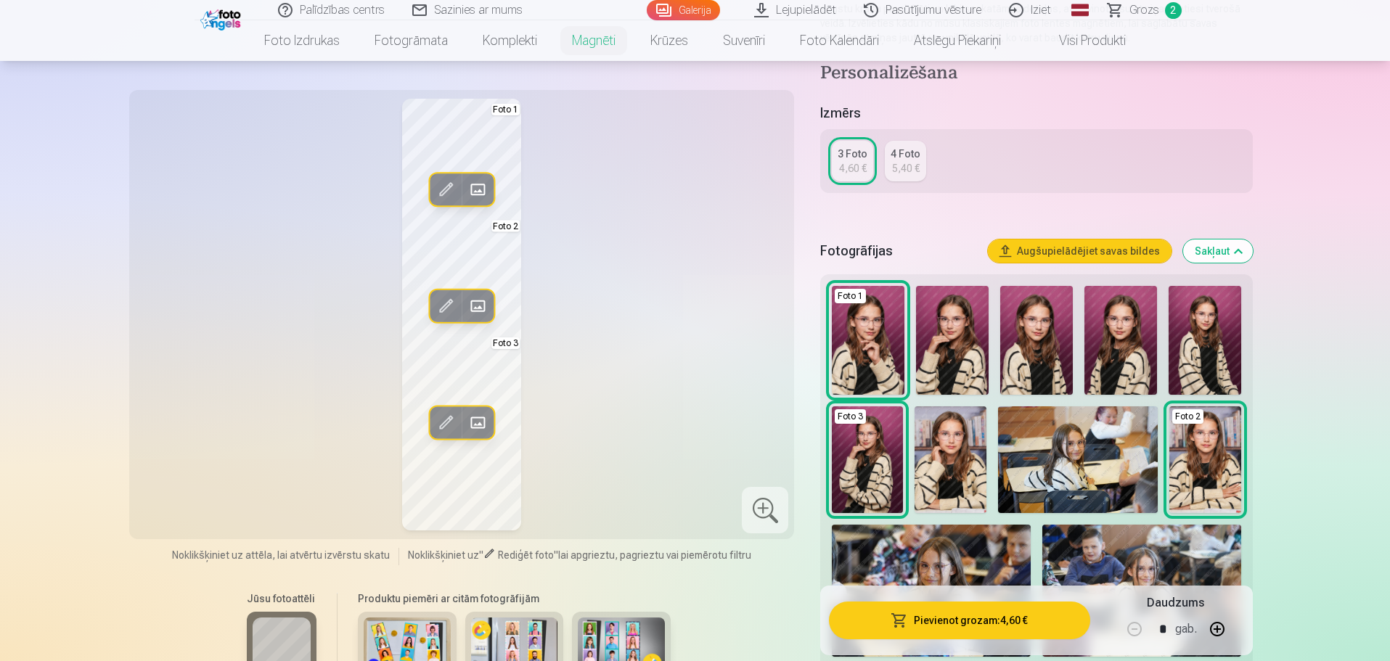
scroll to position [256, 0]
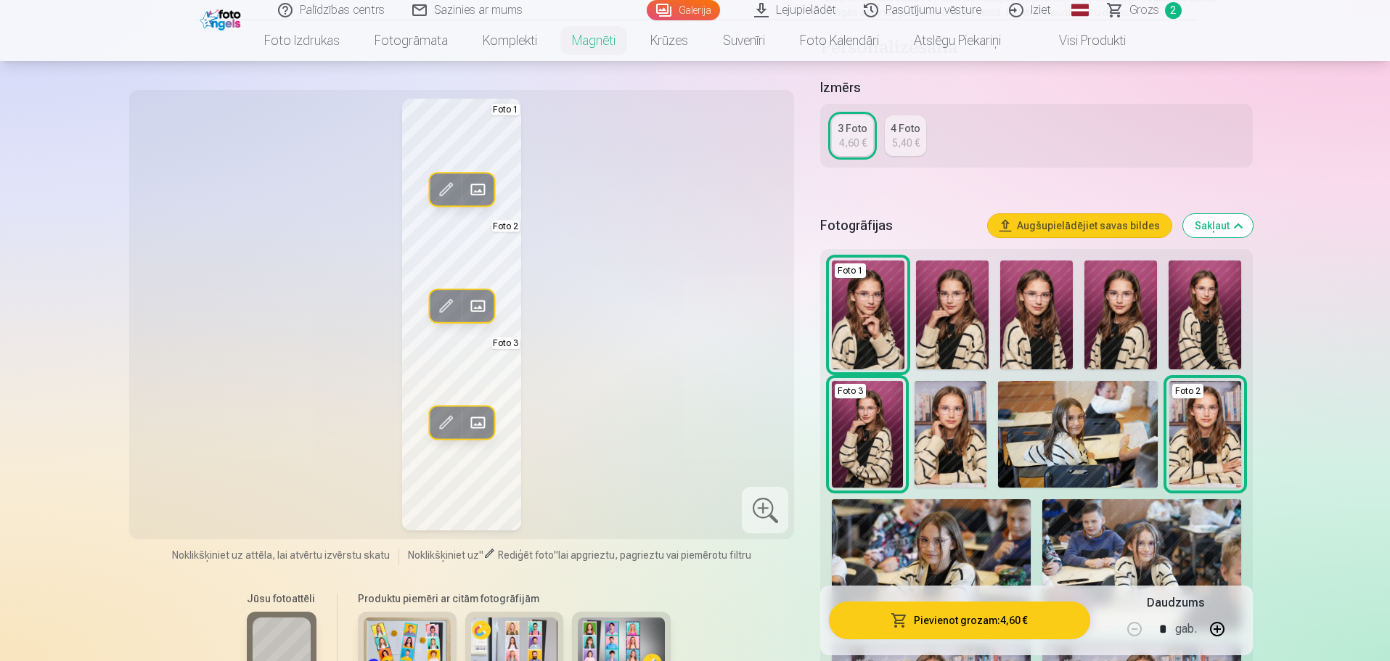
click at [1128, 317] on img at bounding box center [1120, 315] width 73 height 109
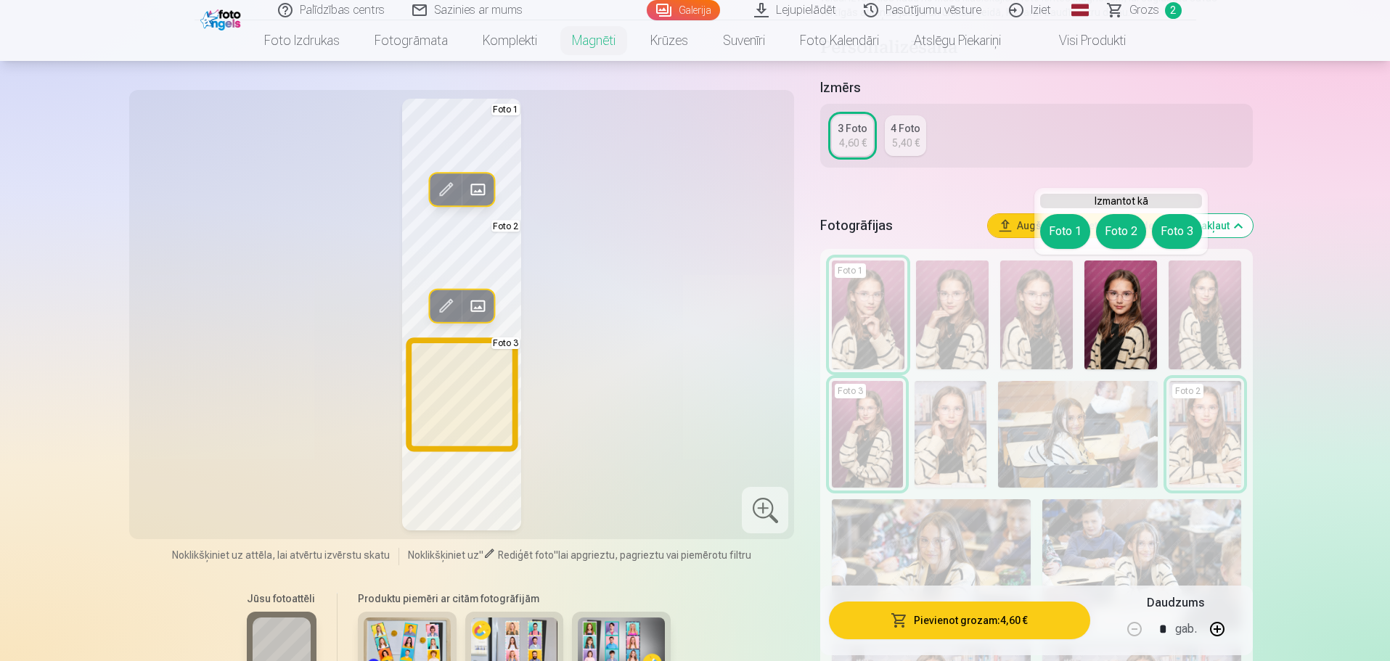
click at [1176, 221] on button "Foto 3" at bounding box center [1177, 231] width 50 height 35
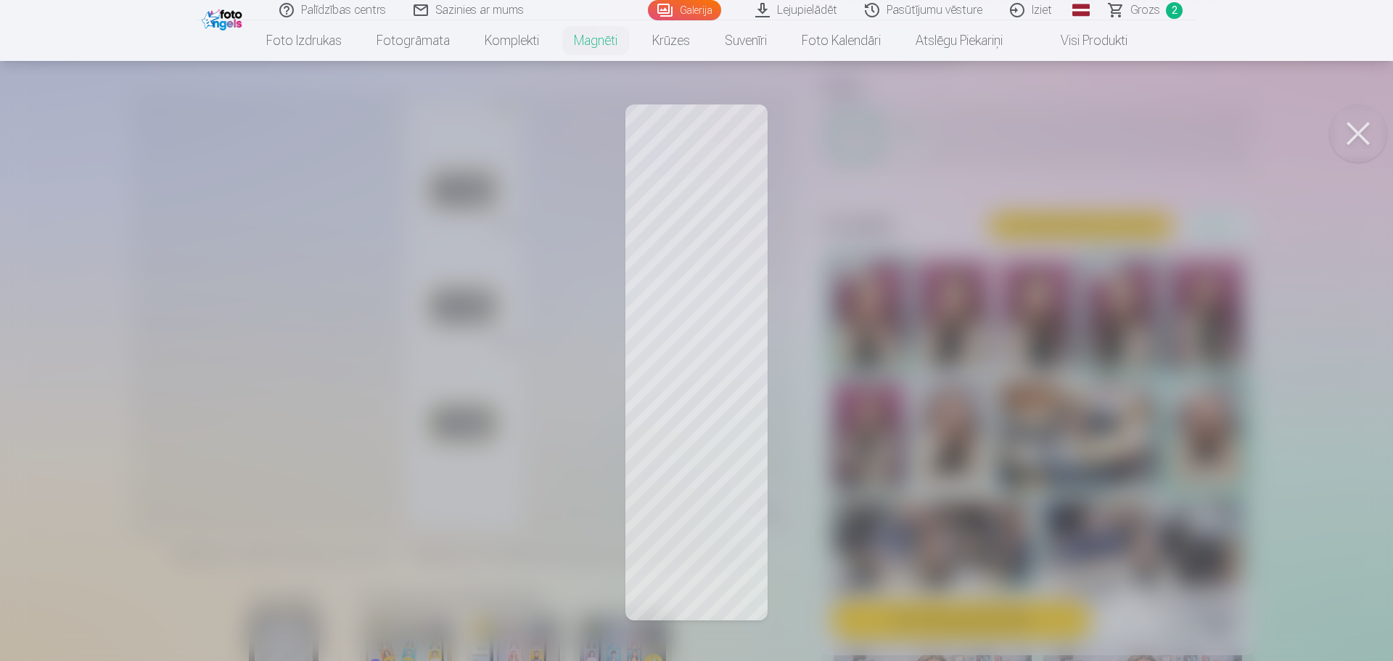
click at [741, 494] on div at bounding box center [696, 330] width 1393 height 661
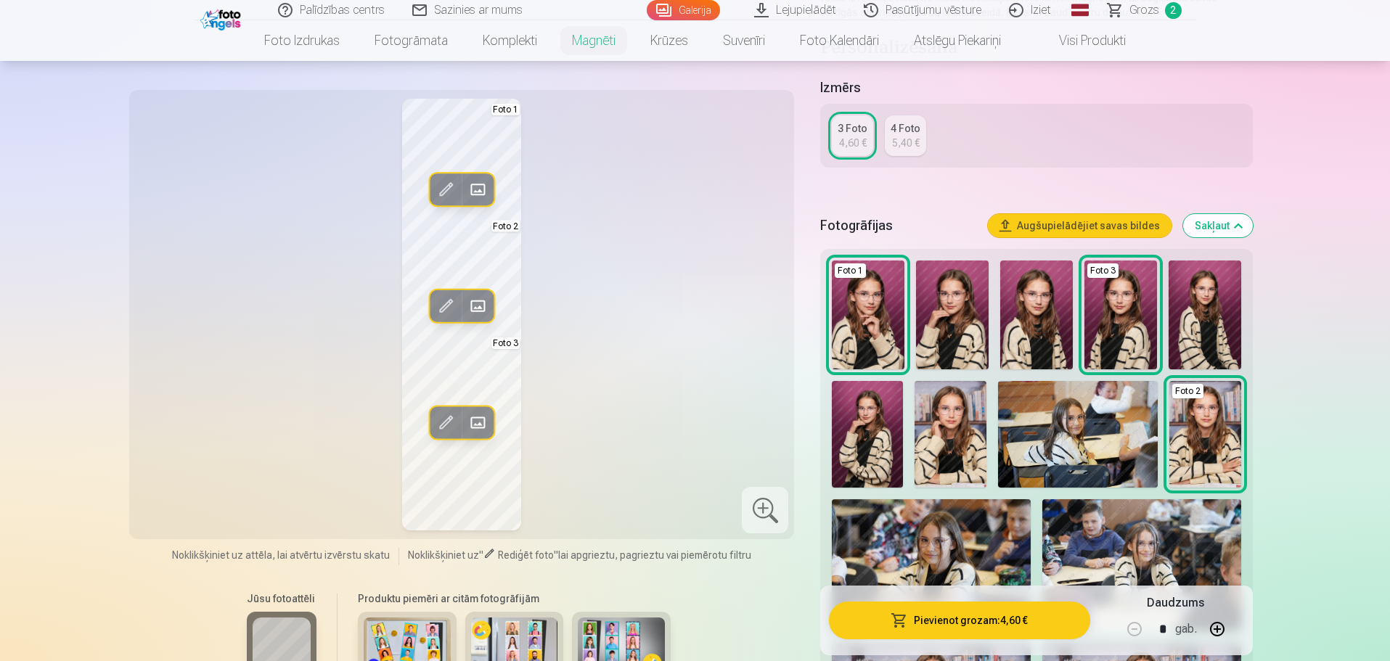
click at [443, 422] on span at bounding box center [445, 422] width 23 height 23
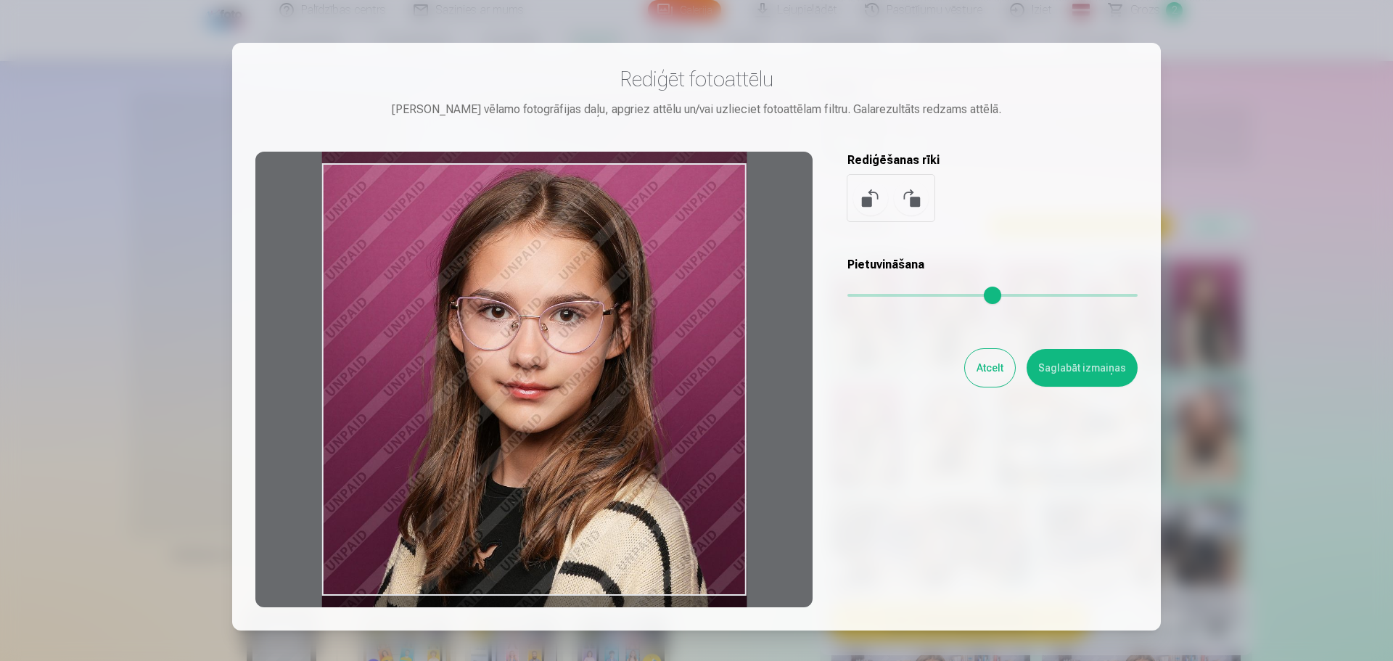
drag, startPoint x: 745, startPoint y: 595, endPoint x: 712, endPoint y: 562, distance: 46.7
click at [712, 562] on div at bounding box center [533, 380] width 557 height 456
click at [1059, 364] on button "Saglabāt izmaiņas" at bounding box center [1082, 368] width 111 height 38
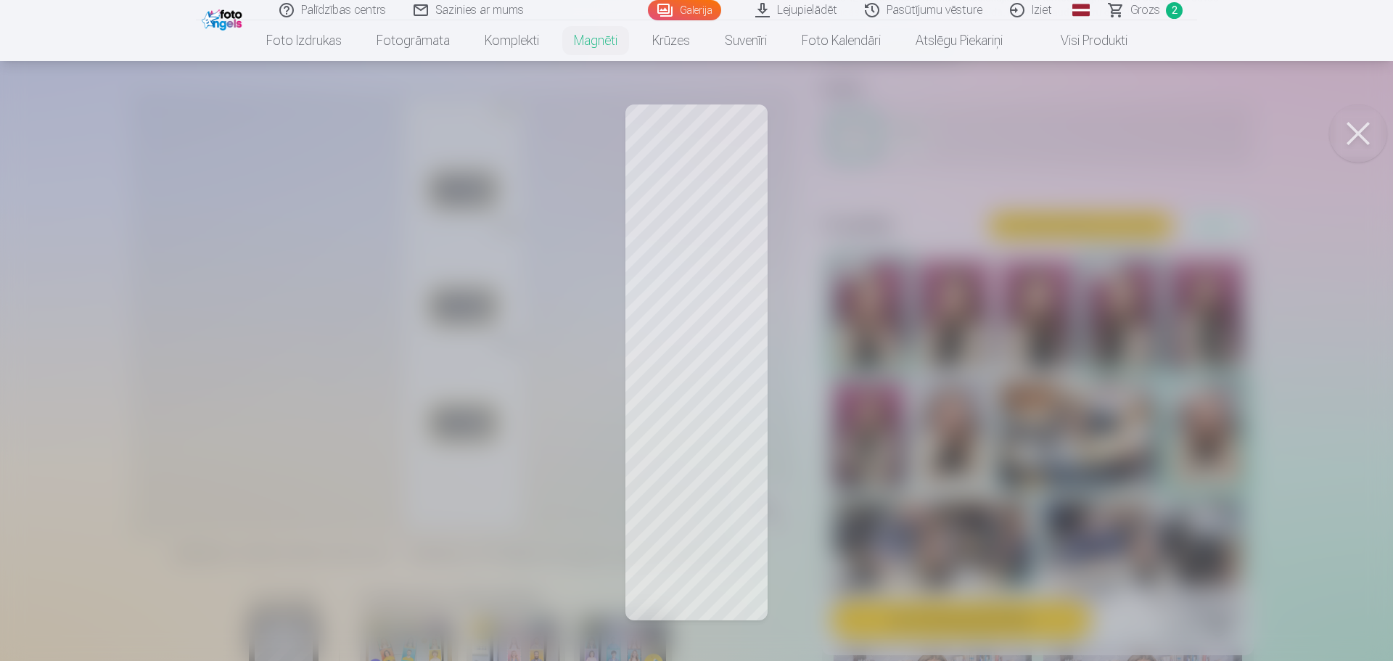
click at [735, 450] on div at bounding box center [696, 330] width 1393 height 661
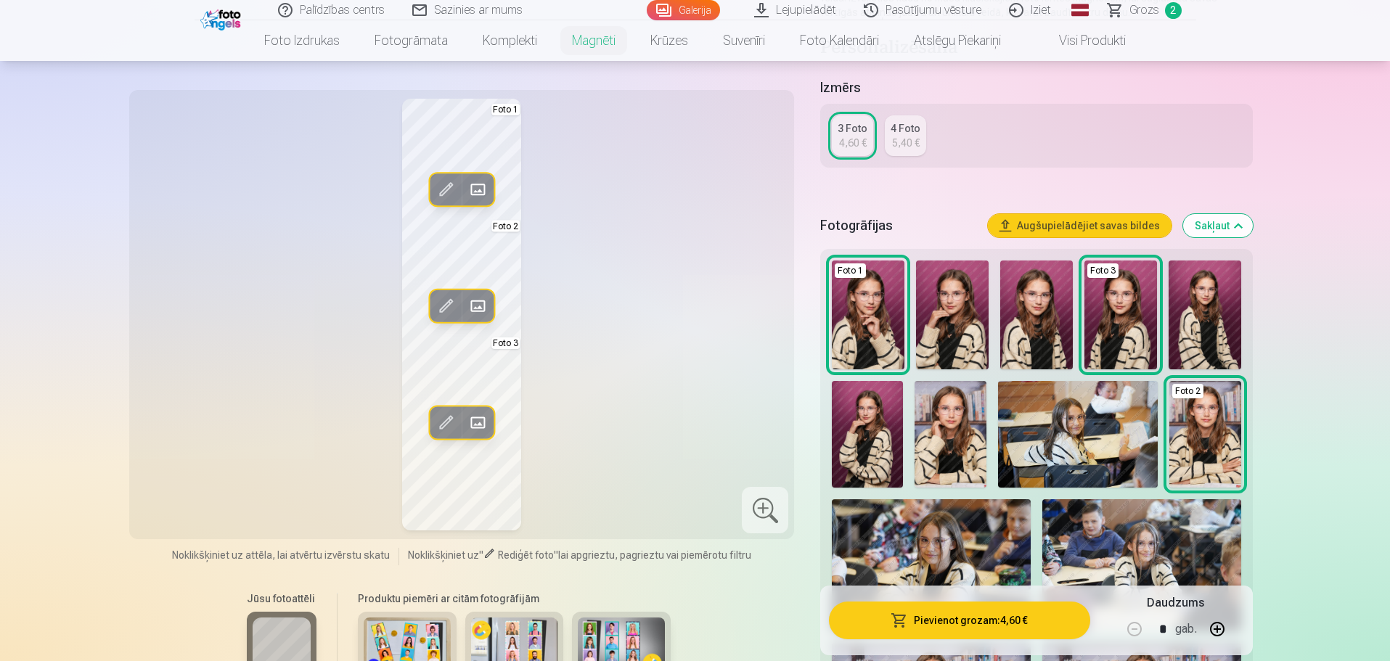
click at [440, 428] on span at bounding box center [445, 422] width 23 height 23
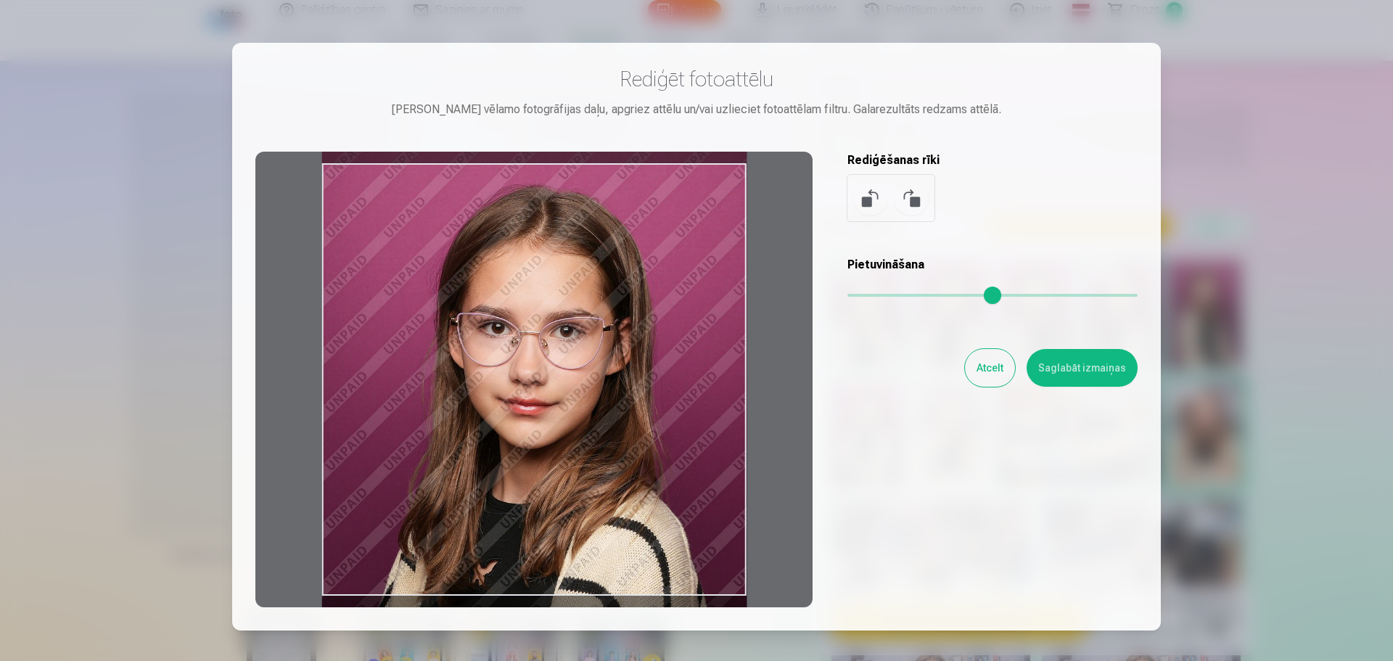
drag, startPoint x: 685, startPoint y: 308, endPoint x: 689, endPoint y: 324, distance: 16.4
click at [689, 324] on div at bounding box center [533, 380] width 557 height 456
click at [1089, 376] on button "Saglabāt izmaiņas" at bounding box center [1082, 368] width 111 height 38
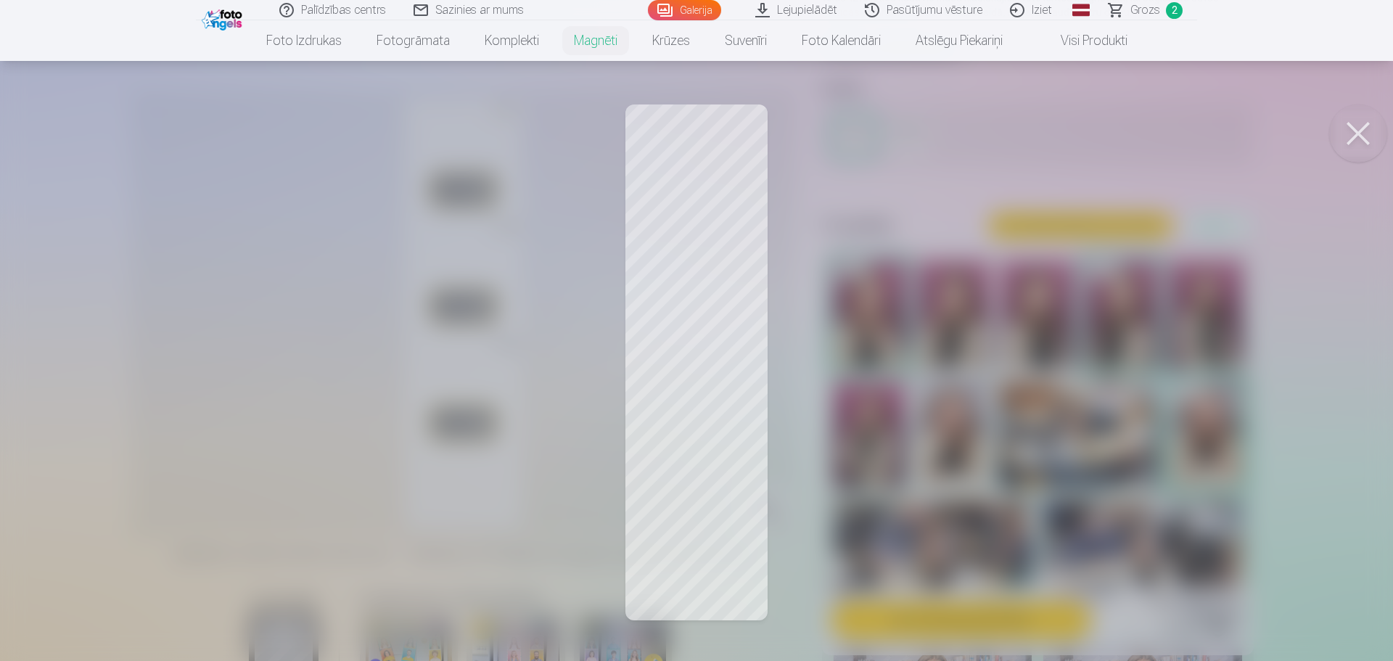
click at [1351, 134] on button at bounding box center [1358, 133] width 58 height 58
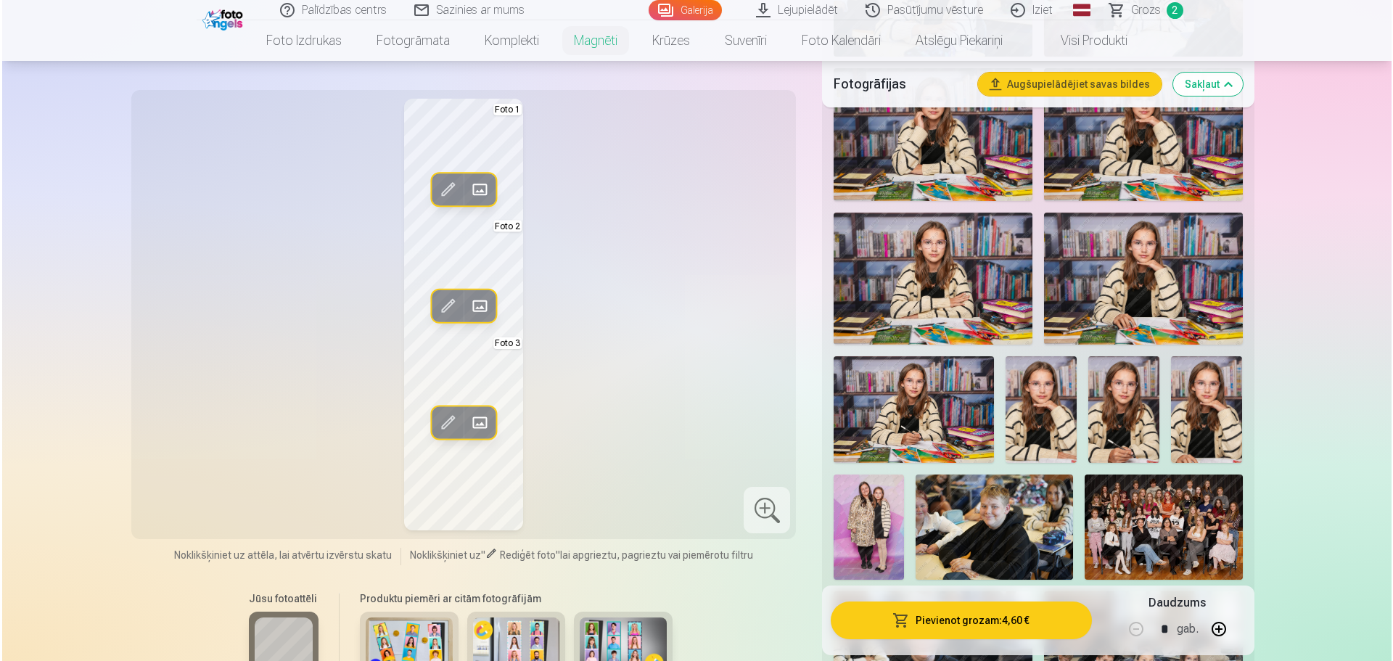
scroll to position [837, 0]
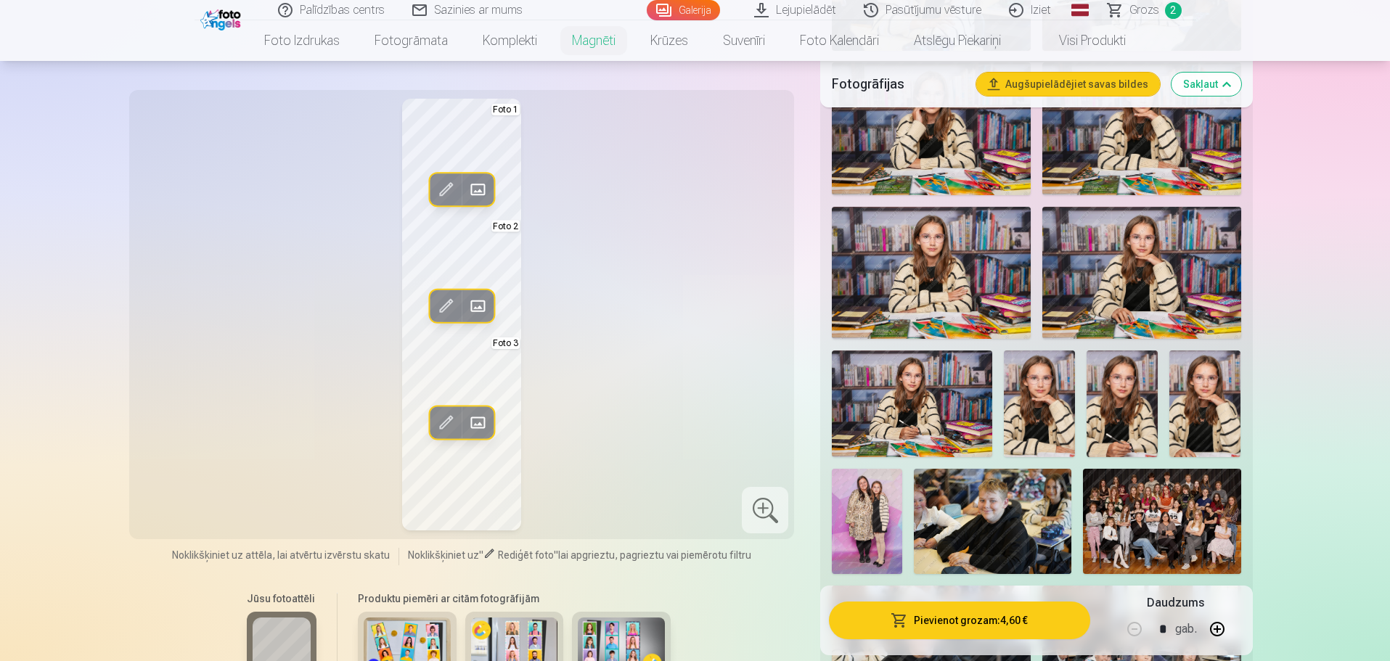
click at [1210, 629] on button "button" at bounding box center [1217, 629] width 35 height 35
click at [1212, 628] on button "button" at bounding box center [1217, 629] width 35 height 35
type input "*"
click at [1018, 623] on button "Pievienot grozam : 13,80 €" at bounding box center [959, 621] width 261 height 38
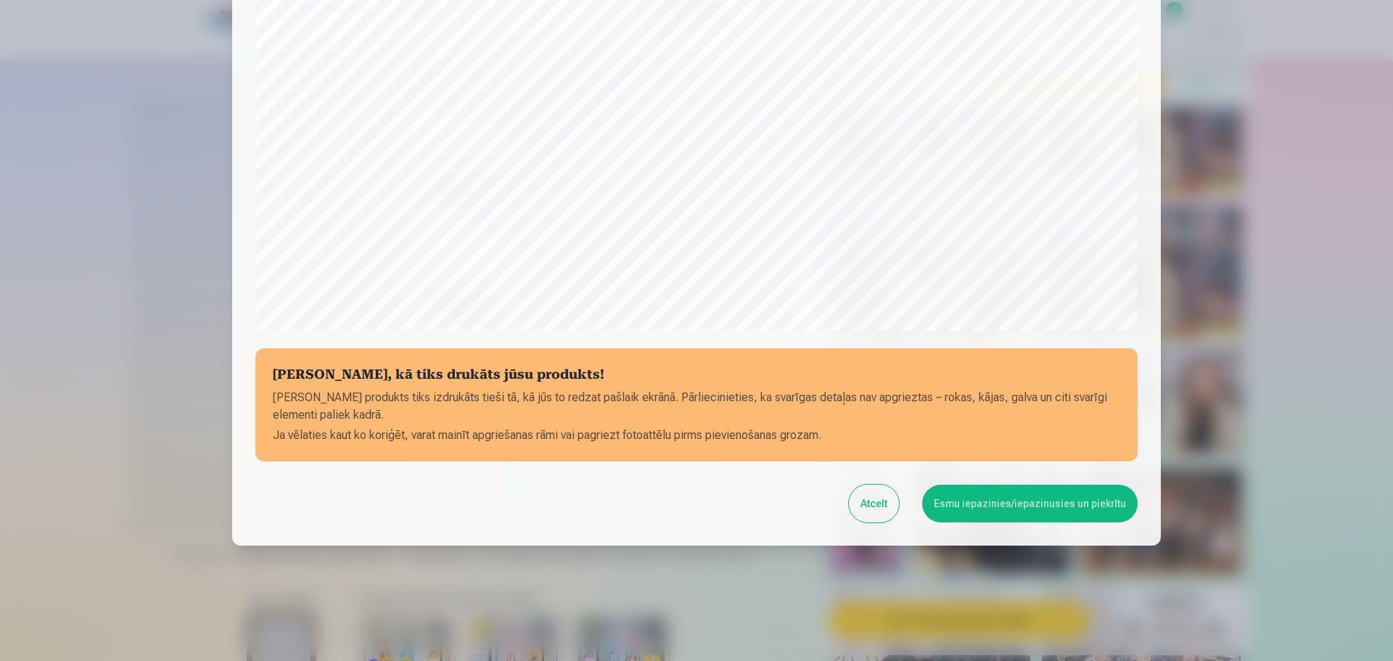
scroll to position [384, 0]
click at [974, 501] on button "Esmu iepazinies/iepazinusies un piekrītu" at bounding box center [1030, 503] width 216 height 38
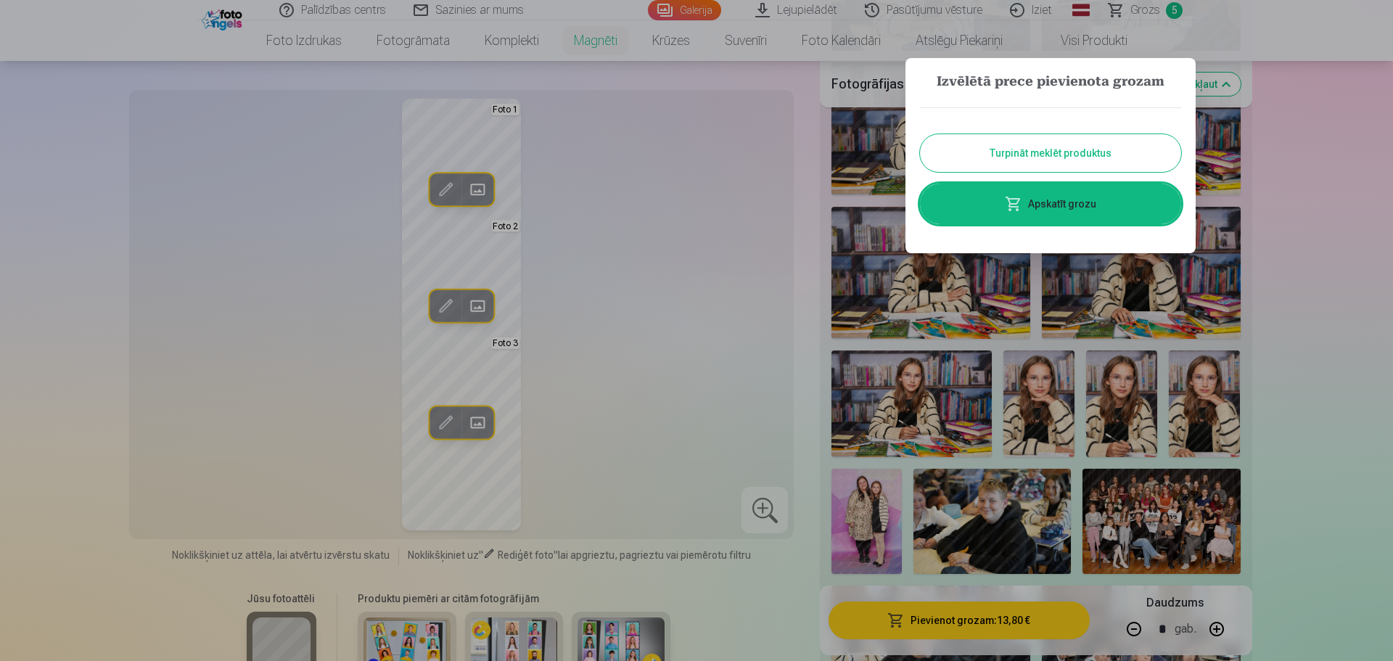
click at [1091, 208] on link "Apskatīt grozu" at bounding box center [1050, 204] width 261 height 41
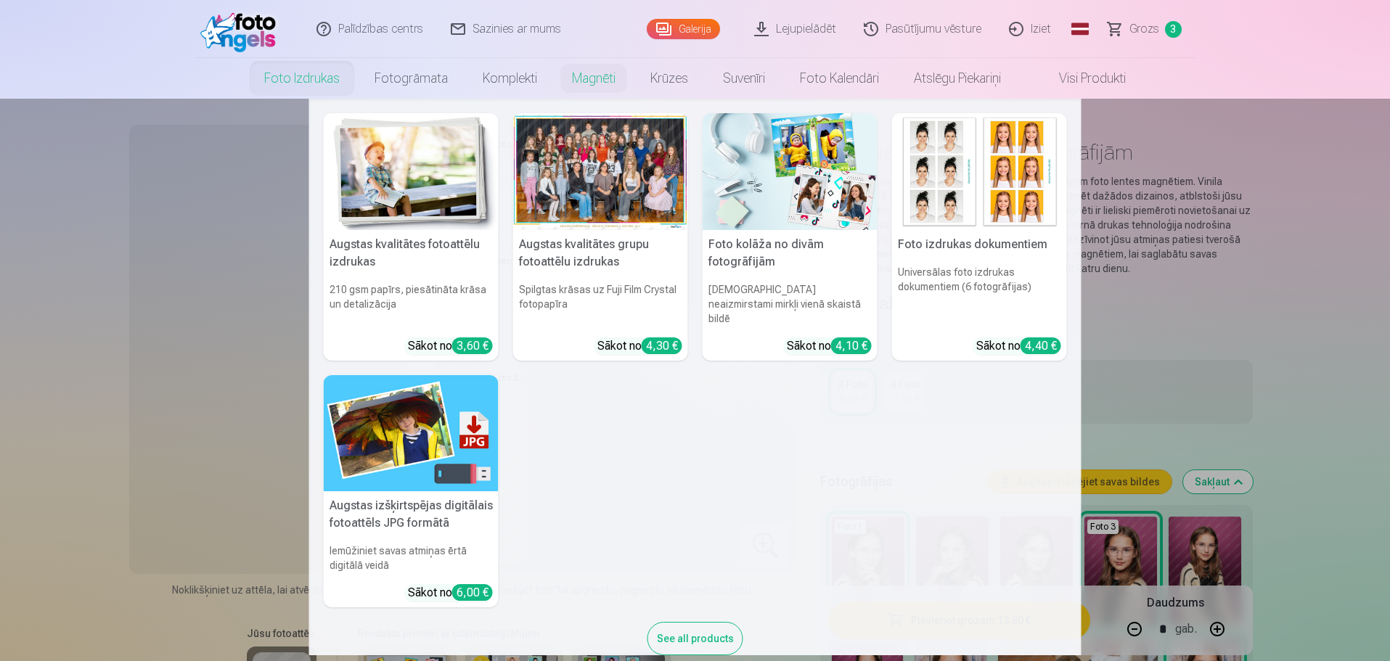
click at [300, 78] on link "Foto izdrukas" at bounding box center [302, 78] width 110 height 41
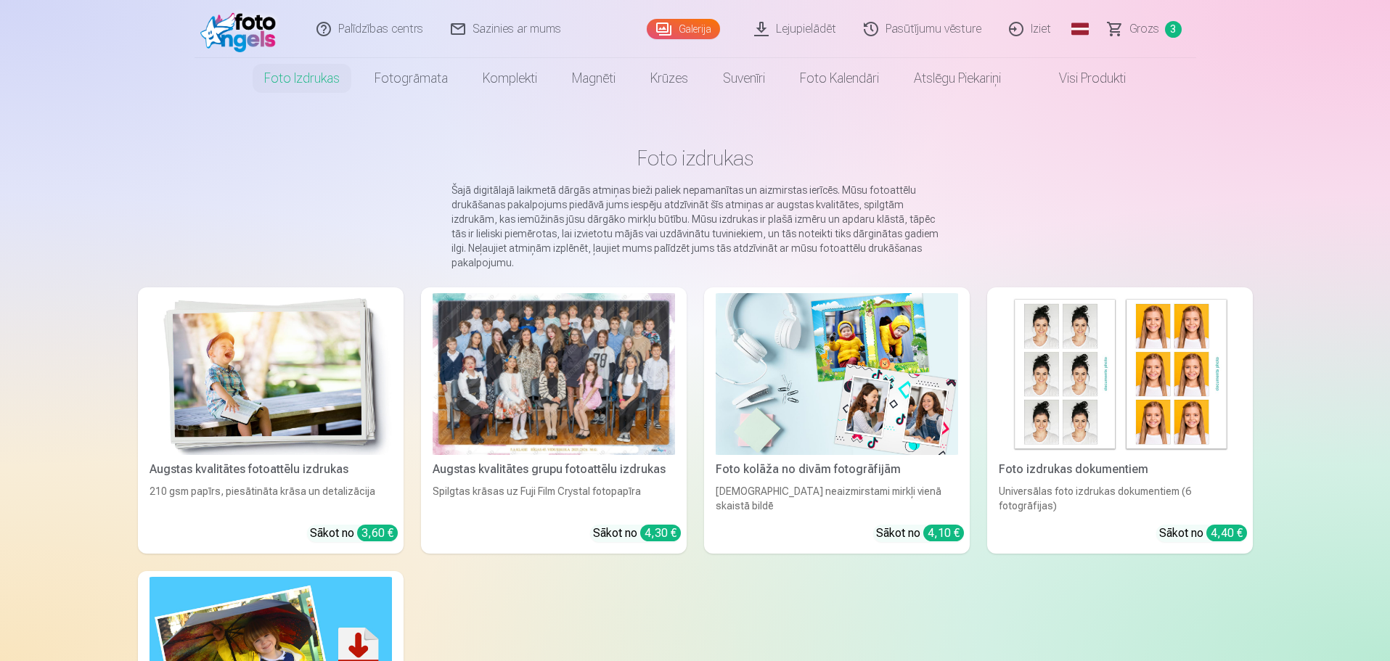
click at [538, 367] on div at bounding box center [553, 374] width 242 height 162
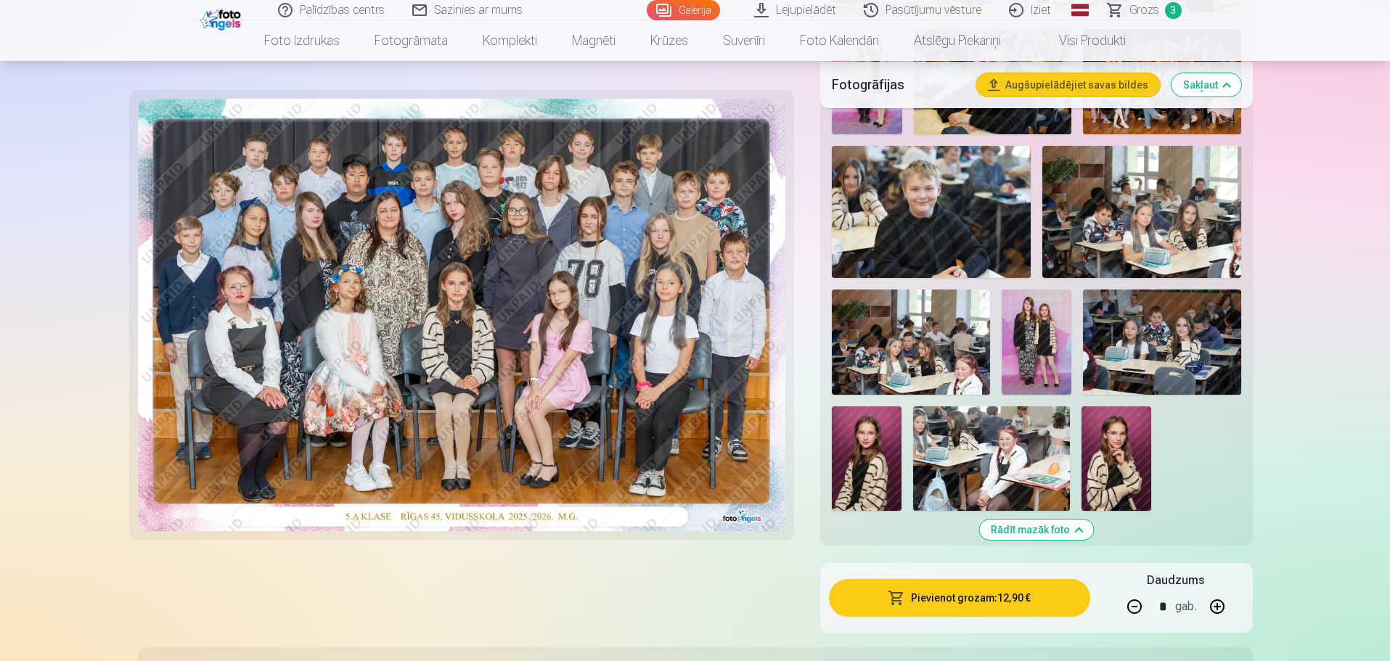
scroll to position [1451, 0]
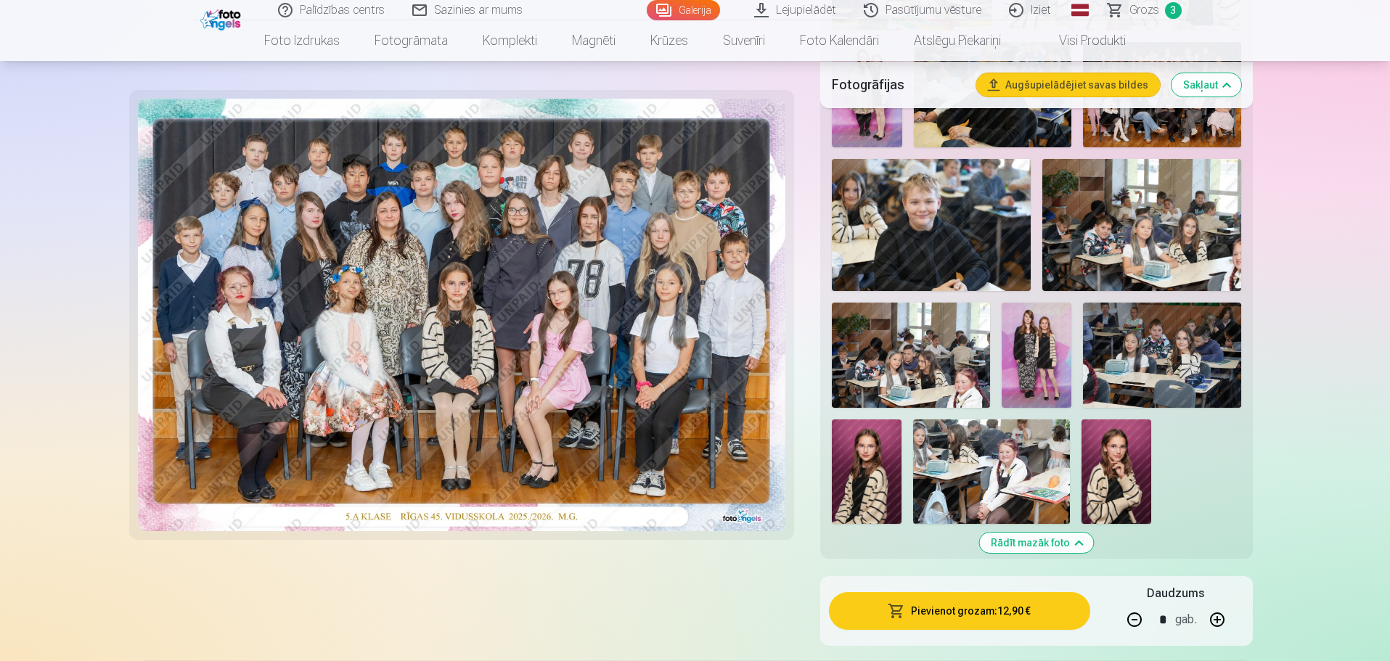
click at [1023, 353] on img at bounding box center [1036, 355] width 70 height 105
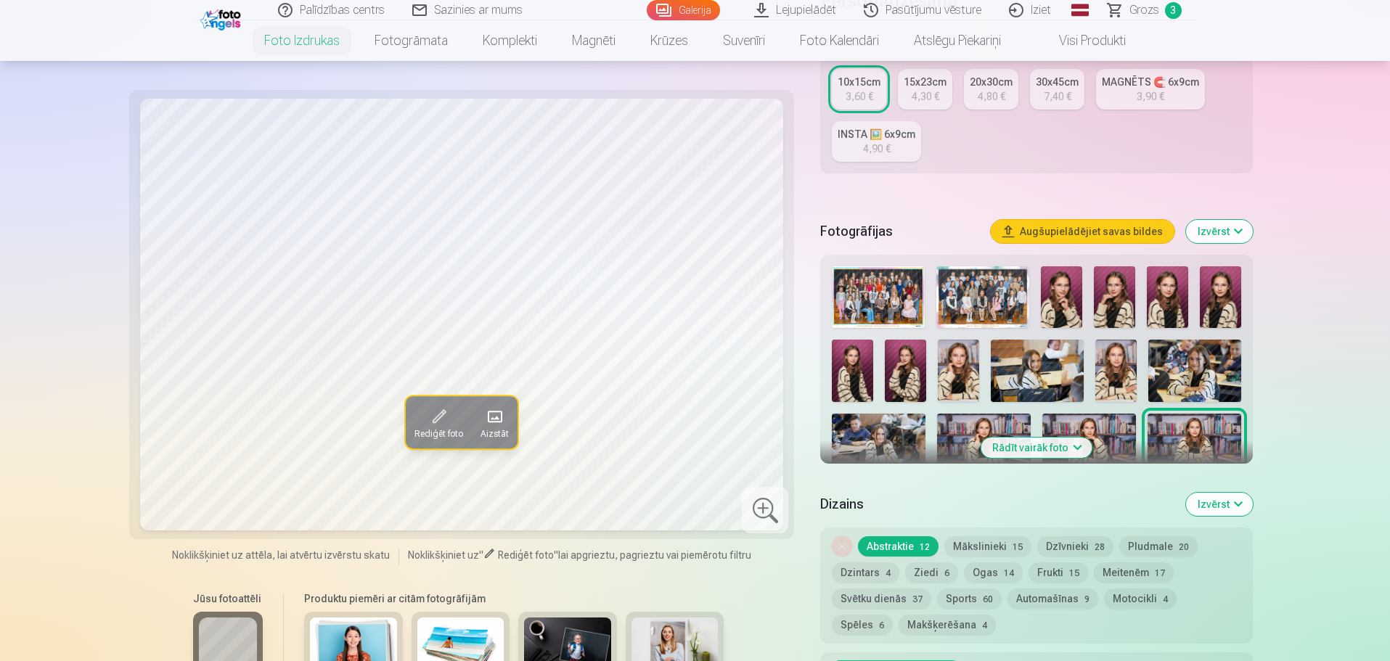
scroll to position [290, 0]
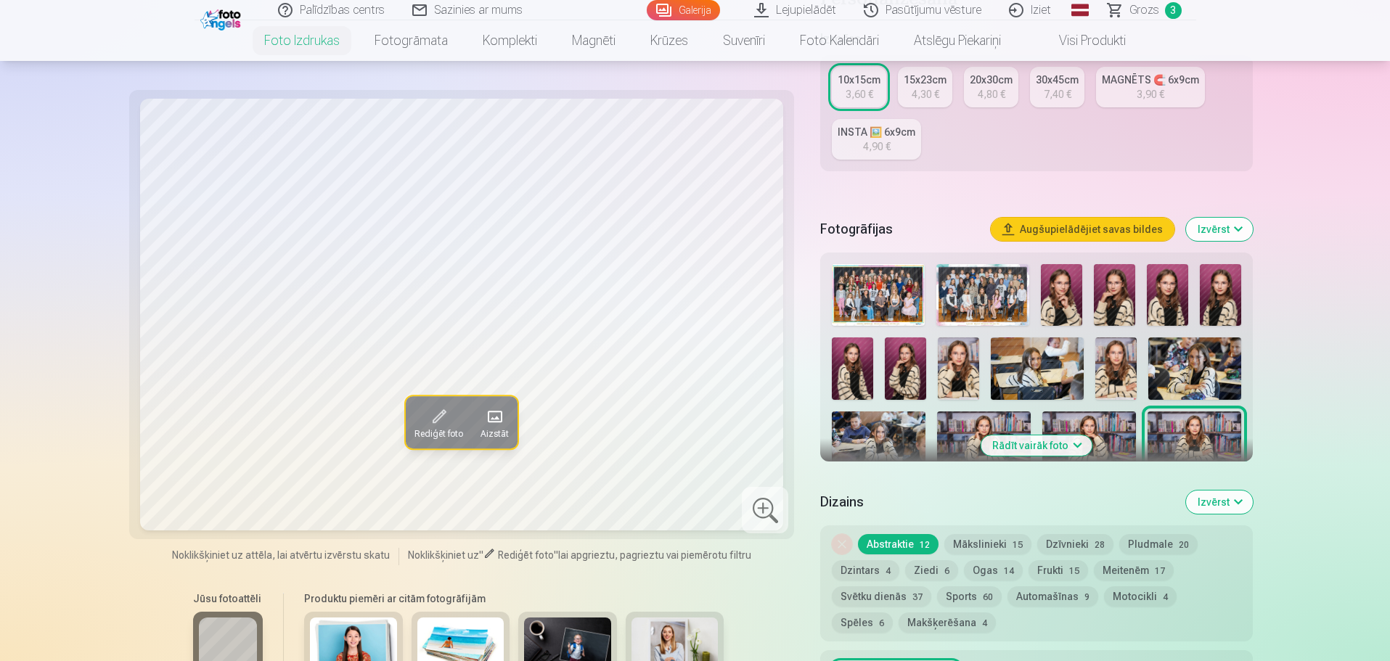
click at [1022, 440] on button "Rādīt vairāk foto" at bounding box center [1035, 445] width 111 height 20
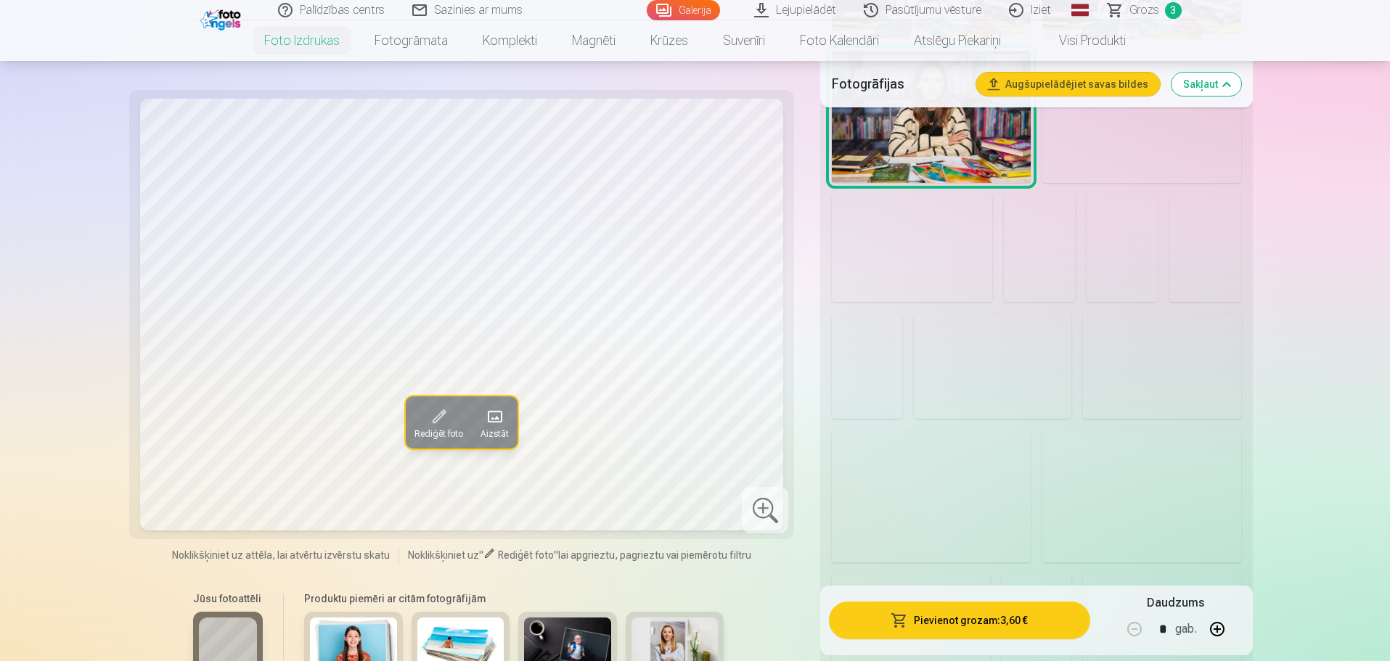
scroll to position [1379, 0]
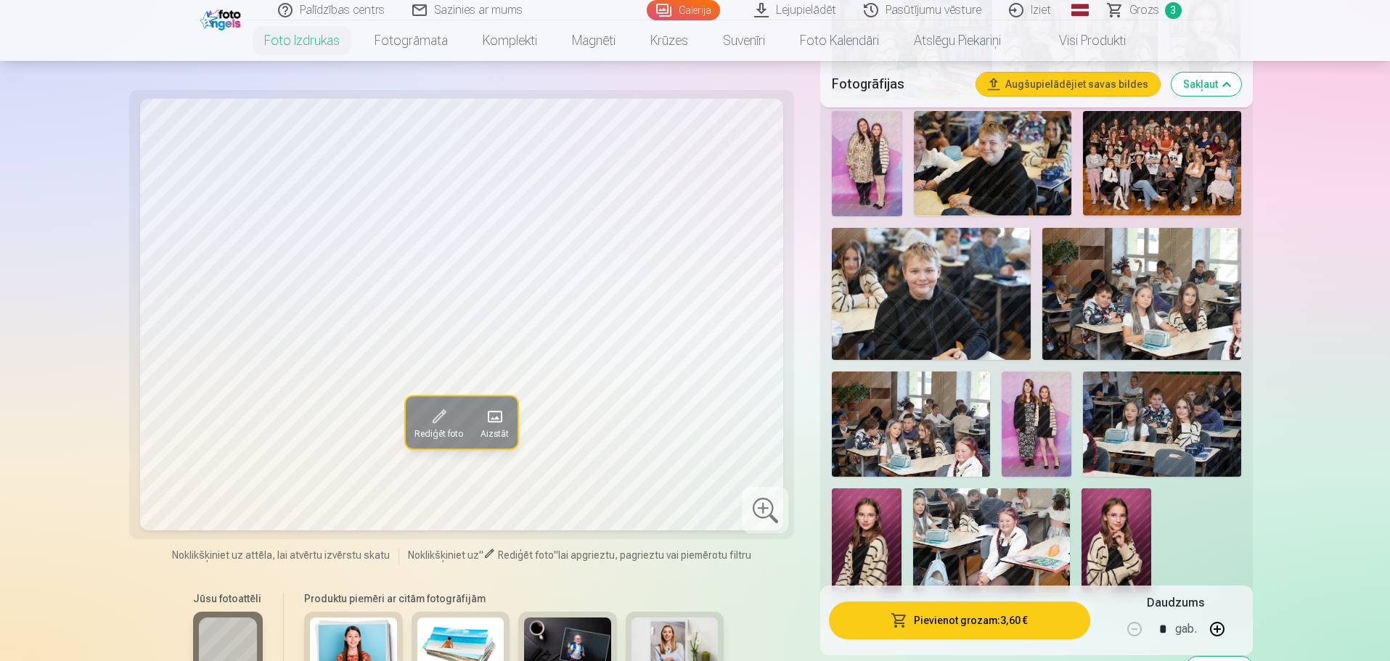
click at [1047, 427] on img at bounding box center [1036, 424] width 70 height 105
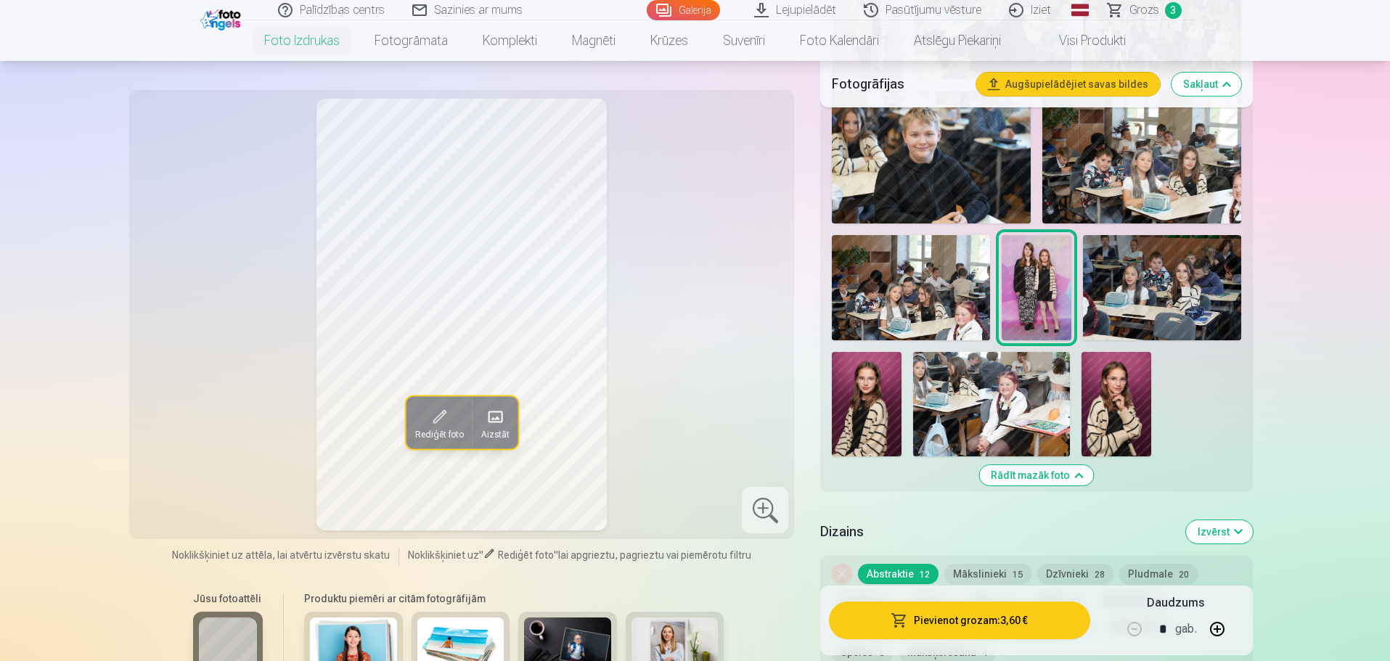
scroll to position [1596, 0]
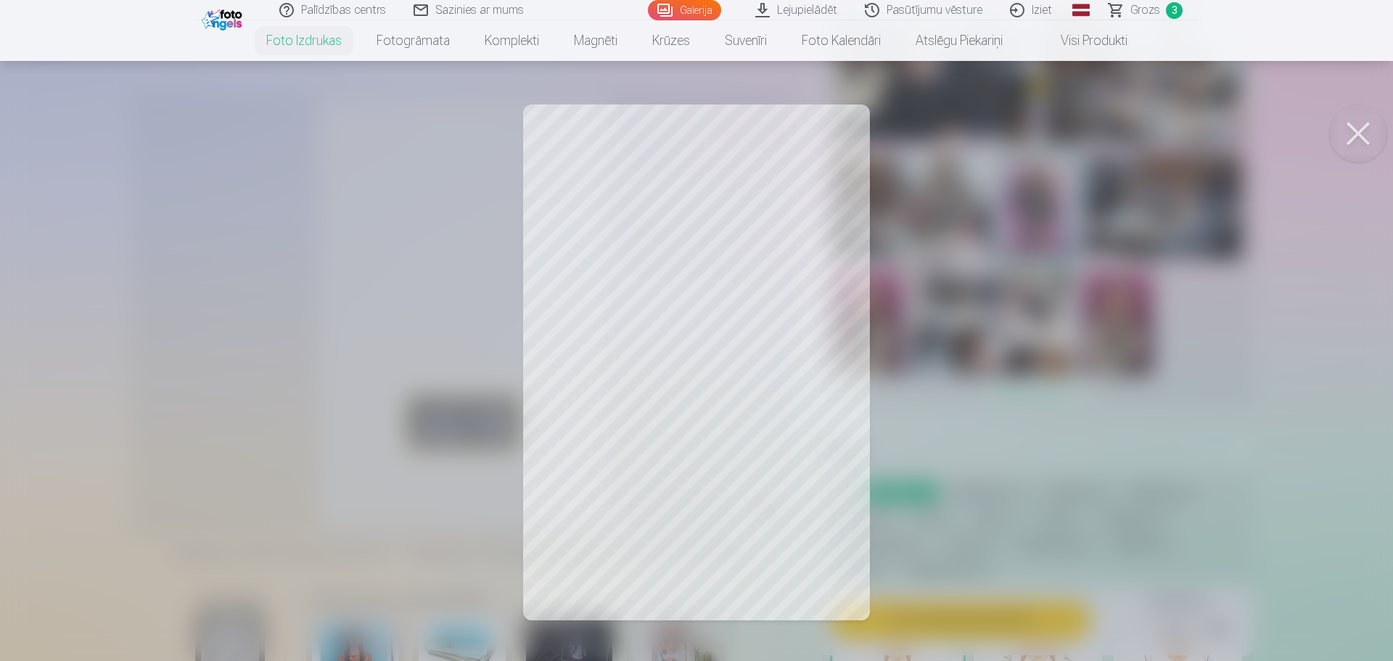
click at [1346, 134] on button at bounding box center [1358, 133] width 58 height 58
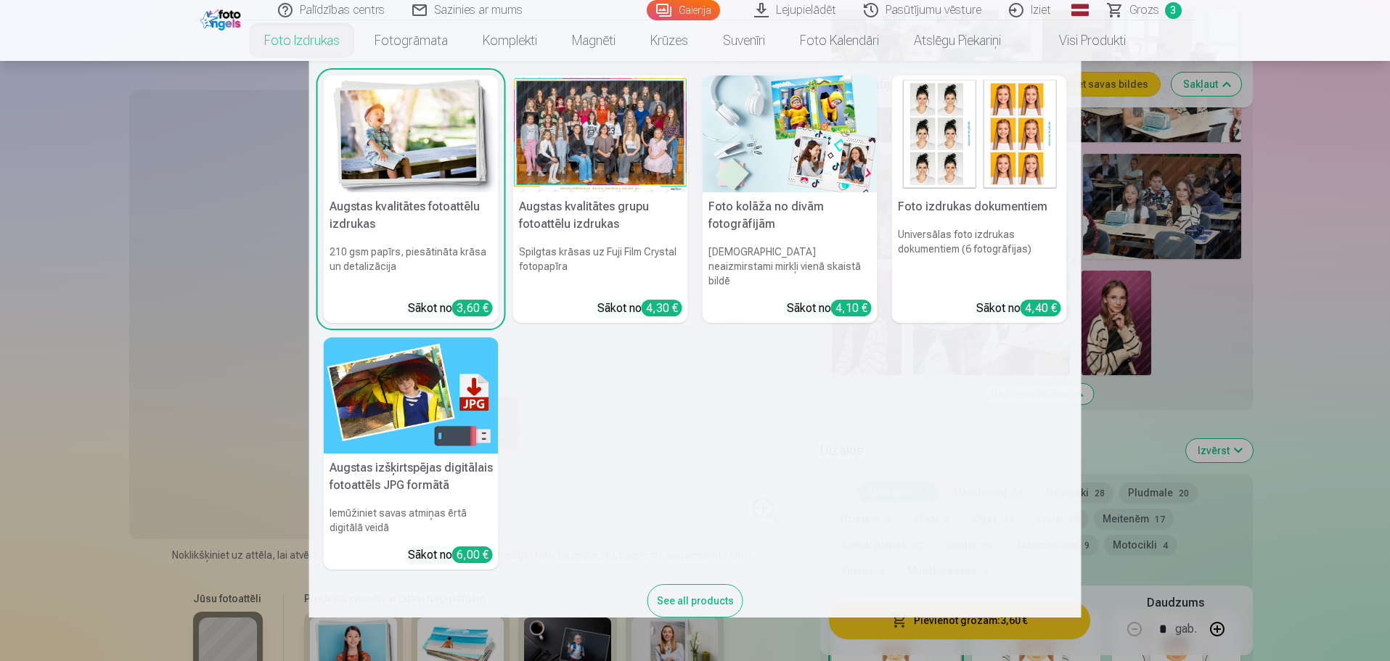
click at [319, 38] on link "Foto izdrukas" at bounding box center [302, 40] width 110 height 41
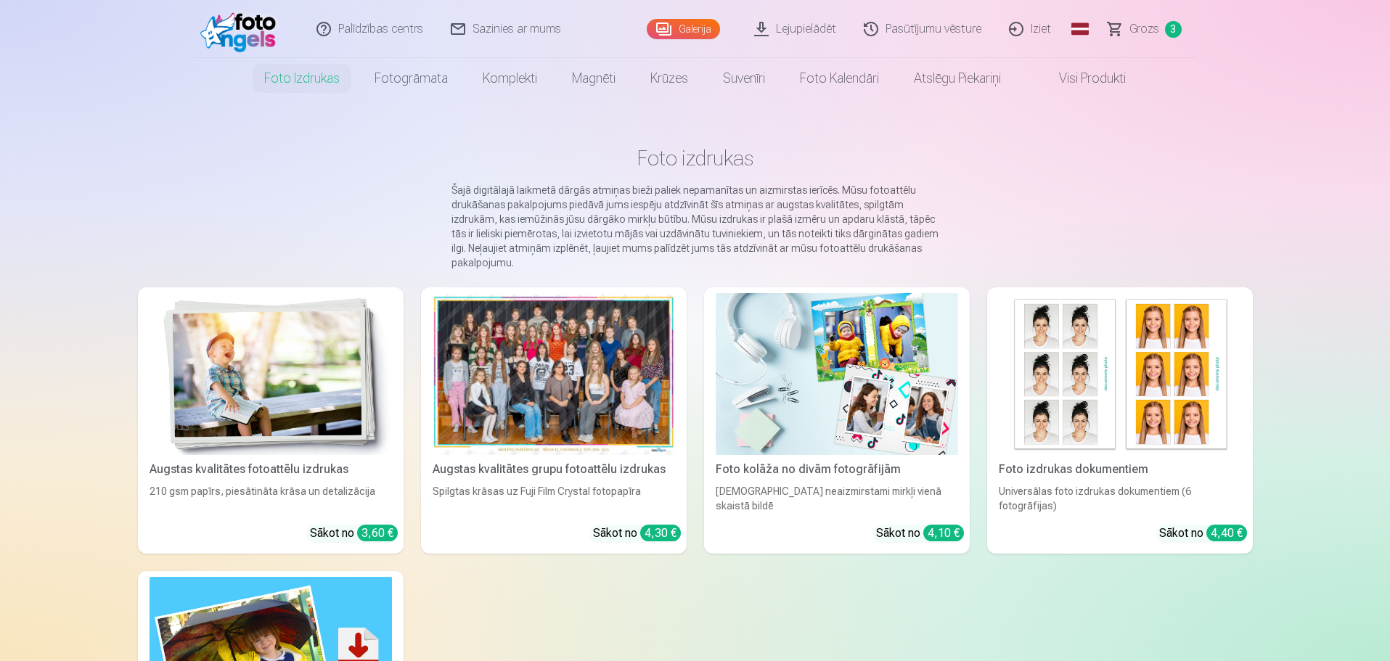
click at [681, 25] on link "Galerija" at bounding box center [683, 29] width 73 height 20
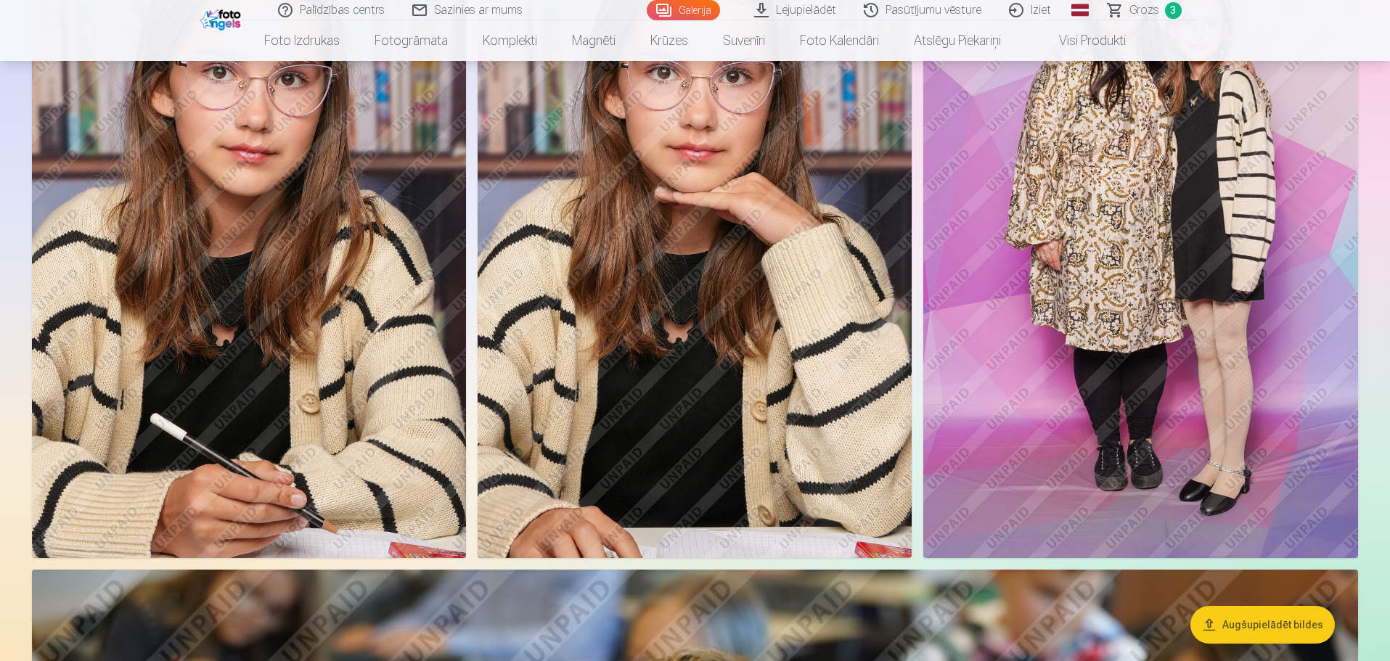
click at [1186, 246] on img at bounding box center [1140, 232] width 435 height 652
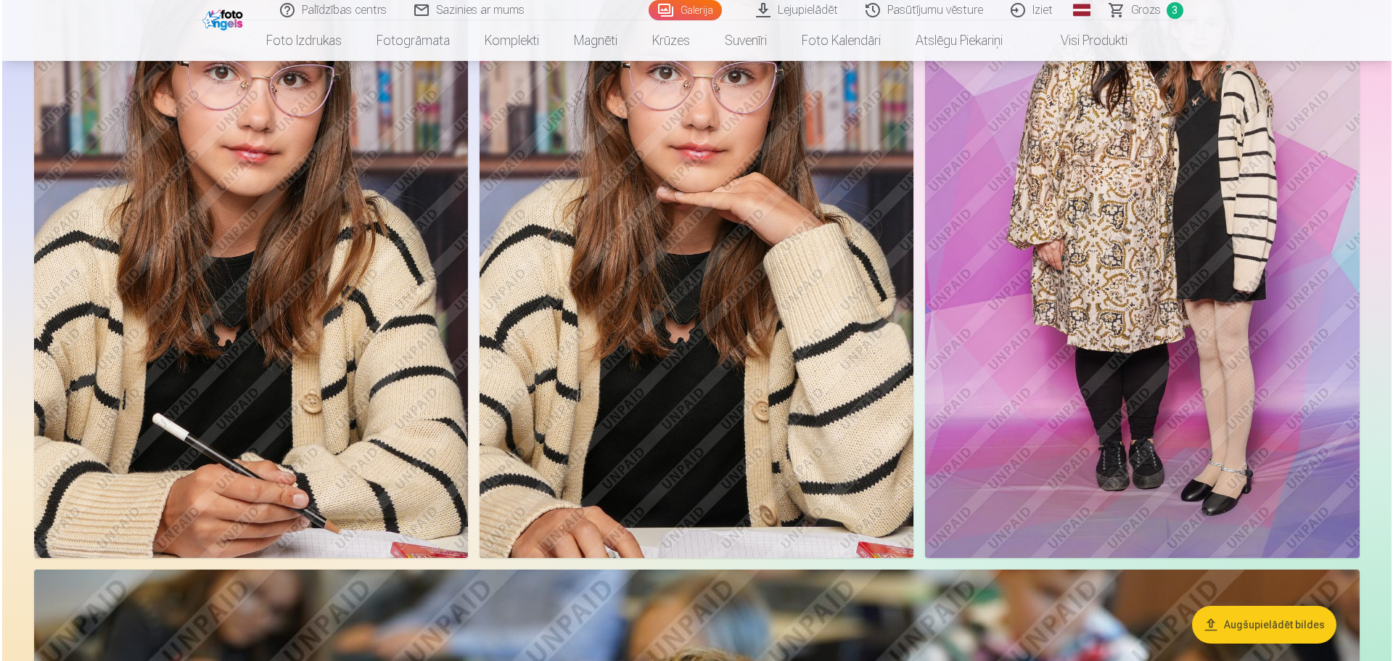
scroll to position [9895, 0]
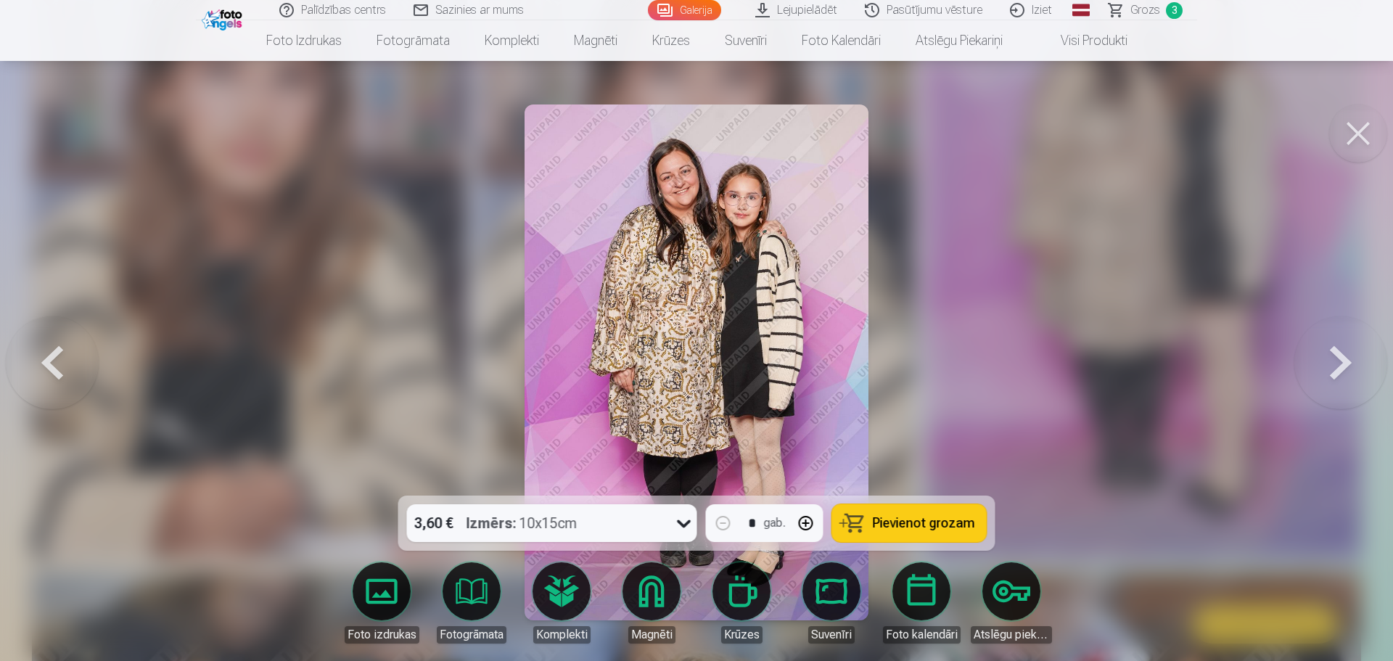
click at [944, 523] on span "Pievienot grozam" at bounding box center [924, 523] width 102 height 13
click at [1352, 131] on button at bounding box center [1358, 133] width 58 height 58
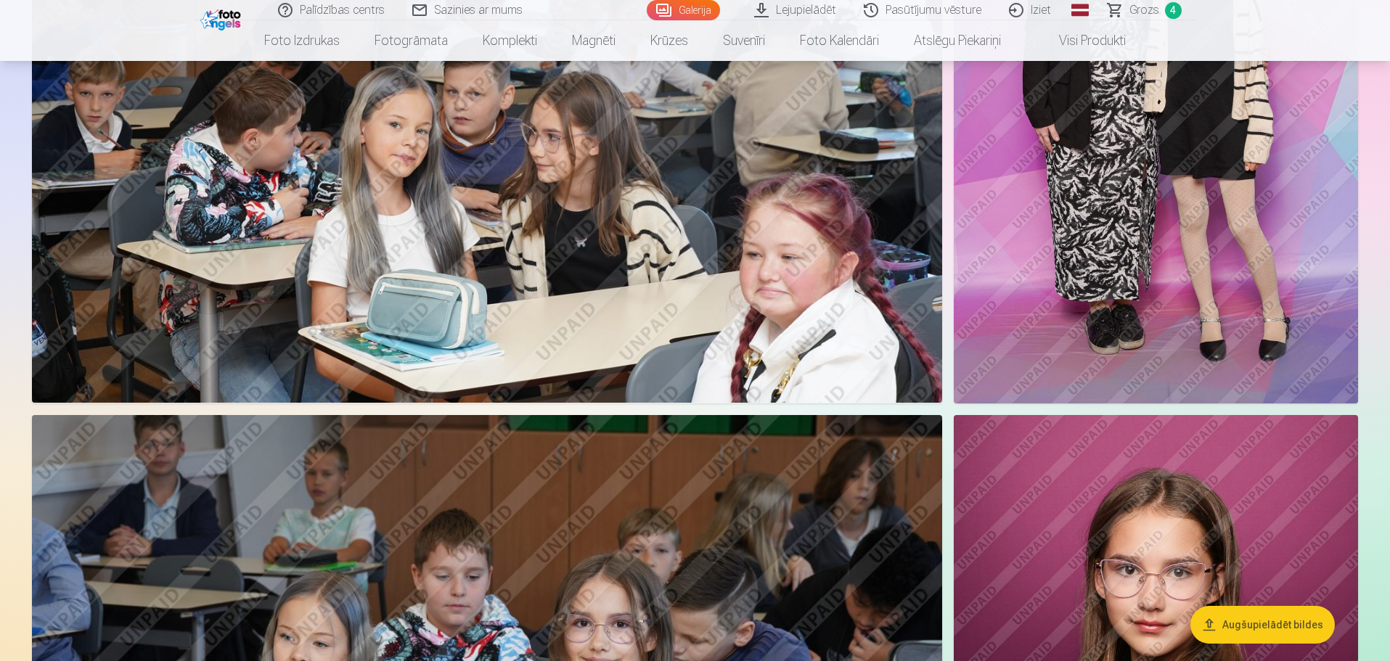
click at [1100, 247] on img at bounding box center [1156, 100] width 404 height 607
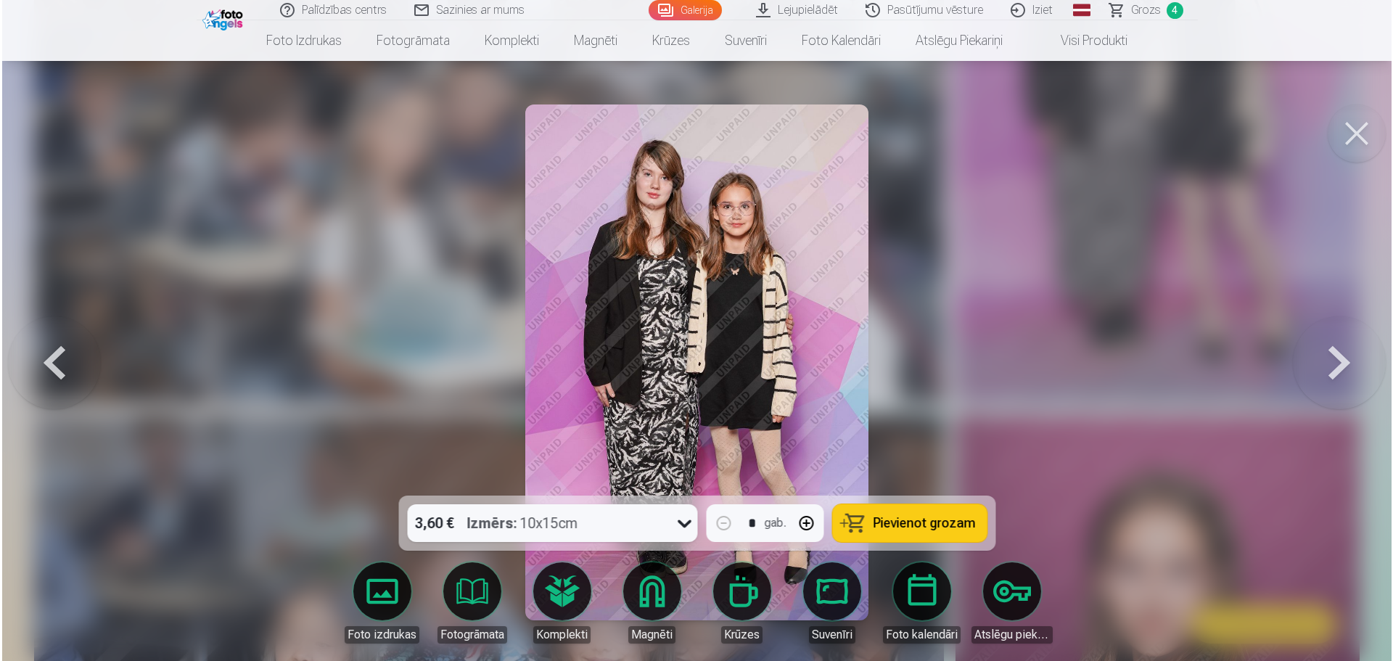
scroll to position [14260, 0]
click at [907, 520] on span "Pievienot grozam" at bounding box center [924, 523] width 102 height 13
click at [1358, 125] on button at bounding box center [1358, 133] width 58 height 58
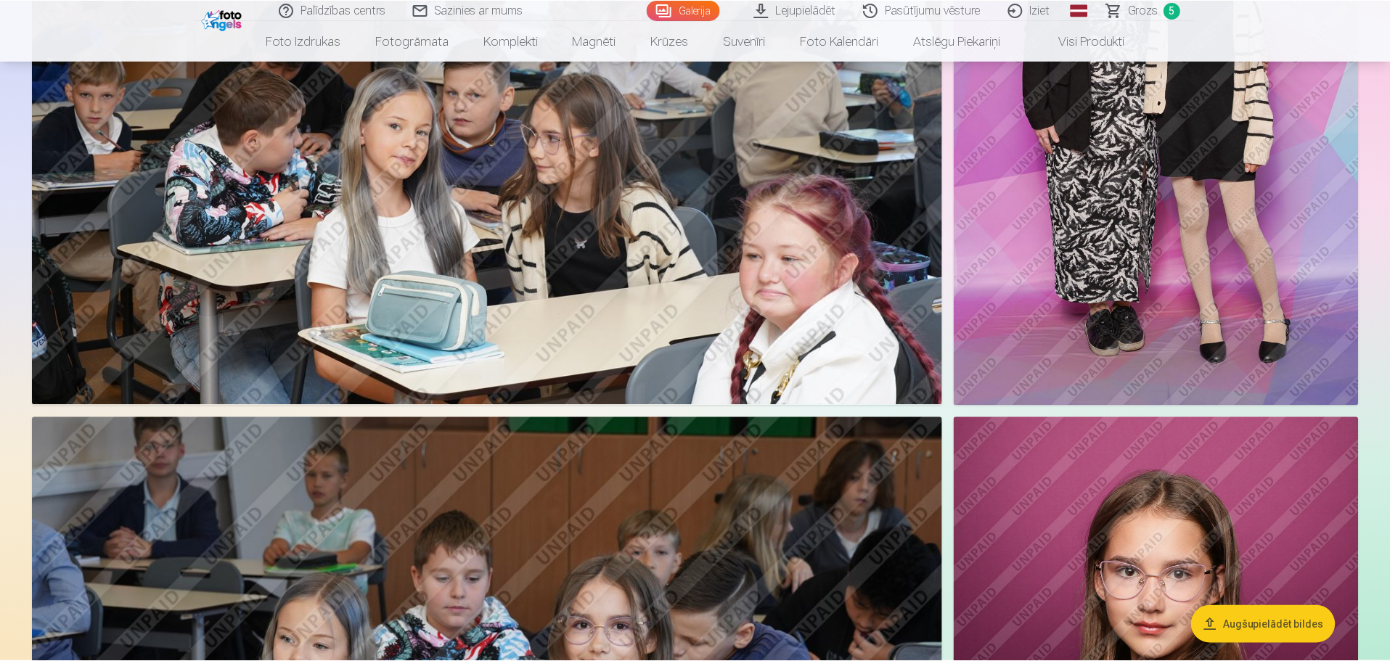
scroll to position [14223, 0]
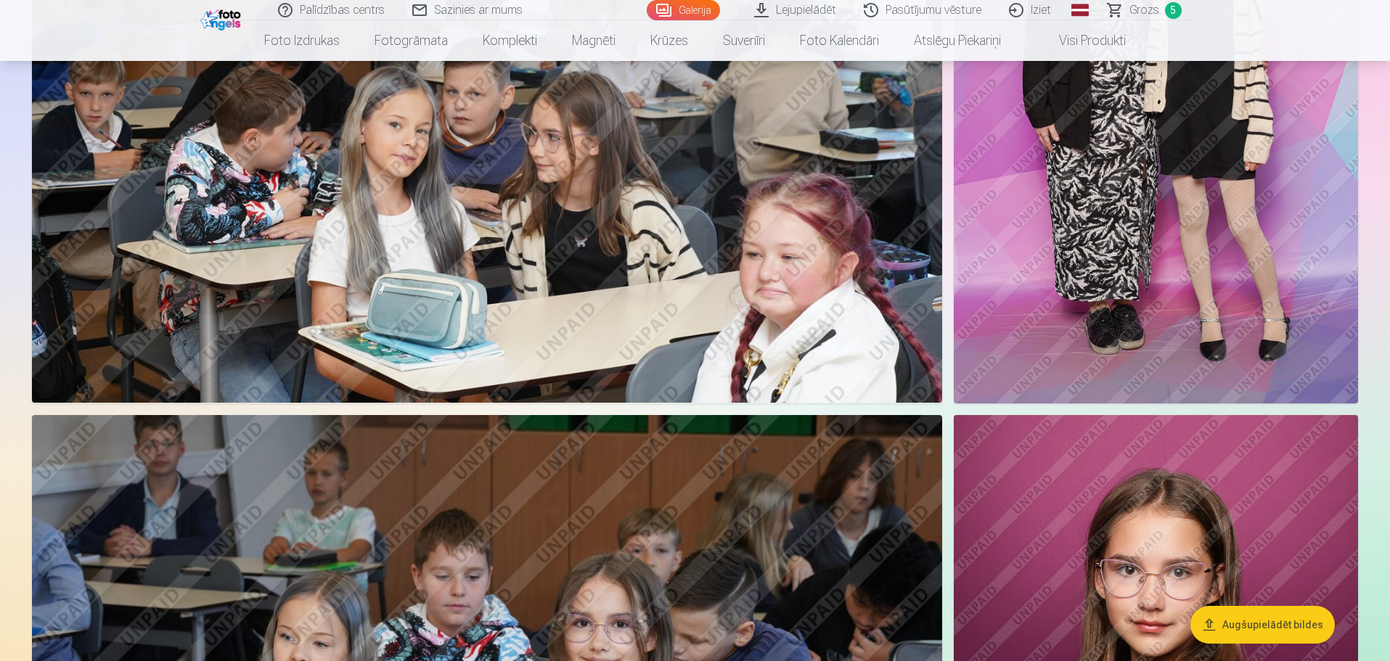
click at [1138, 10] on span "Grozs" at bounding box center [1144, 9] width 30 height 17
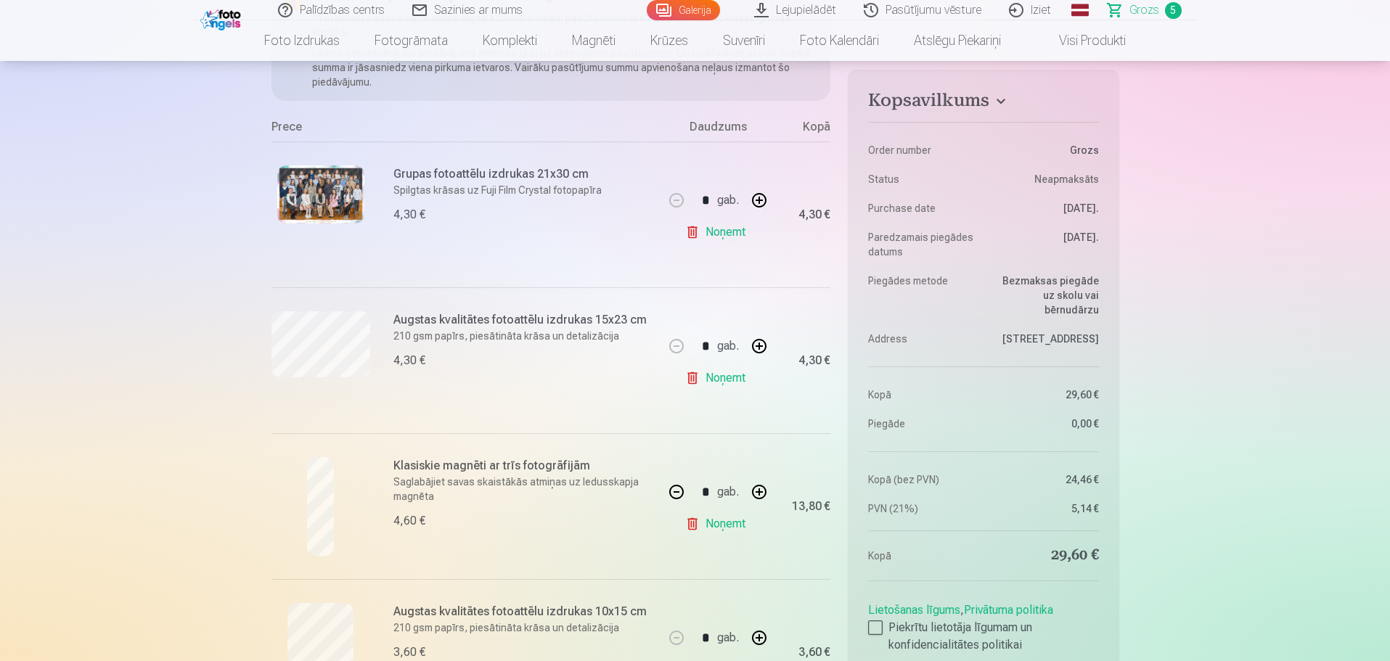
scroll to position [218, 0]
